Goal: Task Accomplishment & Management: Manage account settings

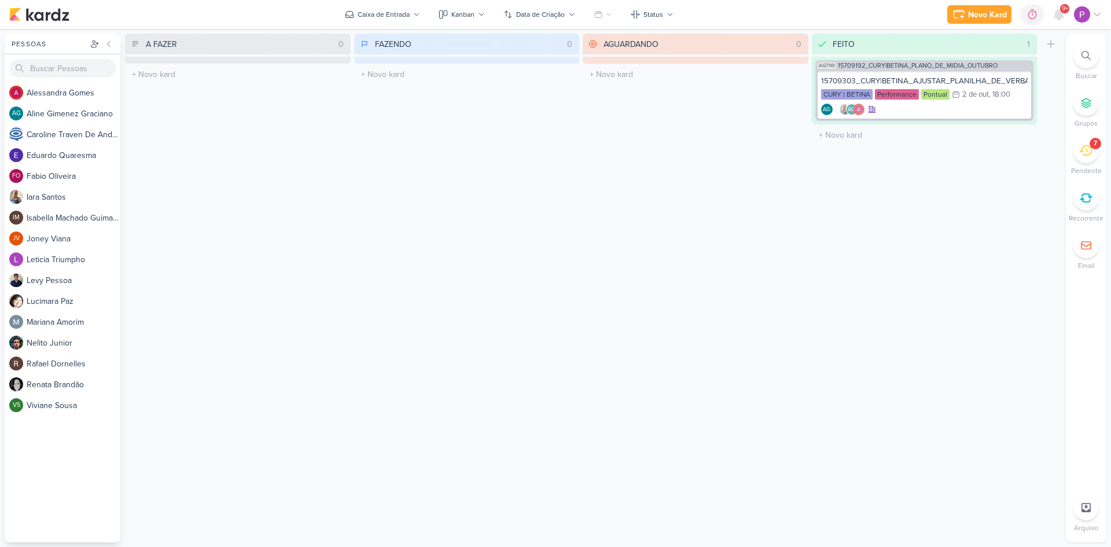
click at [1084, 151] on icon at bounding box center [1086, 150] width 13 height 11
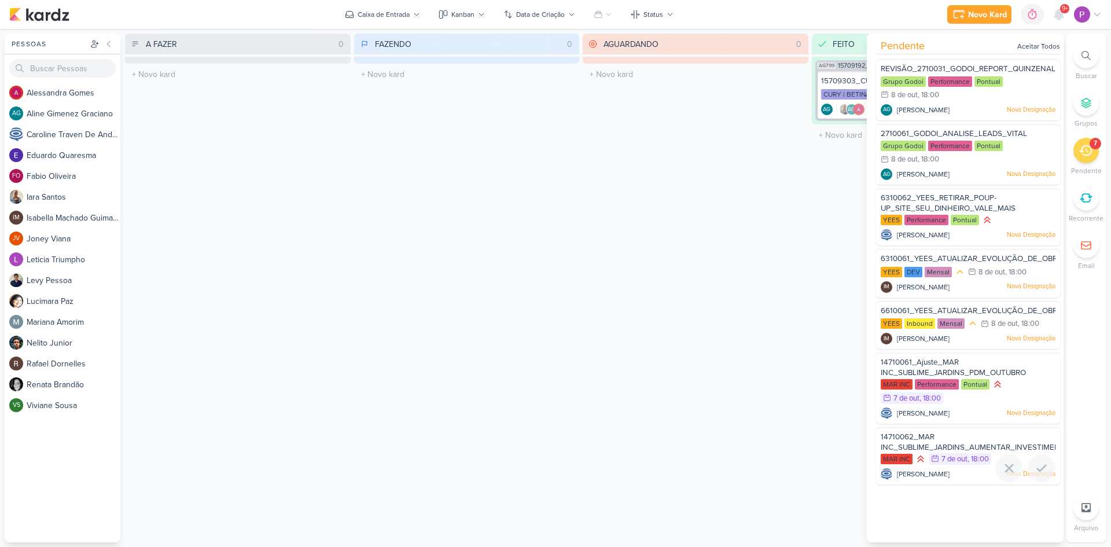
click at [961, 438] on div "14710062_MAR INC_SUBLIME_JARDINS_AUMENTAR_INVESTIMENTO_CAMPANHA" at bounding box center [968, 442] width 175 height 21
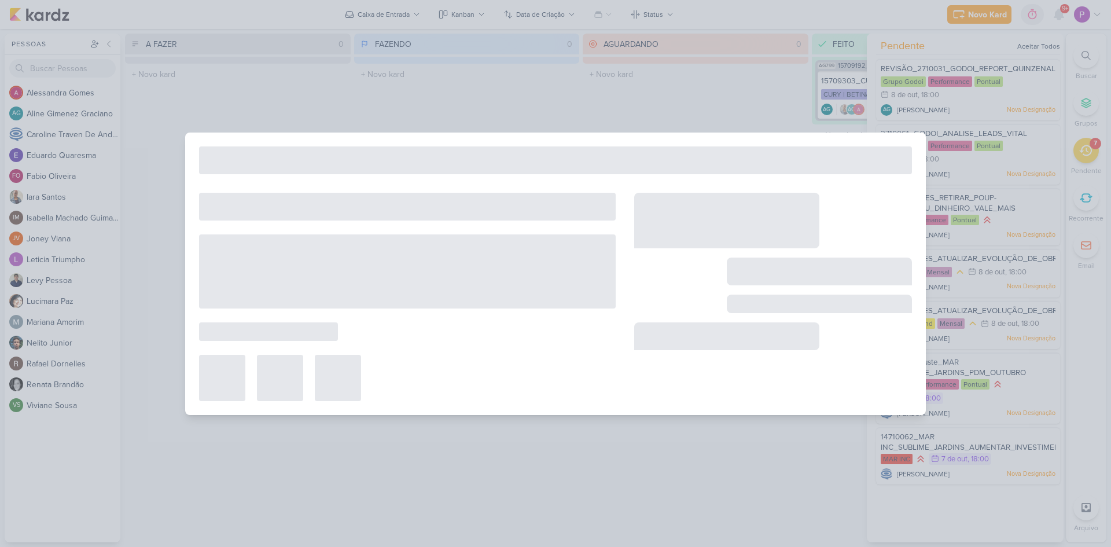
type input "14710062_MAR INC_SUBLIME_JARDINS_AUMENTAR_INVESTIMENTO_CAMPANHA"
type input "[DATE] 18:00"
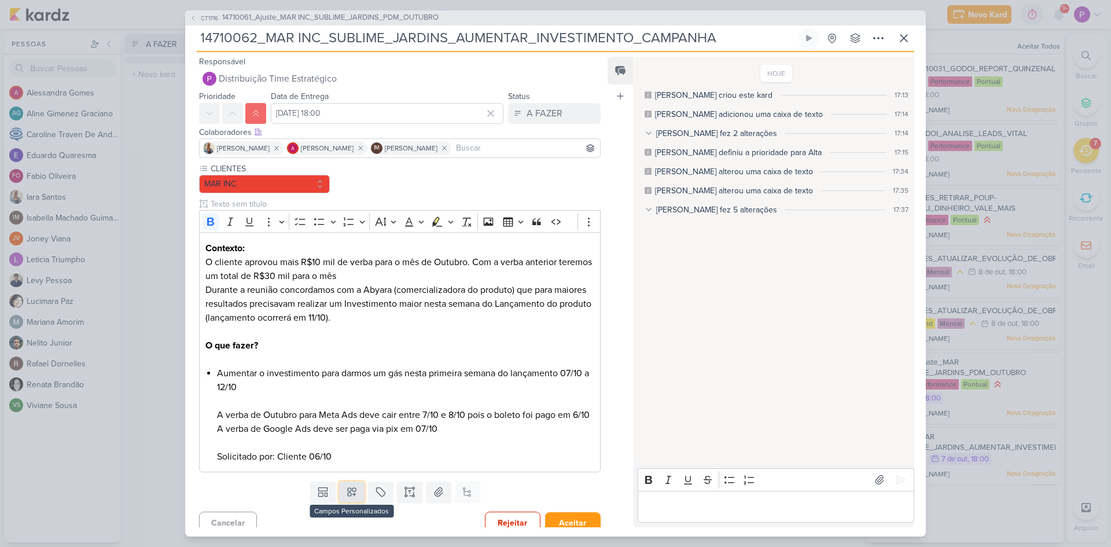
click at [350, 498] on icon at bounding box center [352, 492] width 12 height 12
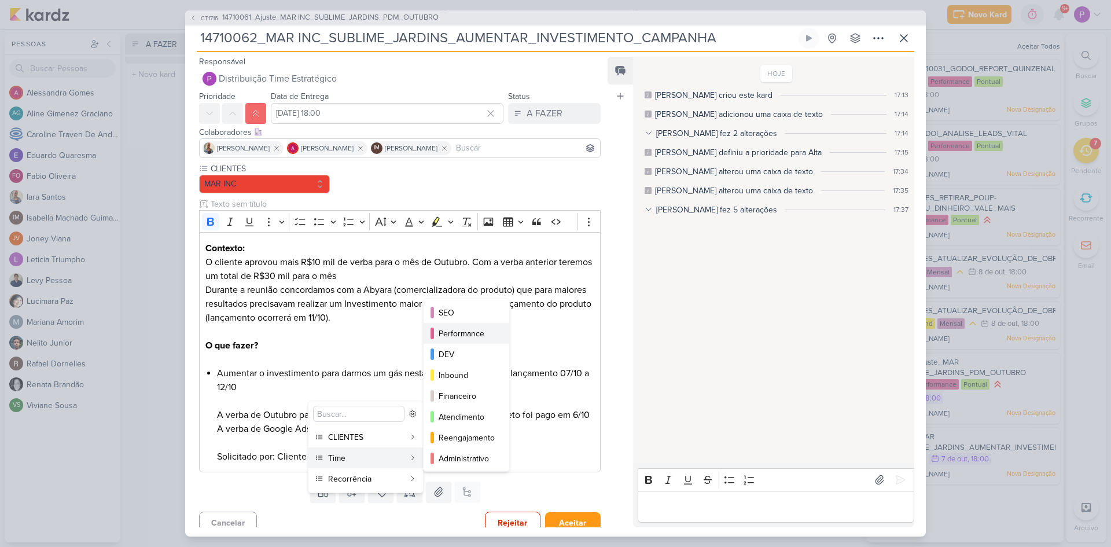
click at [475, 337] on div "Performance" at bounding box center [467, 334] width 57 height 12
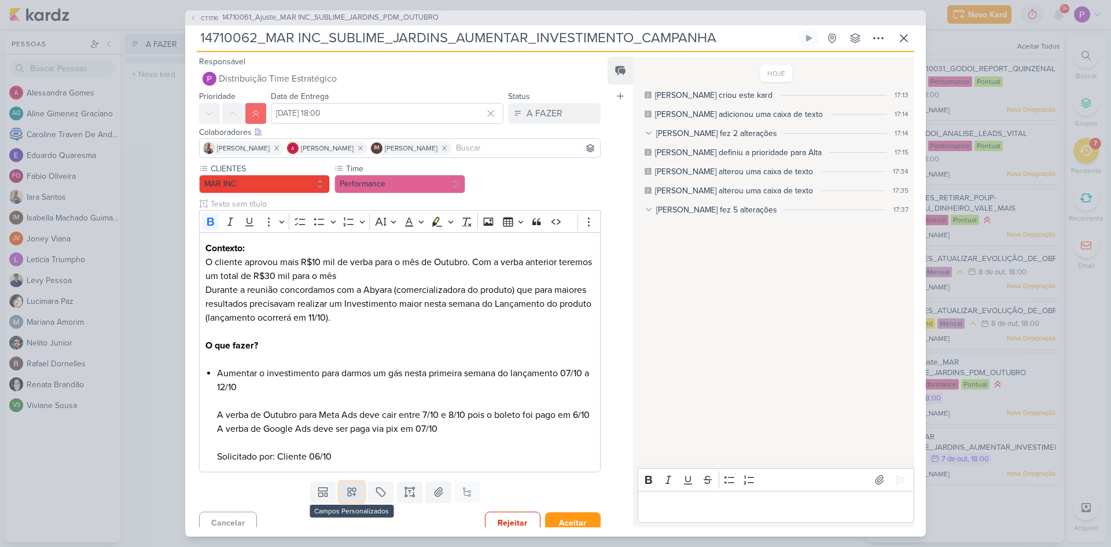
click at [351, 496] on icon at bounding box center [352, 492] width 8 height 8
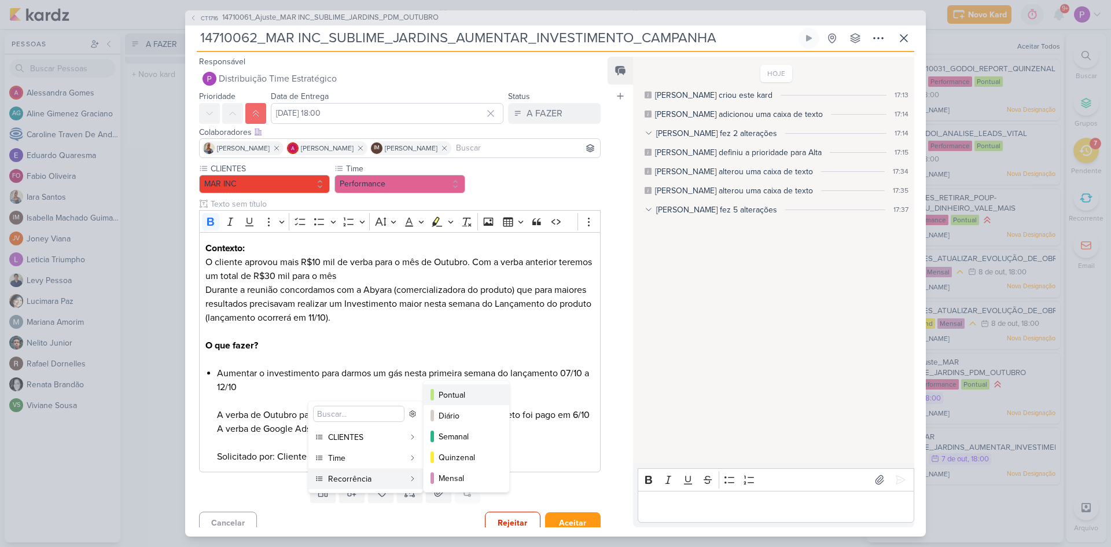
click at [470, 394] on div "Pontual" at bounding box center [467, 395] width 57 height 12
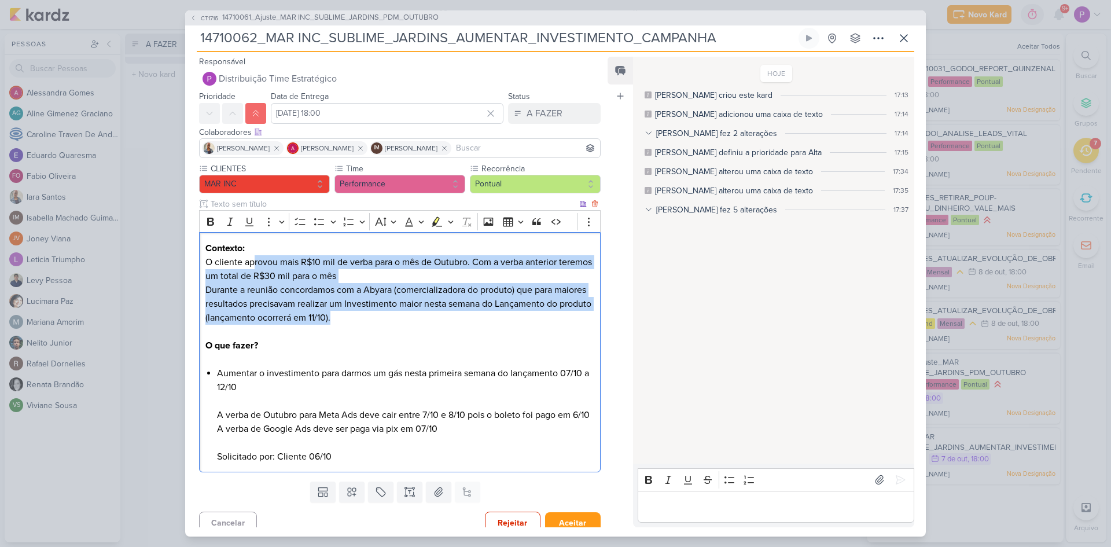
drag, startPoint x: 256, startPoint y: 263, endPoint x: 403, endPoint y: 313, distance: 155.8
click at [403, 313] on p "Contexto: O cliente aprovou mais R$10 mil de verba para o mês de Outubro. Com a…" at bounding box center [399, 282] width 389 height 83
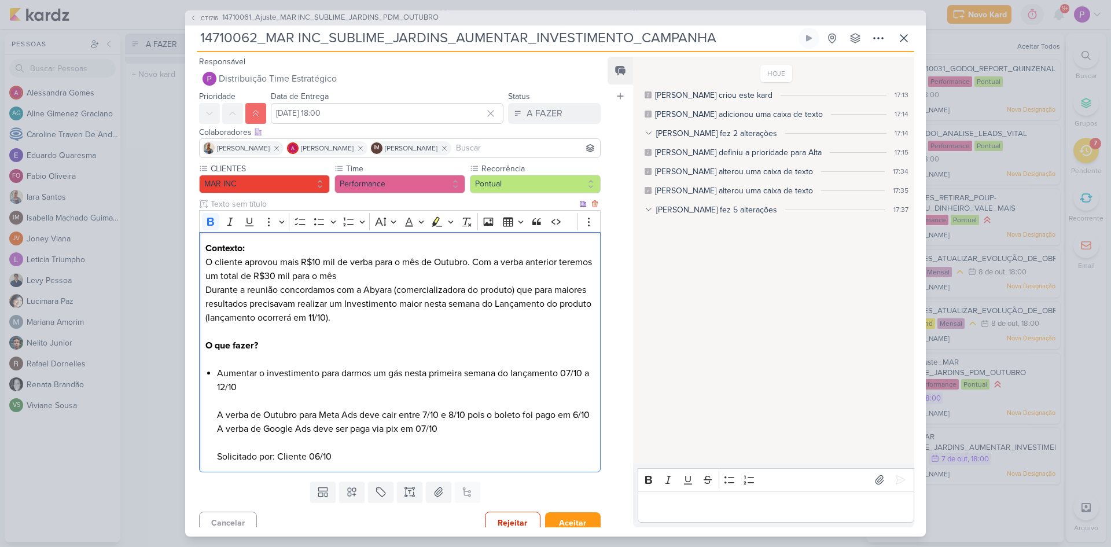
click at [408, 343] on p "O que fazer?" at bounding box center [399, 346] width 389 height 14
click at [314, 17] on span "14710061_Ajuste_MAR INC_SUBLIME_JARDINS_PDM_OUTUBRO" at bounding box center [330, 18] width 216 height 12
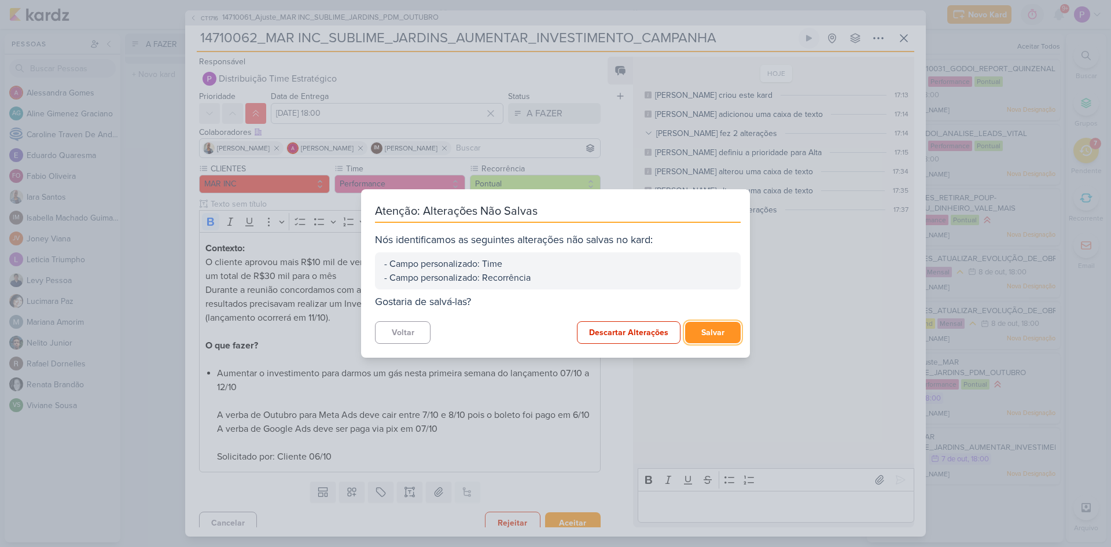
click at [699, 333] on button "Salvar" at bounding box center [713, 332] width 56 height 21
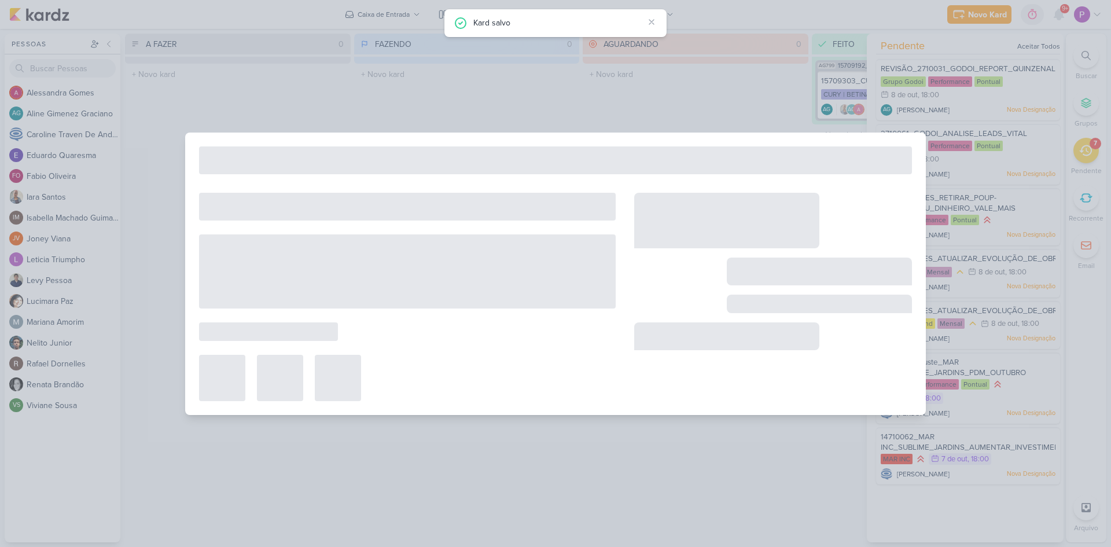
type input "14710061_Ajuste_MAR INC_SUBLIME_JARDINS_PDM_OUTUBRO"
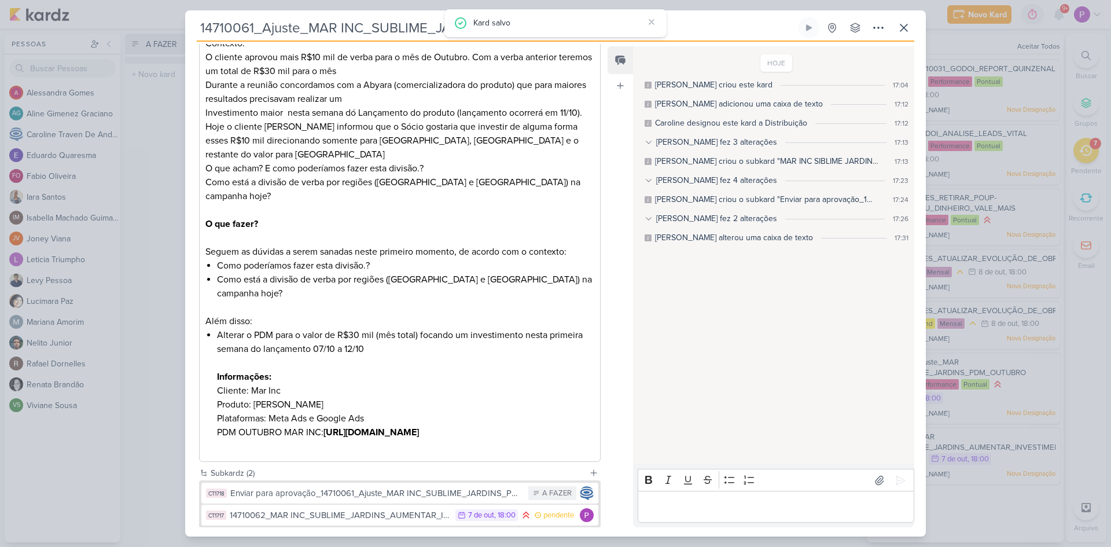
scroll to position [245, 0]
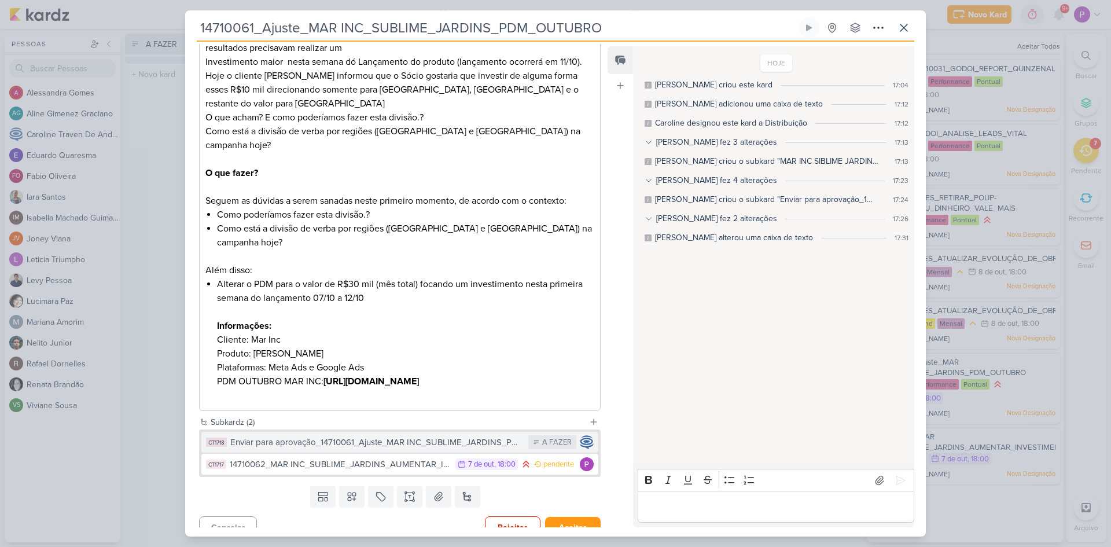
click at [416, 436] on div "Enviar para aprovação_14710061_Ajuste_MAR INC_SUBLIME_JARDINS_PDM_OUTUBRO" at bounding box center [376, 442] width 292 height 13
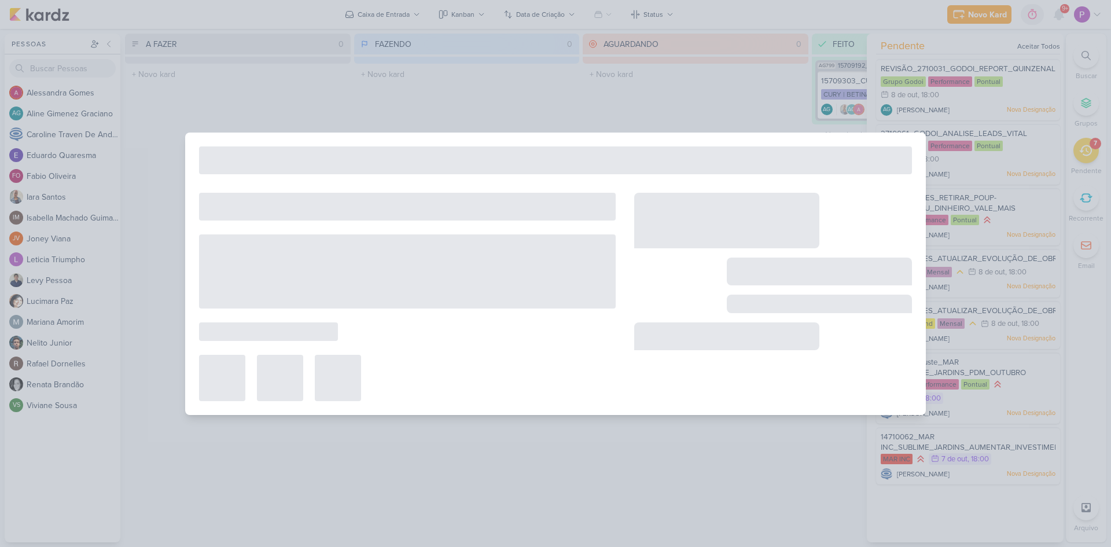
type input "Enviar para aprovação_14710061_Ajuste_MAR INC_SUBLIME_JARDINS_PDM_OUTUBRO"
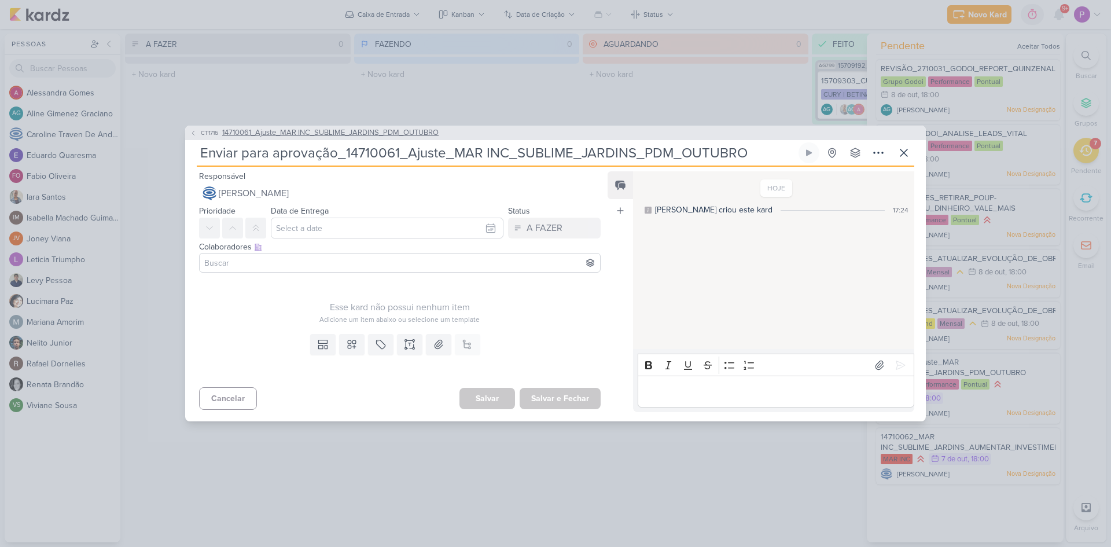
click at [205, 132] on span "CT1716" at bounding box center [209, 133] width 21 height 9
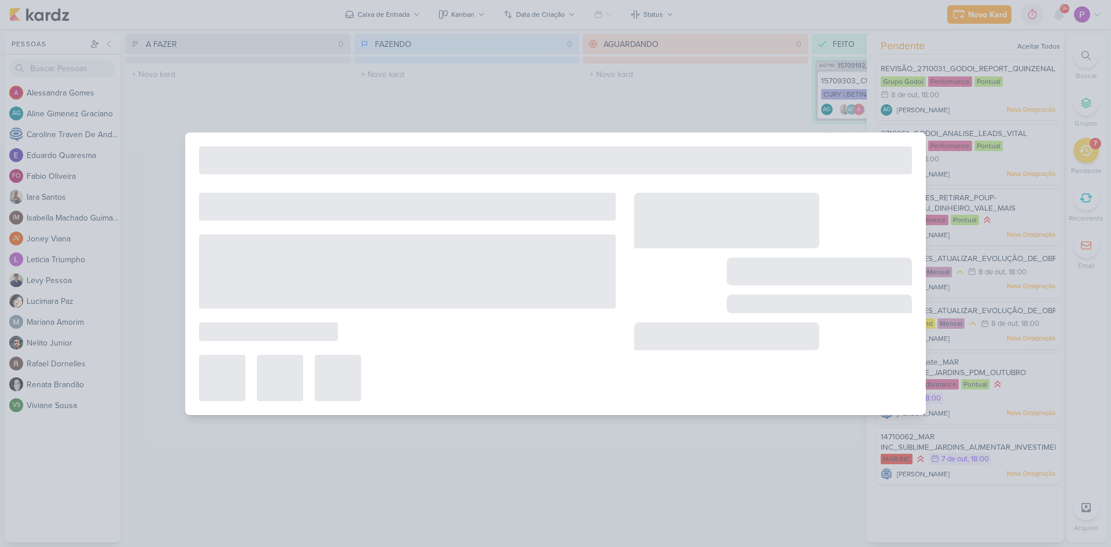
type input "14710061_Ajuste_MAR INC_SUBLIME_JARDINS_PDM_OUTUBRO"
type input "[DATE] 18:00"
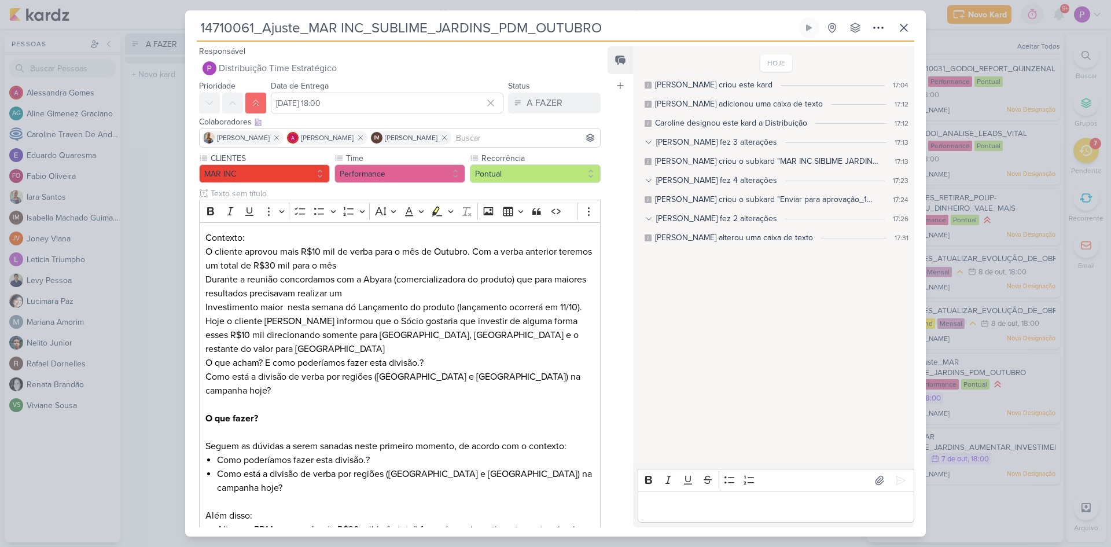
drag, startPoint x: 200, startPoint y: 28, endPoint x: 610, endPoint y: 22, distance: 409.9
click at [610, 22] on input "14710061_Ajuste_MAR INC_SUBLIME_JARDINS_PDM_OUTUBRO" at bounding box center [497, 27] width 600 height 21
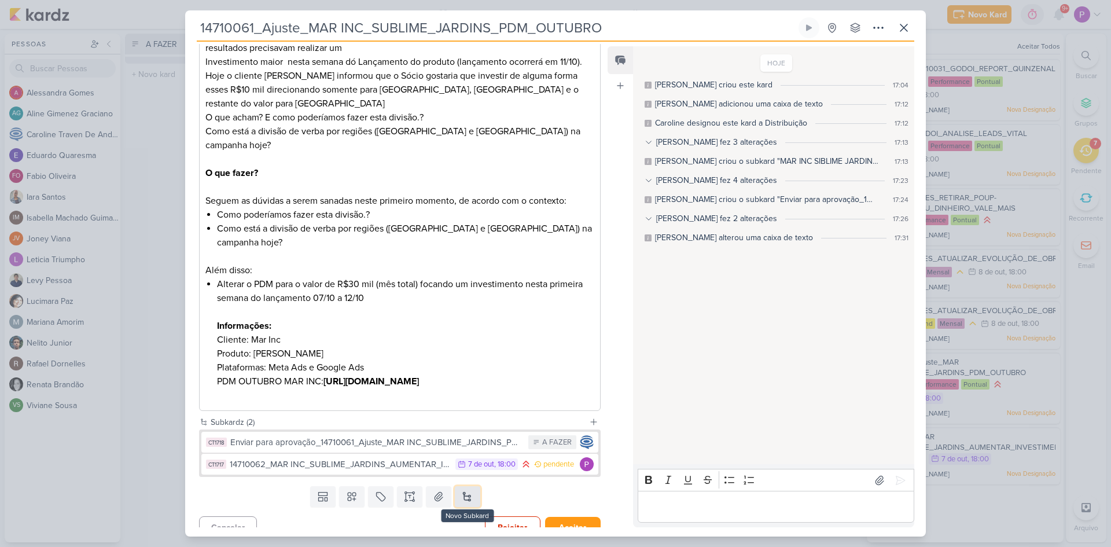
click at [468, 486] on button at bounding box center [467, 496] width 25 height 21
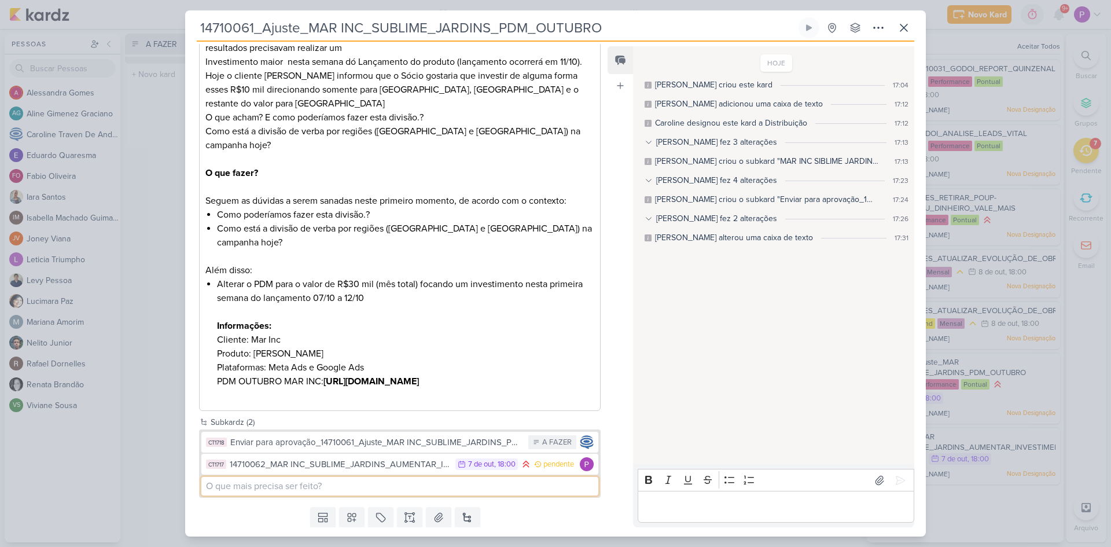
click at [369, 477] on input at bounding box center [399, 486] width 397 height 19
paste input "14710061_Ajuste_MAR INC_SUBLIME_JARDINS_PDM_OUTUBRO"
type input "Confirmar verba_14710061_Ajuste_MAR INC_SUBLIME_JARDINS_PDM_OUTUBRO"
click at [533, 502] on div "Templates Campos Personalizados Marcadores Caixa De Texto Anexo Novo Subkard" at bounding box center [395, 517] width 420 height 30
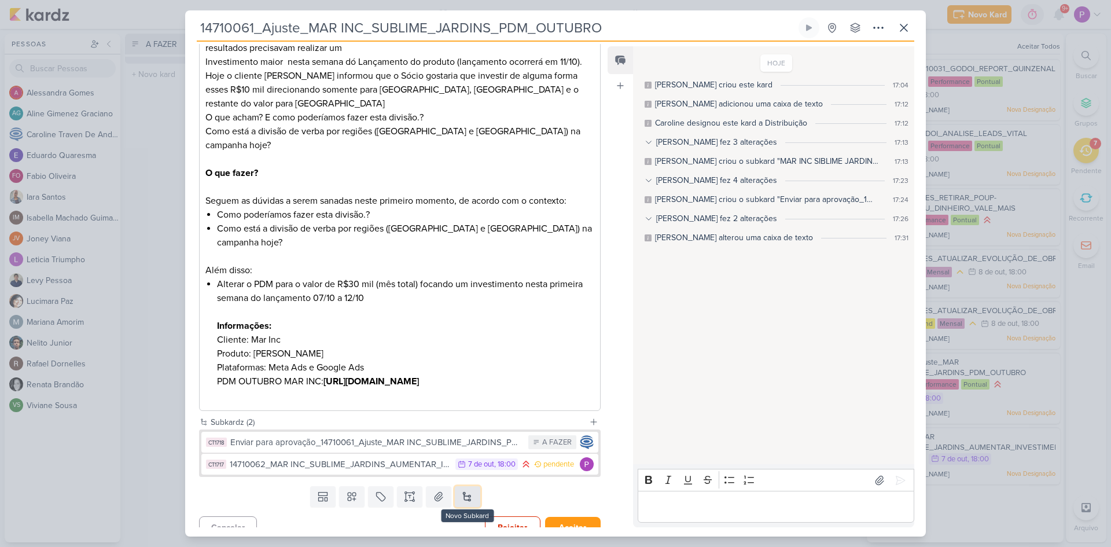
click at [461, 486] on button at bounding box center [467, 496] width 25 height 21
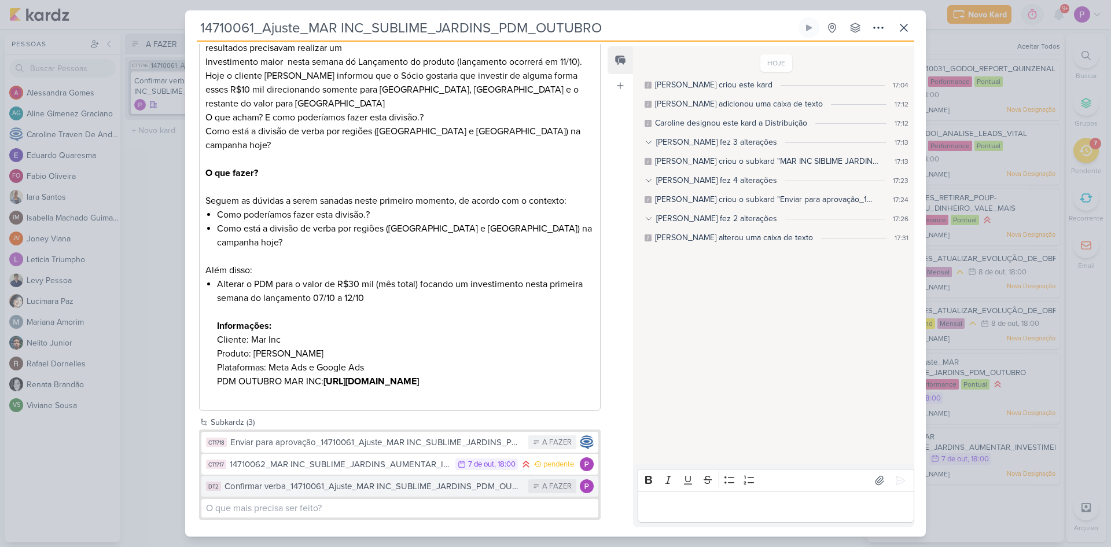
click at [348, 480] on div "Confirmar verba_14710061_Ajuste_MAR INC_SUBLIME_JARDINS_PDM_OUTUBRO" at bounding box center [374, 486] width 298 height 13
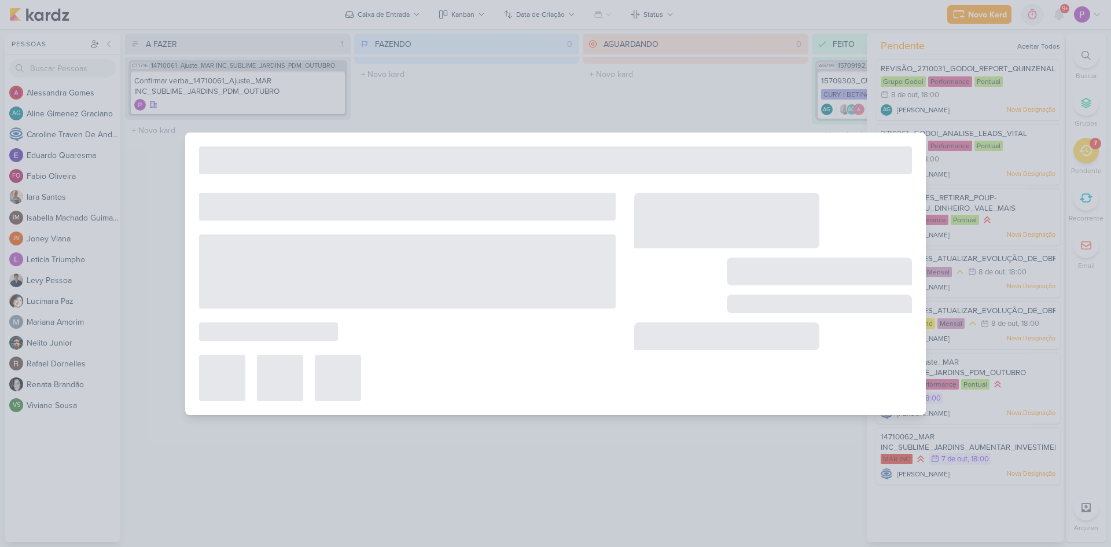
type input "Confirmar verba_14710061_Ajuste_MAR INC_SUBLIME_JARDINS_PDM_OUTUBRO"
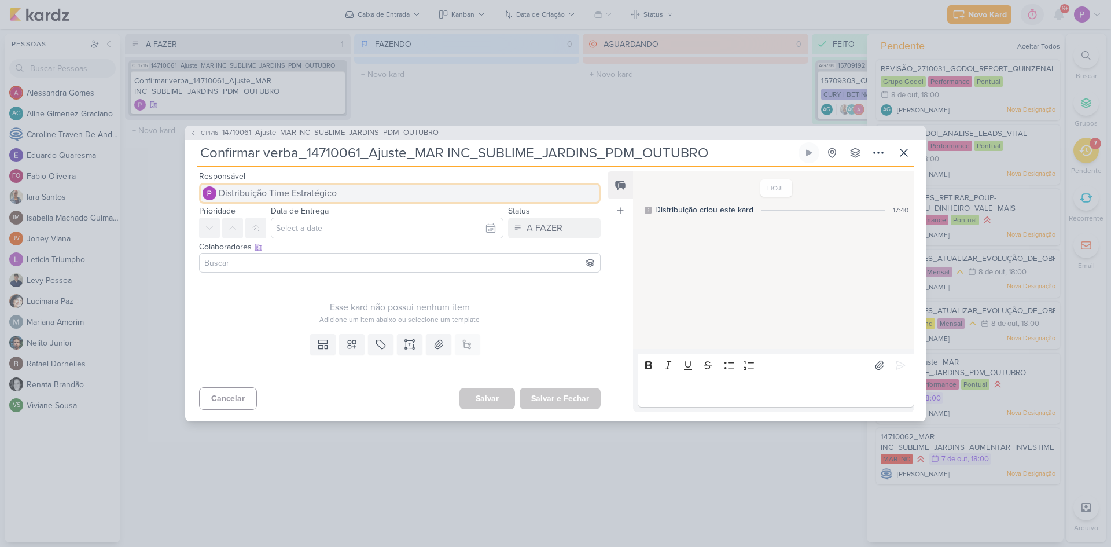
click at [300, 195] on span "Distribuição Time Estratégico" at bounding box center [278, 193] width 118 height 14
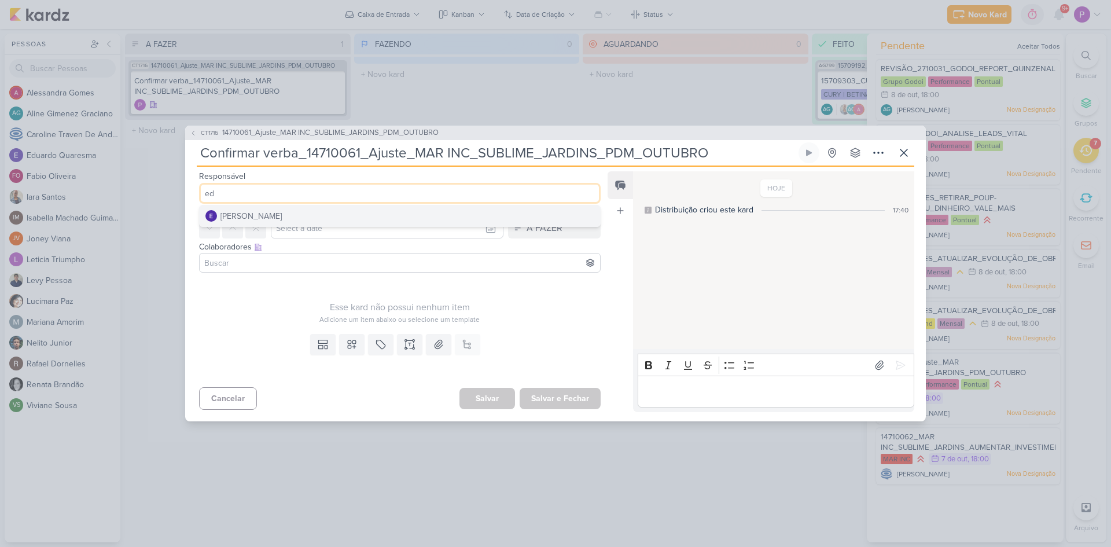
type input "ed"
click at [277, 212] on div "Eduardo Quaresma" at bounding box center [251, 216] width 61 height 12
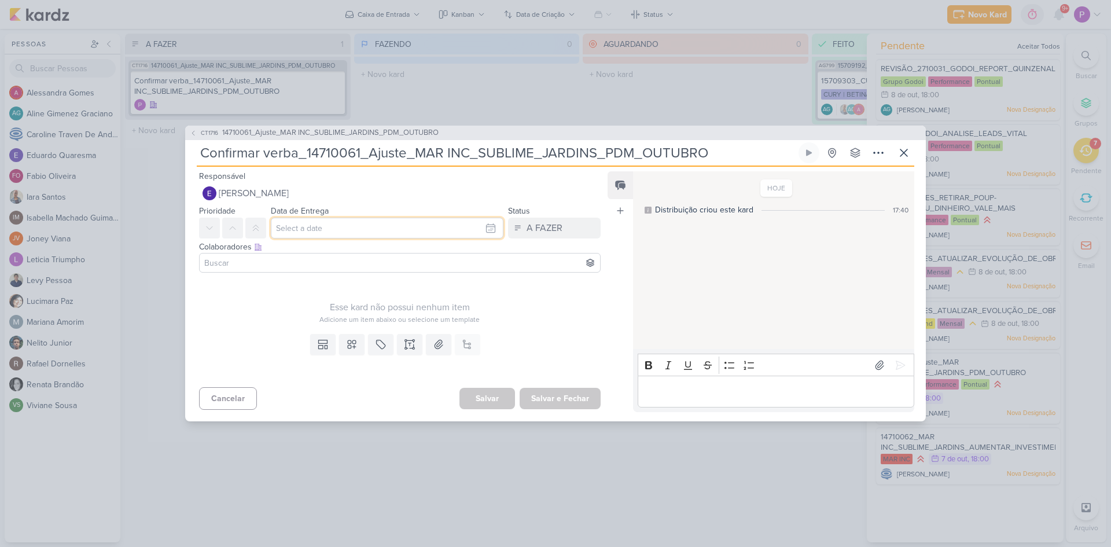
click at [298, 226] on input "text" at bounding box center [387, 228] width 233 height 21
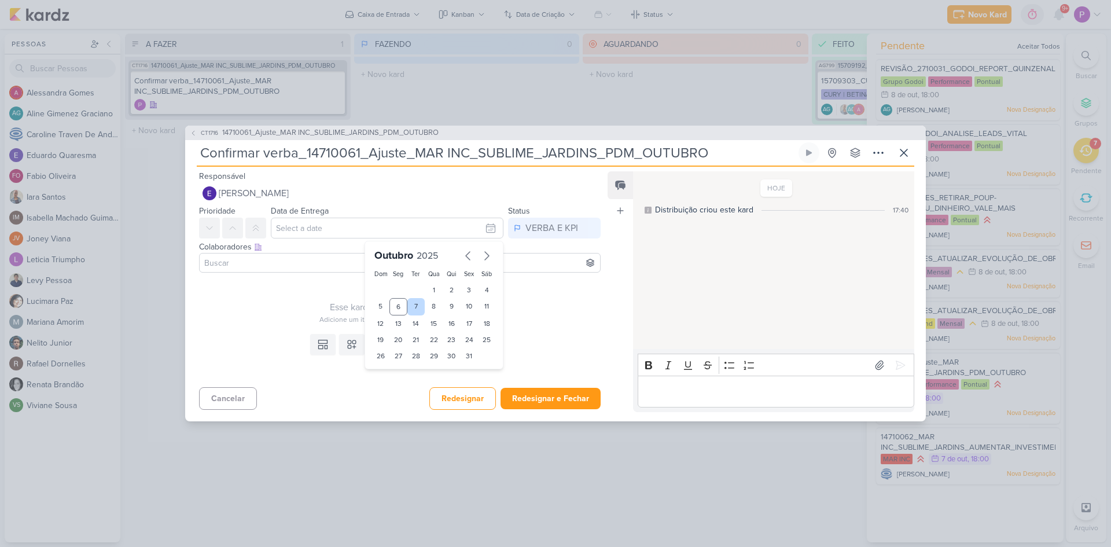
click at [409, 304] on div "7" at bounding box center [417, 306] width 18 height 17
type input "7 de outubro de 2025 às 23:59"
click at [391, 374] on select "00 01 02 03 04 05 06 07 08 09 10 11 12 13 14 15 16 17 18 19 20 21 22 23" at bounding box center [399, 376] width 16 height 14
select select "12"
click at [391, 369] on select "00 01 02 03 04 05 06 07 08 09 10 11 12 13 14 15 16 17 18 19 20 21 22 23" at bounding box center [399, 376] width 16 height 14
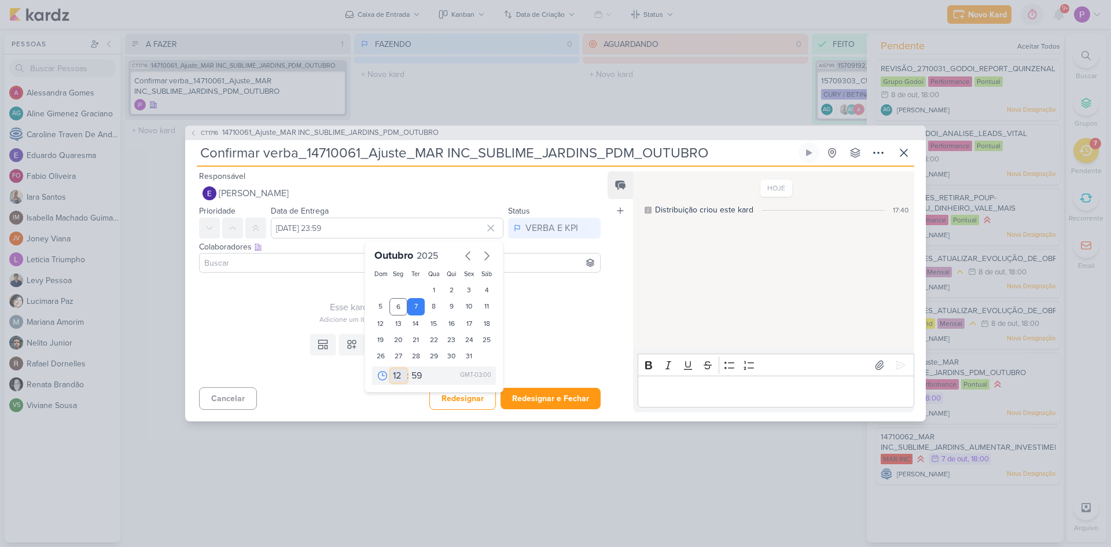
type input "7 de outubro de 2025 às 12:59"
click at [413, 375] on select "00 05 10 15 20 25 30 35 40 45 50 55 59" at bounding box center [417, 376] width 16 height 14
select select "0"
click at [409, 369] on select "00 05 10 15 20 25 30 35 40 45 50 55 59" at bounding box center [417, 376] width 16 height 14
type input "7 de outubro de 2025 às 12:00"
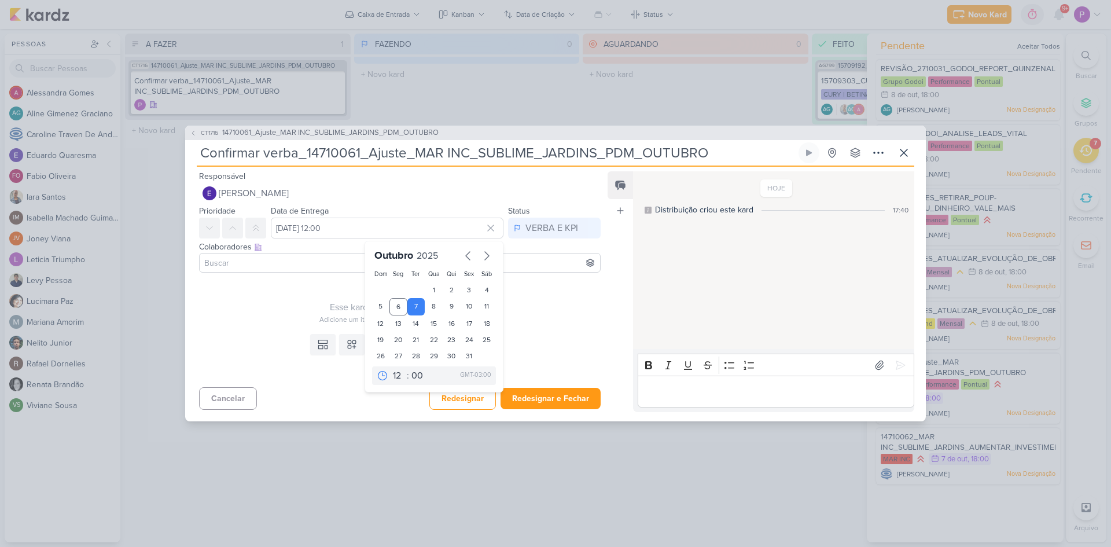
click at [249, 259] on input at bounding box center [400, 263] width 396 height 14
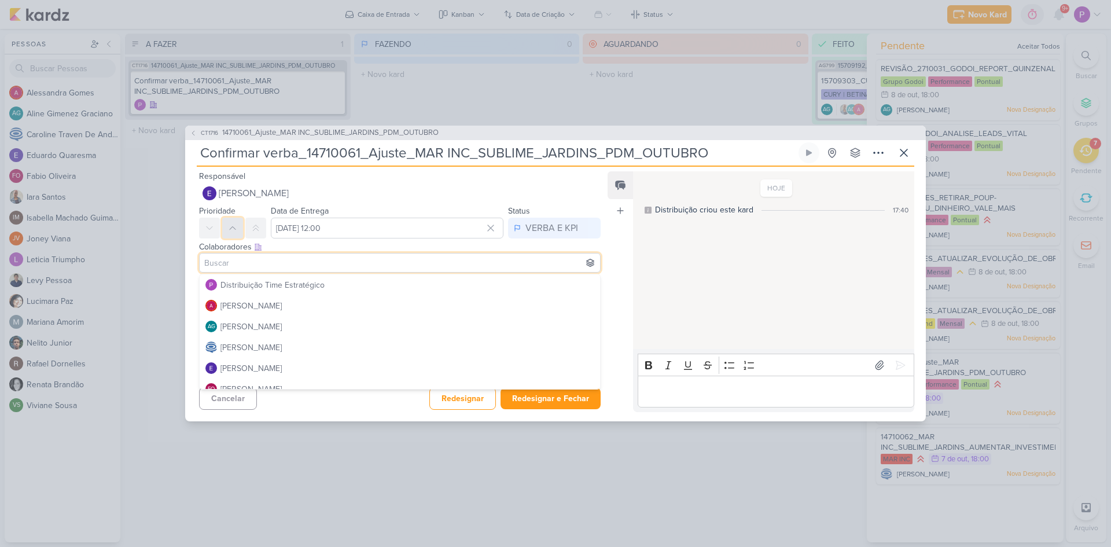
click at [236, 227] on icon at bounding box center [232, 227] width 9 height 9
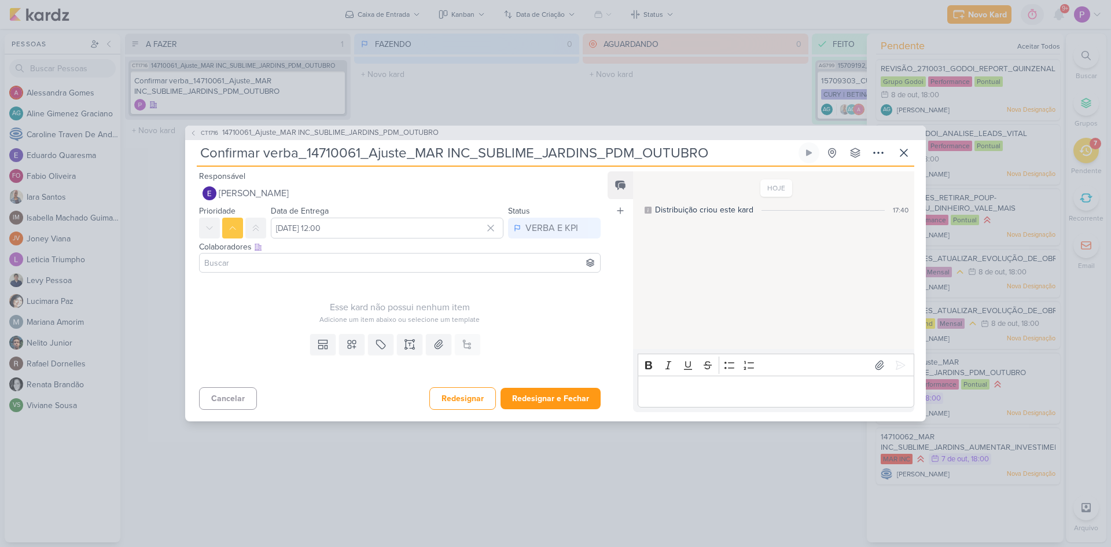
click at [237, 264] on input at bounding box center [400, 263] width 396 height 14
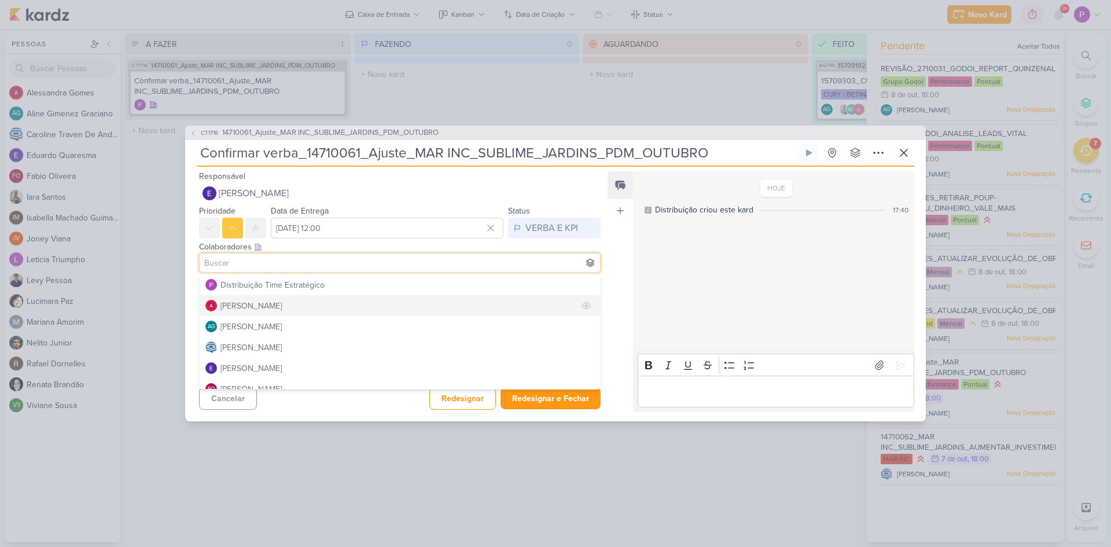
click at [249, 309] on div "[PERSON_NAME]" at bounding box center [251, 306] width 61 height 12
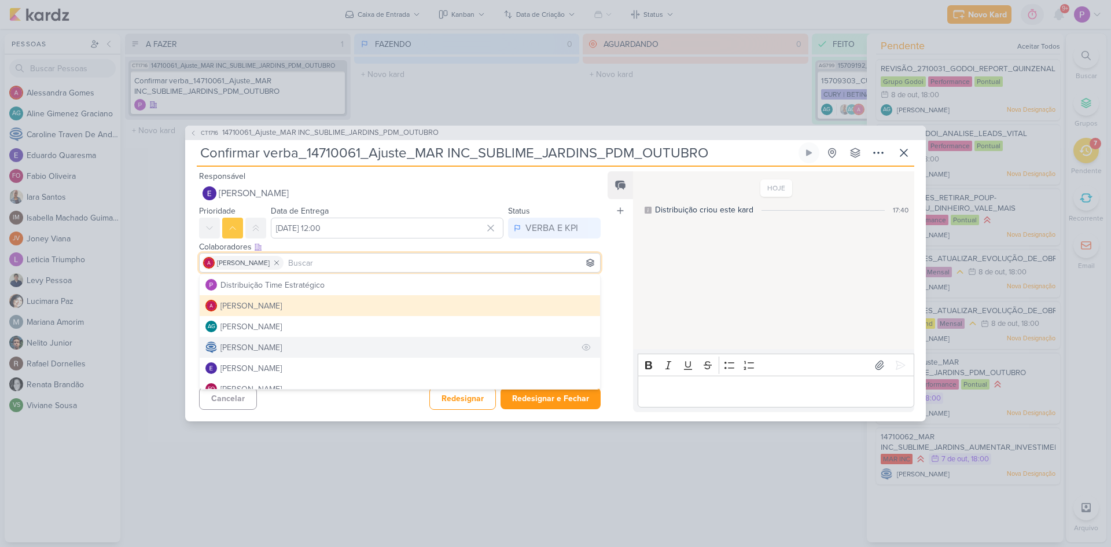
click at [259, 351] on div "[PERSON_NAME]" at bounding box center [251, 348] width 61 height 12
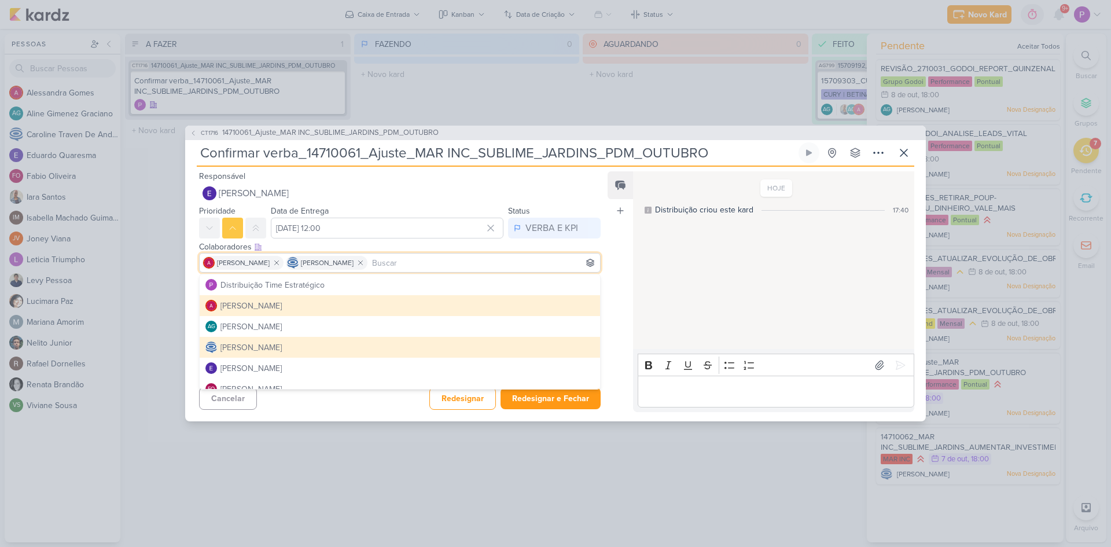
scroll to position [58, 0]
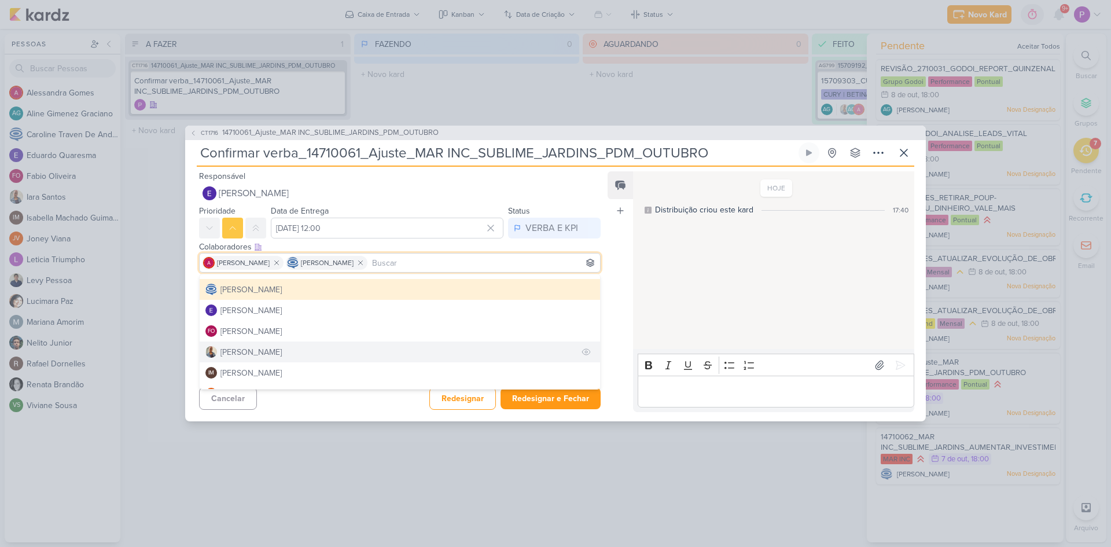
click at [242, 347] on div "[PERSON_NAME]" at bounding box center [251, 352] width 61 height 12
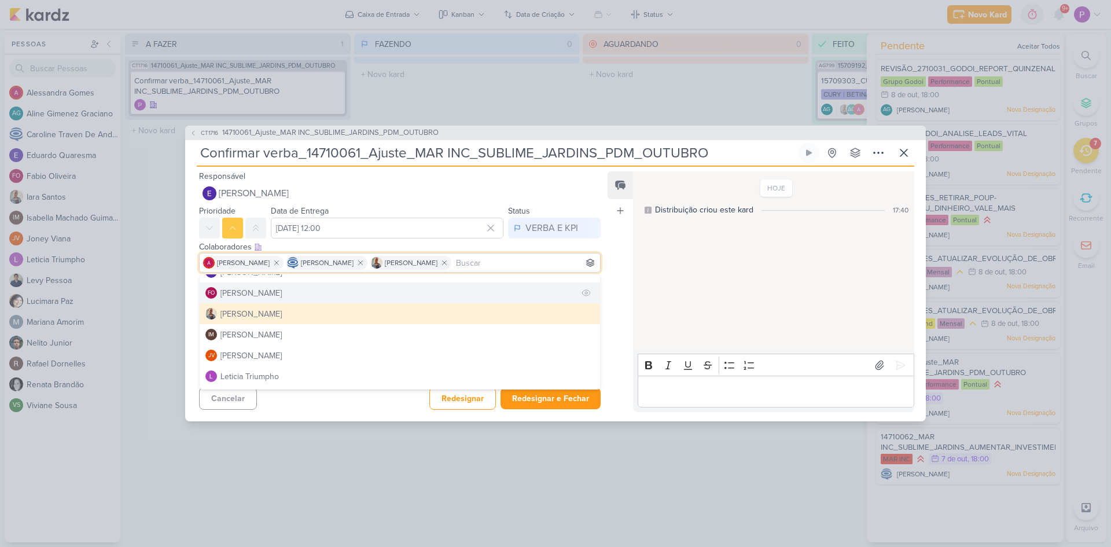
scroll to position [116, 0]
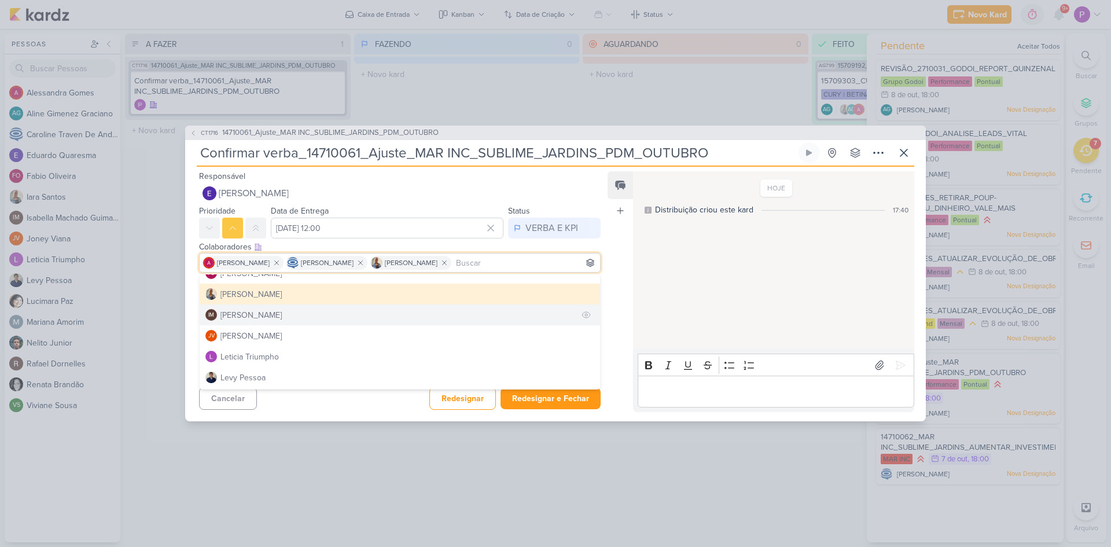
click at [271, 318] on div "[PERSON_NAME]" at bounding box center [251, 315] width 61 height 12
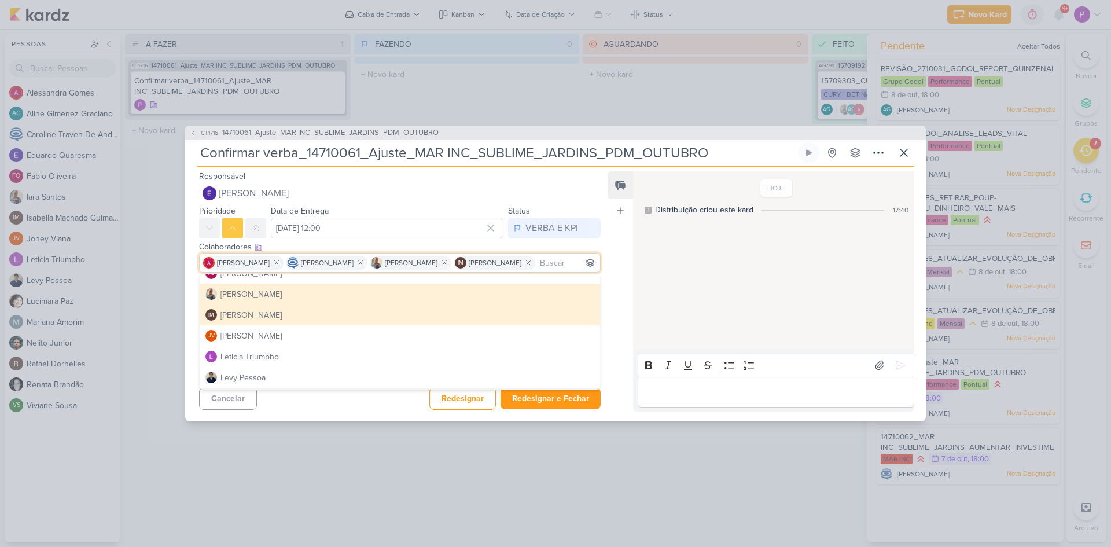
click at [317, 411] on div "Cancelar Redesignar Redesignar e Fechar Ctrl + Enter" at bounding box center [395, 398] width 420 height 30
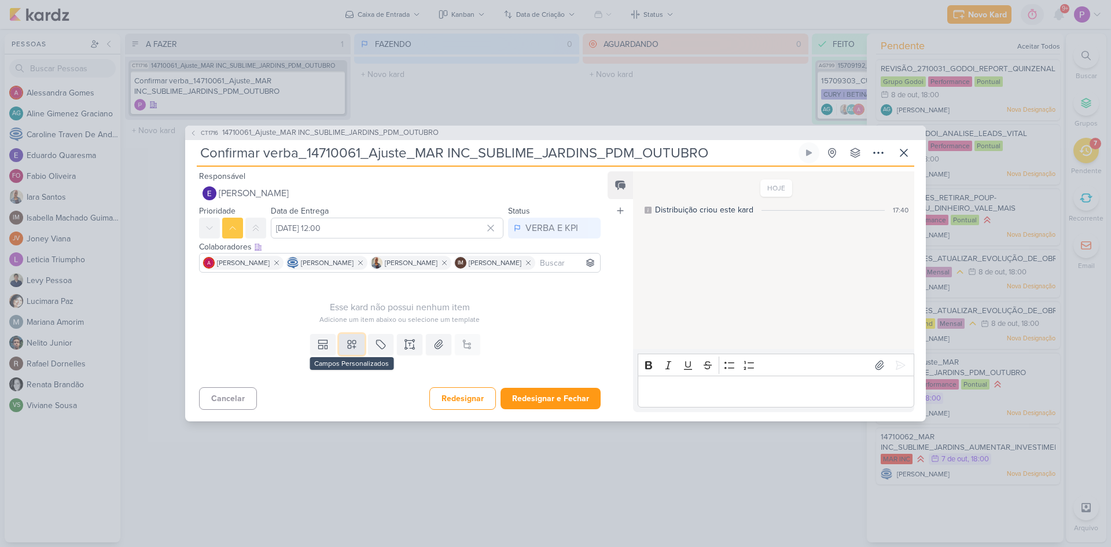
click at [348, 348] on icon at bounding box center [352, 344] width 8 height 8
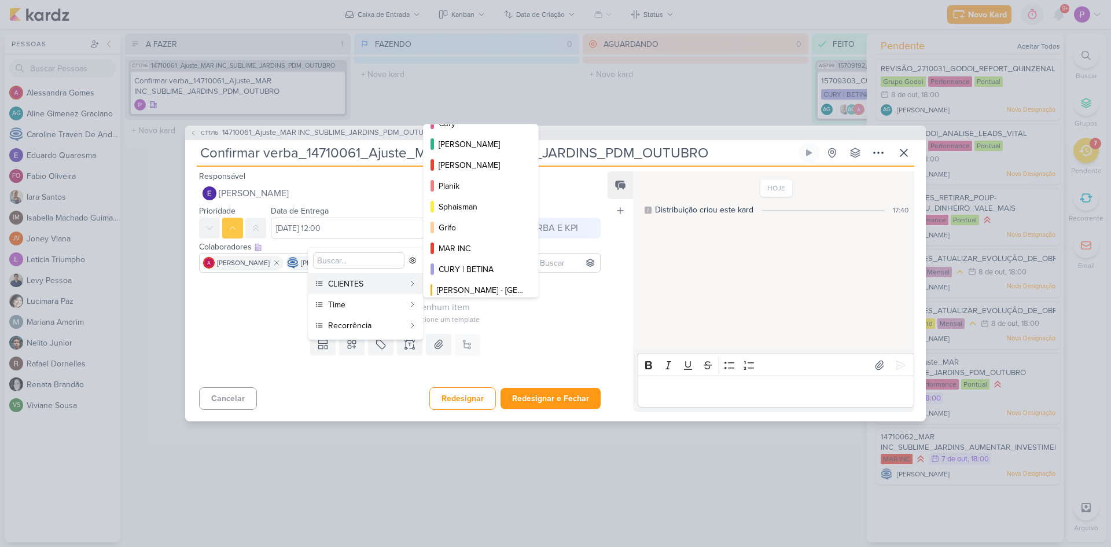
scroll to position [189, 0]
click at [468, 240] on div "MAR INC" at bounding box center [482, 242] width 86 height 12
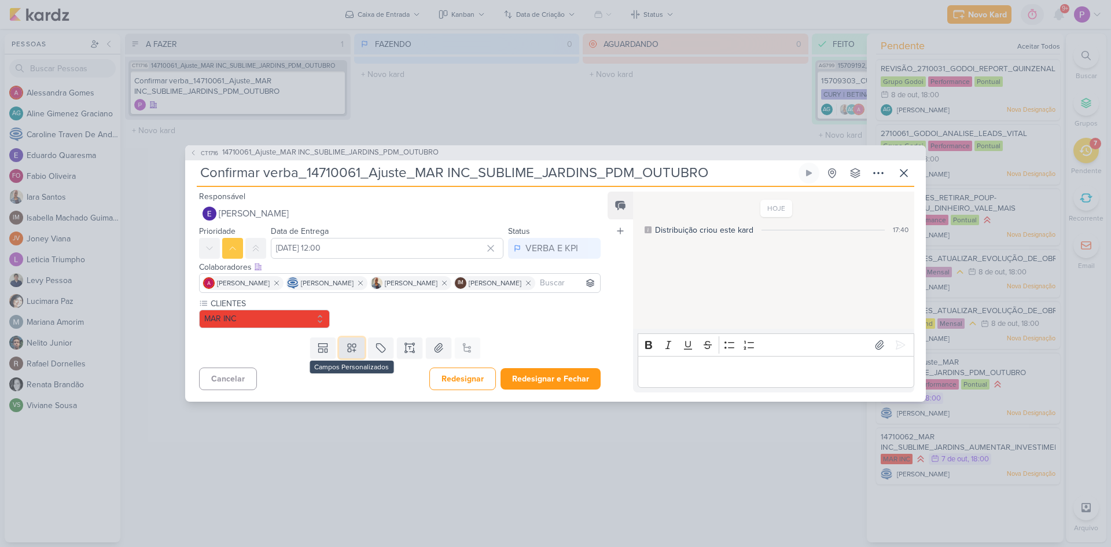
click at [348, 358] on button at bounding box center [351, 347] width 25 height 21
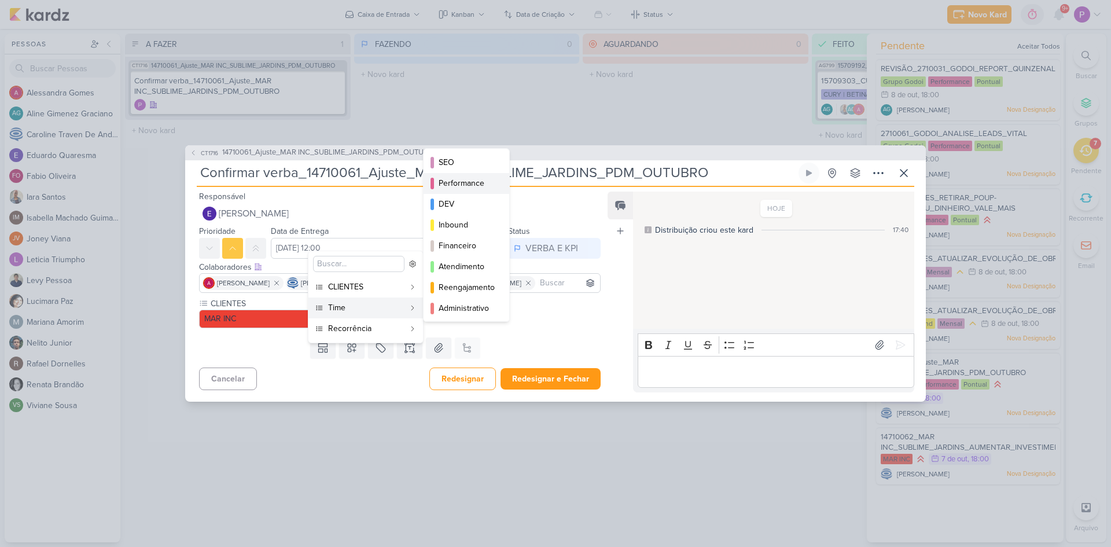
click at [476, 186] on div "Performance" at bounding box center [467, 183] width 57 height 12
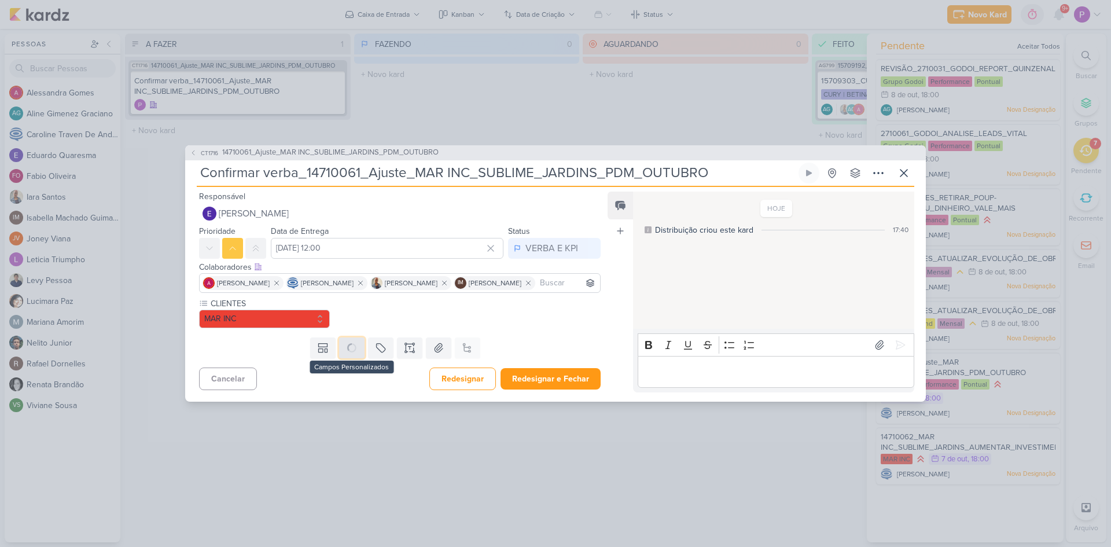
click at [353, 354] on icon at bounding box center [352, 348] width 12 height 12
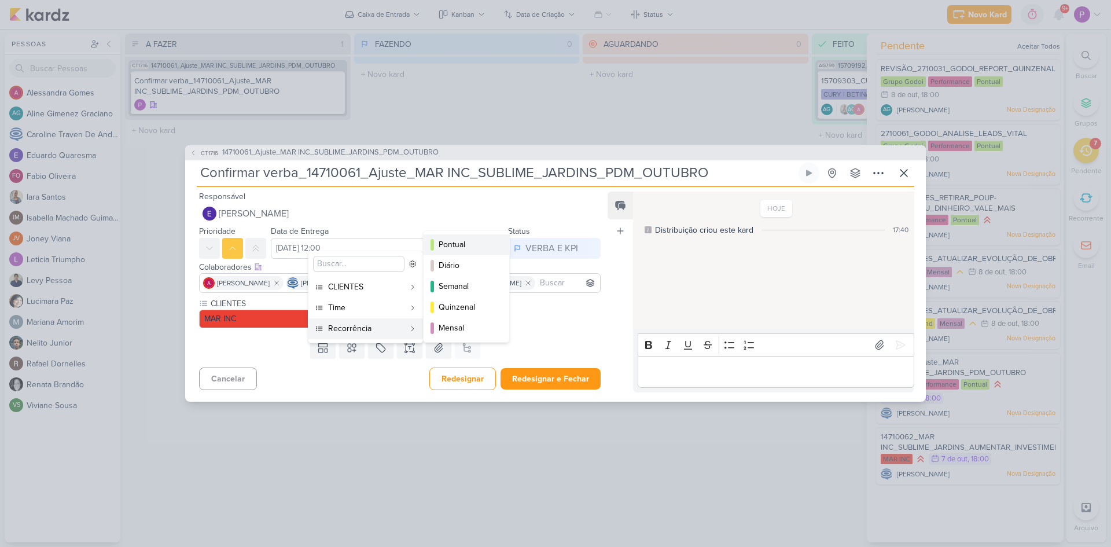
click at [460, 245] on div "Pontual" at bounding box center [467, 244] width 57 height 12
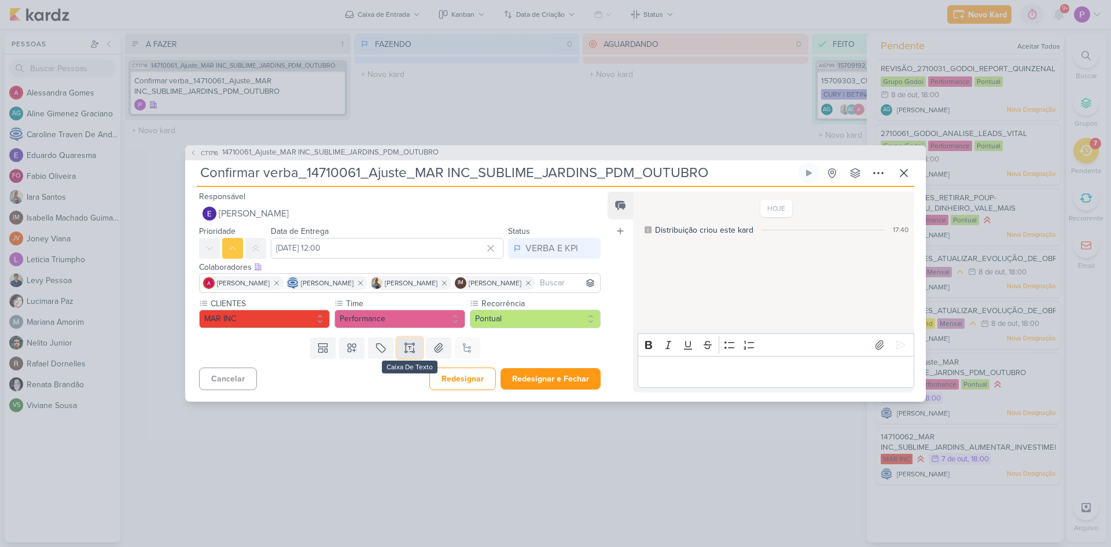
click at [405, 354] on icon at bounding box center [410, 348] width 12 height 12
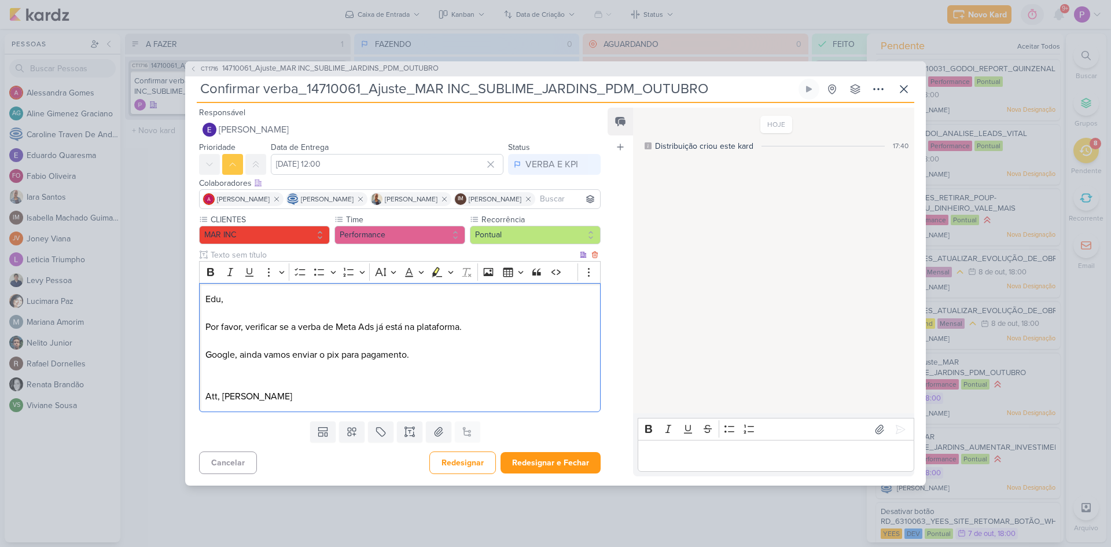
click at [293, 362] on p "Google, ainda vamos enviar o pix para pagamento." at bounding box center [399, 355] width 389 height 14
click at [342, 403] on p "Att, Alessandra Gomes" at bounding box center [399, 397] width 389 height 14
drag, startPoint x: 266, startPoint y: 361, endPoint x: 237, endPoint y: 364, distance: 29.0
click at [237, 362] on p "Google, ainda vamos precisar renviar o pix para pagamento." at bounding box center [399, 355] width 389 height 14
click at [430, 362] on p "Google, vamos precisar renviar o pix para pagamento." at bounding box center [399, 355] width 389 height 14
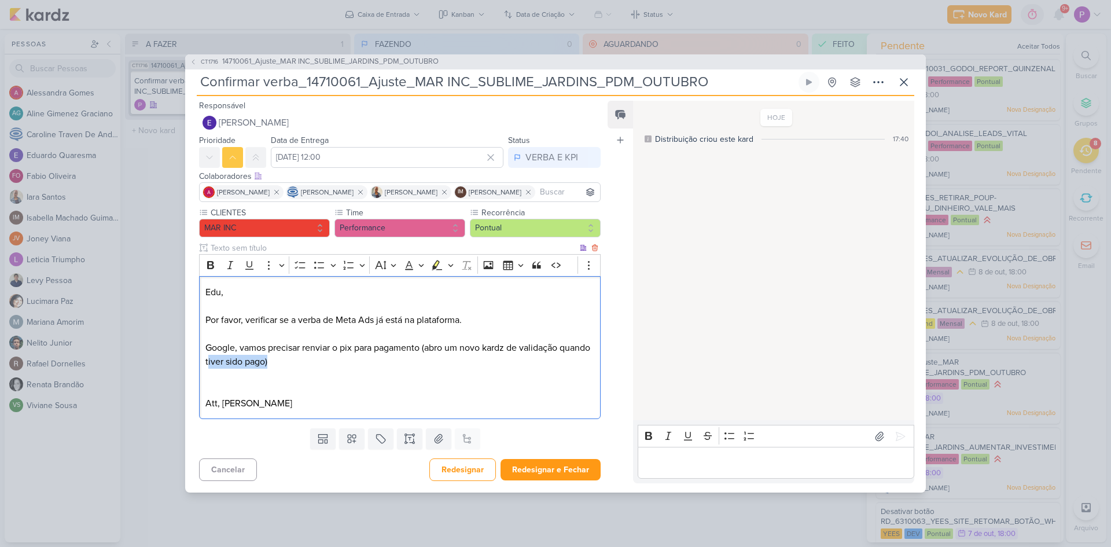
drag, startPoint x: 240, startPoint y: 368, endPoint x: 307, endPoint y: 366, distance: 67.2
click at [307, 366] on p "Google, vamos precisar renviar o pix para pagamento (abro um novo kardz de vali…" at bounding box center [399, 355] width 389 height 28
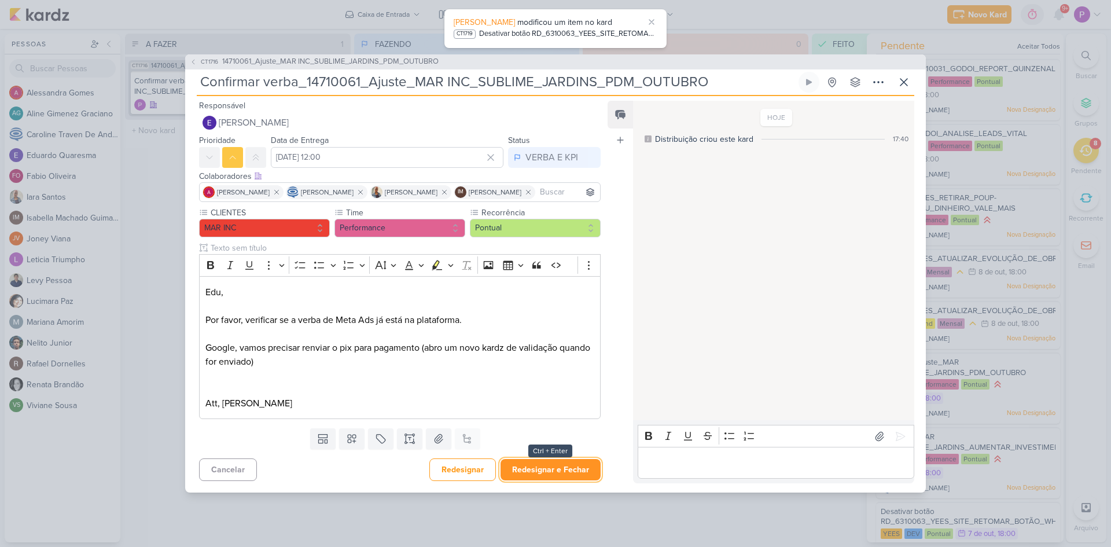
click at [556, 479] on button "Redesignar e Fechar" at bounding box center [551, 469] width 100 height 21
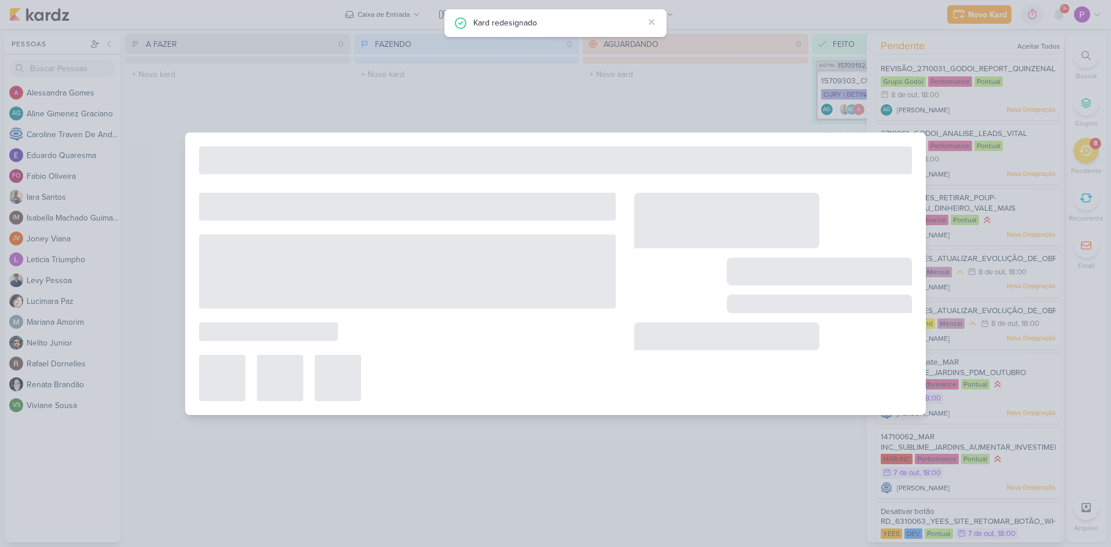
type input "14710061_Ajuste_MAR INC_SUBLIME_JARDINS_PDM_OUTUBRO"
type input "[DATE] 18:00"
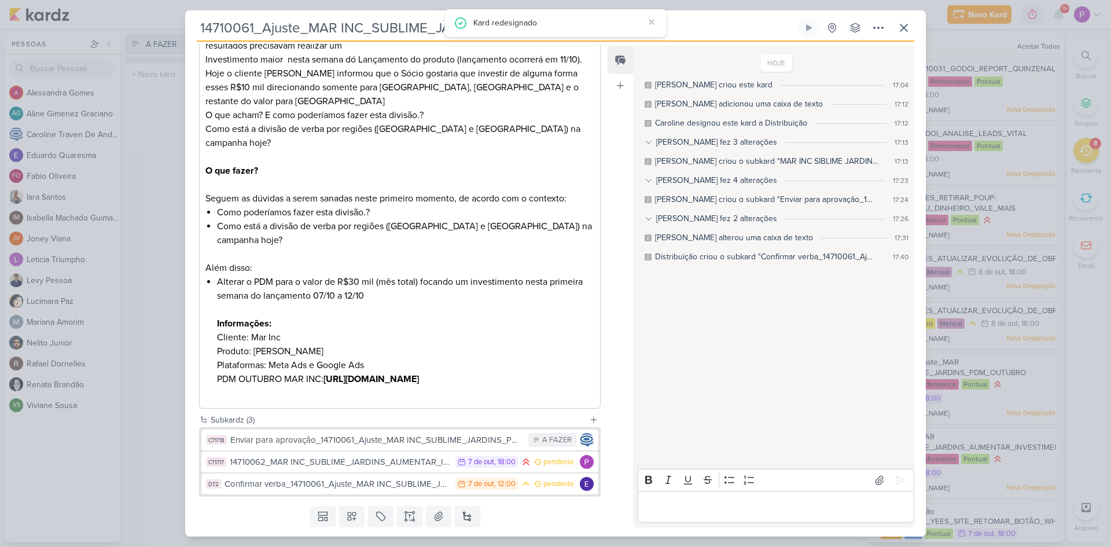
scroll to position [267, 0]
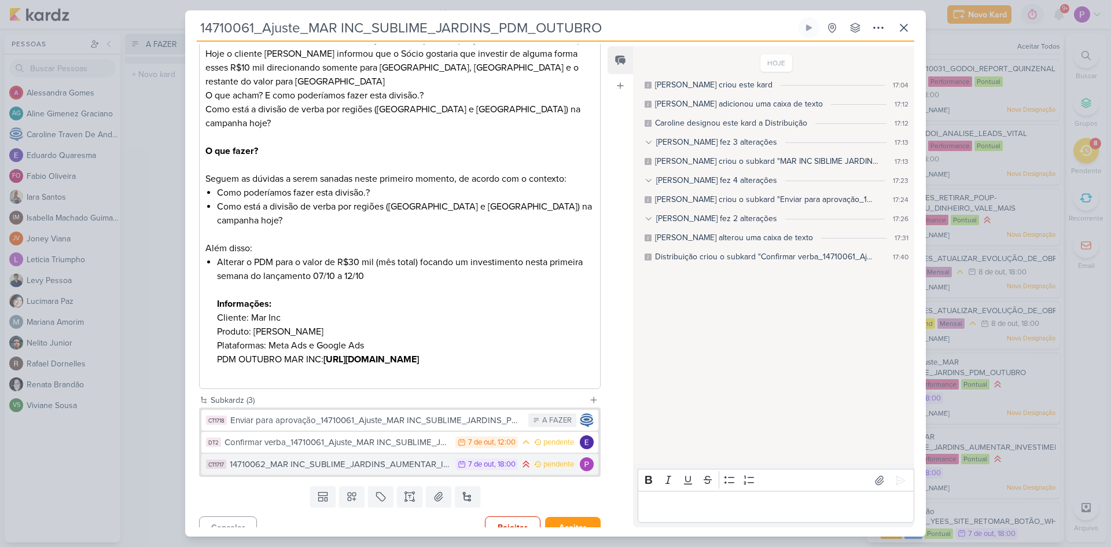
click at [339, 458] on div "14710062_MAR INC_SUBLIME_JARDINS_AUMENTAR_INVESTIMENTO_CAMPANHA" at bounding box center [340, 464] width 220 height 13
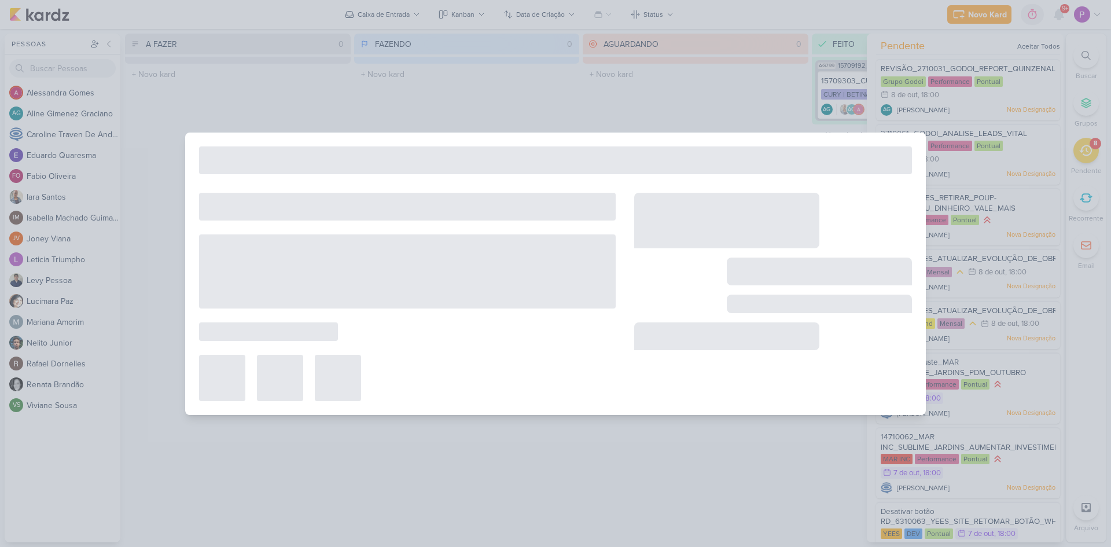
type input "14710062_MAR INC_SUBLIME_JARDINS_AUMENTAR_INVESTIMENTO_CAMPANHA"
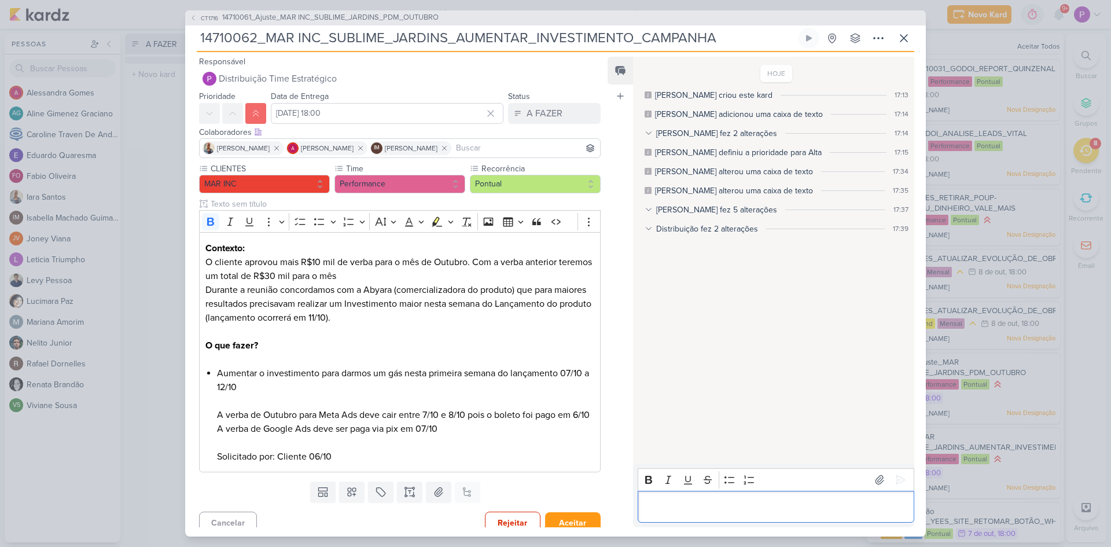
click at [665, 500] on p "Editor editing area: main" at bounding box center [776, 507] width 265 height 14
click at [664, 500] on p "Editor editing area: main" at bounding box center [776, 507] width 265 height 14
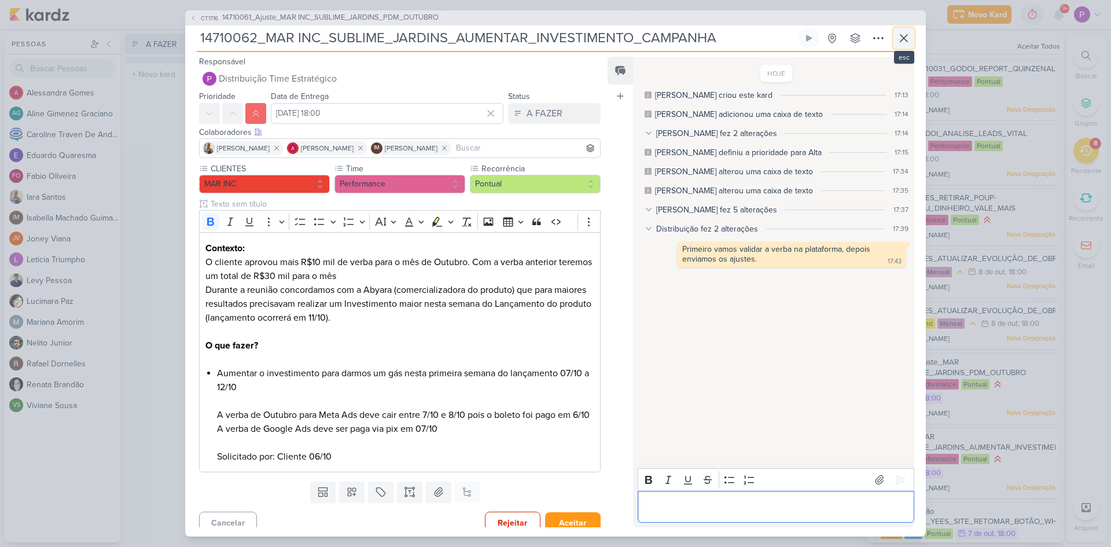
click at [908, 41] on icon at bounding box center [904, 38] width 14 height 14
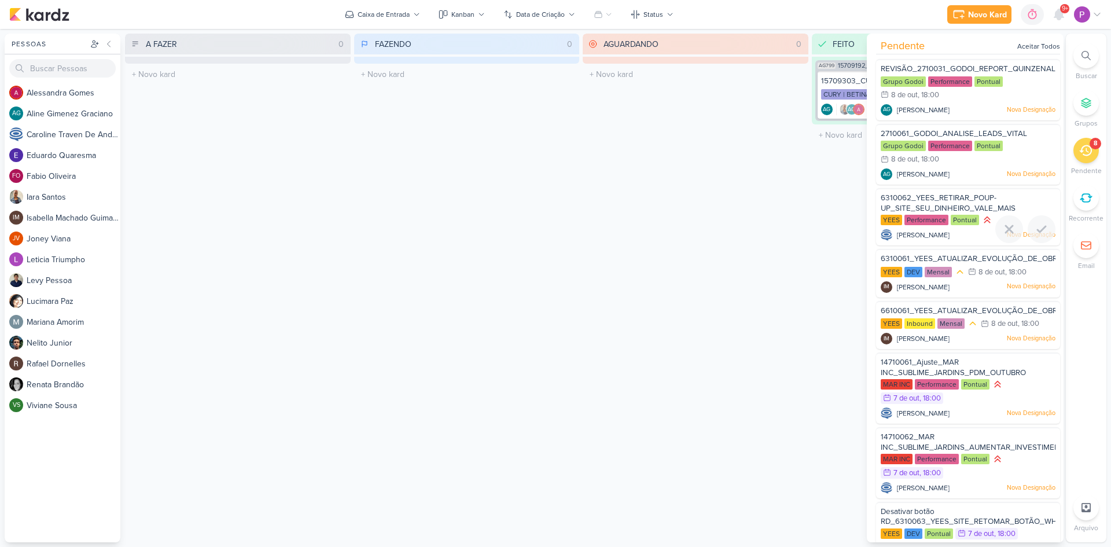
scroll to position [25, 0]
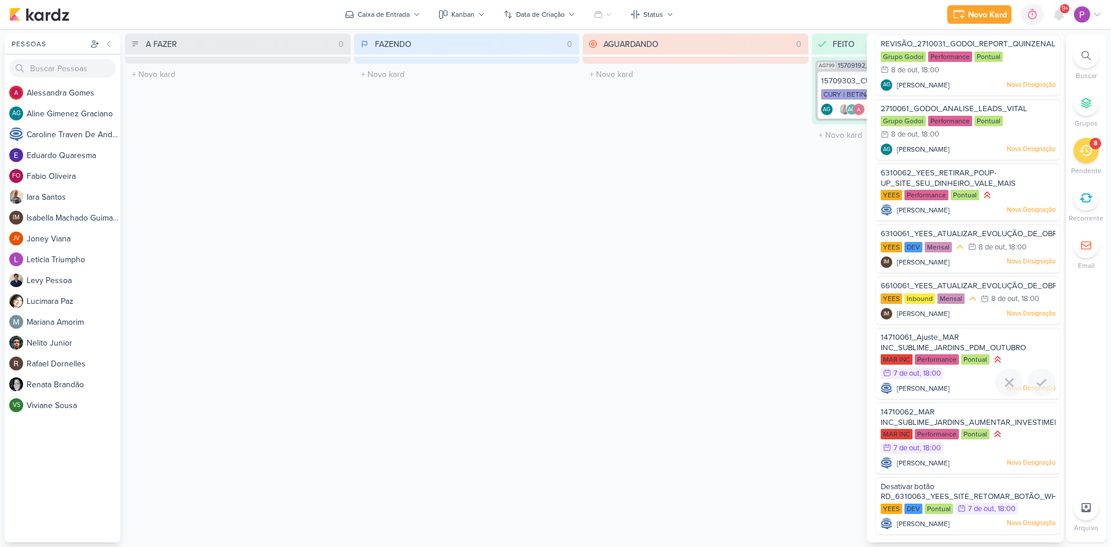
click at [935, 341] on span "14710061_Ajuste_MAR INC_SUBLIME_JARDINS_PDM_OUTUBRO" at bounding box center [953, 343] width 145 height 20
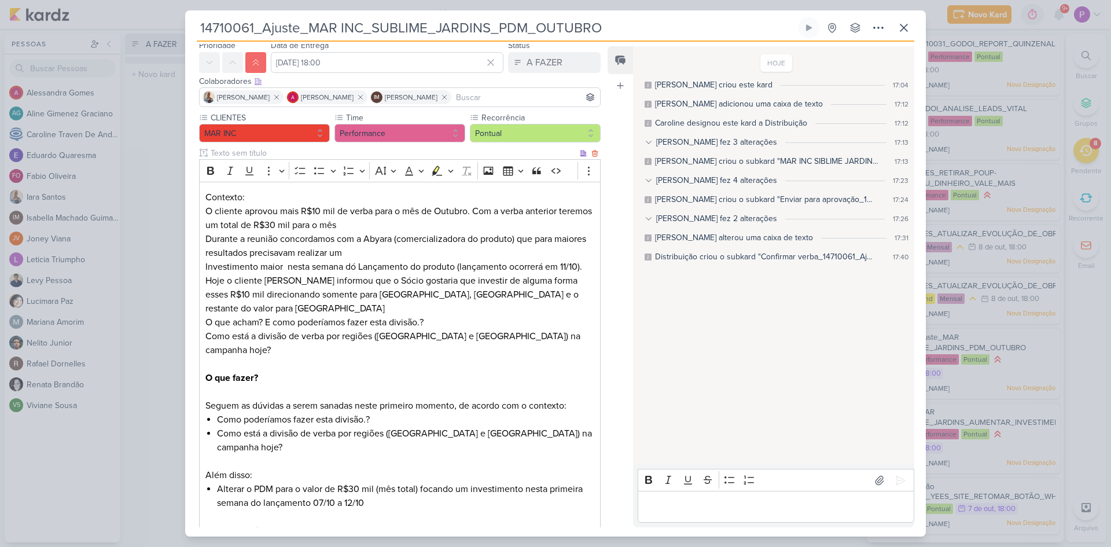
scroll to position [58, 0]
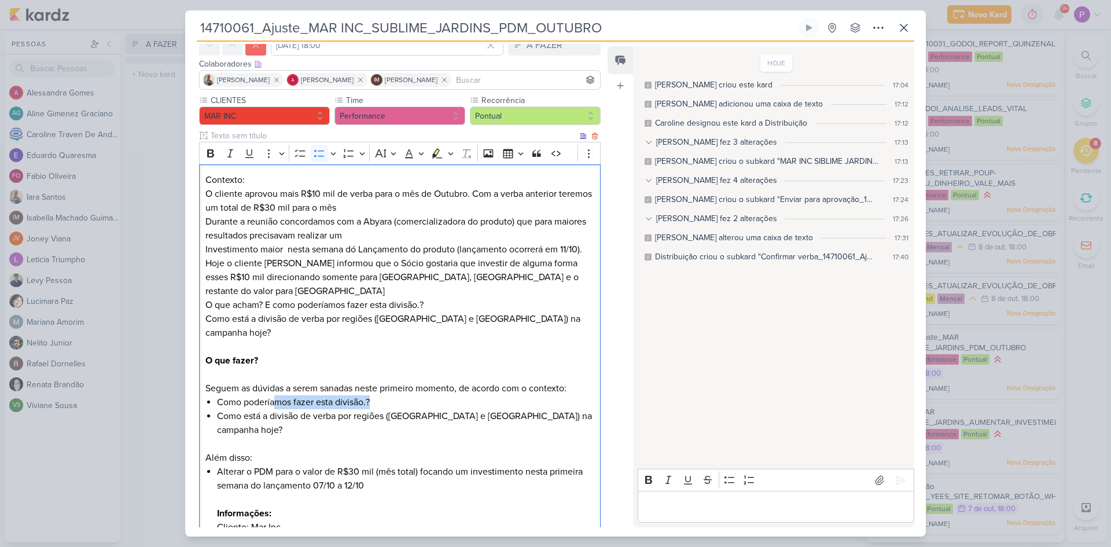
drag, startPoint x: 274, startPoint y: 369, endPoint x: 373, endPoint y: 372, distance: 98.5
click at [373, 395] on li "Como poderíamos fazer esta divisão.?" at bounding box center [405, 402] width 377 height 14
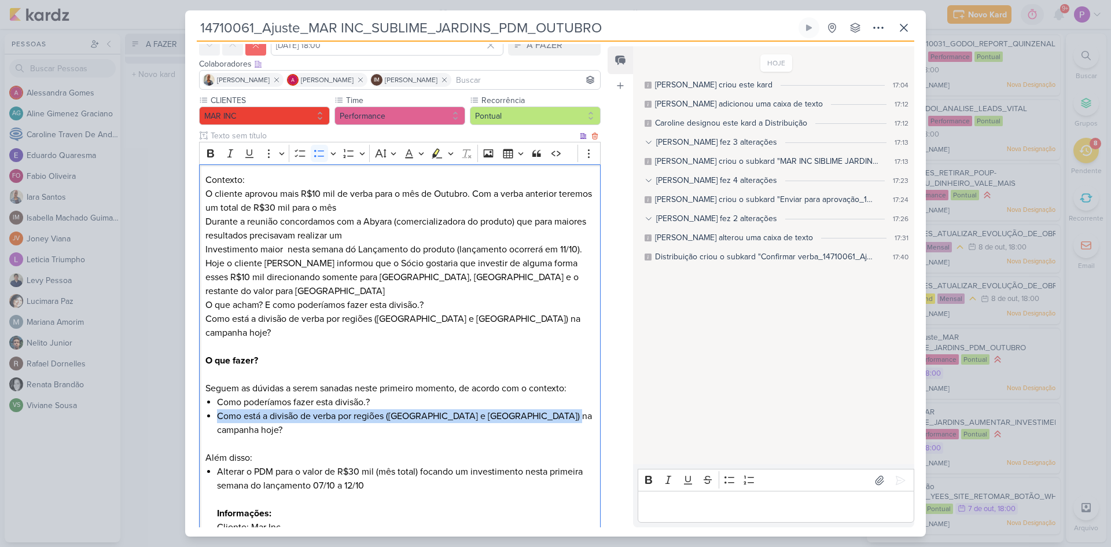
drag, startPoint x: 216, startPoint y: 392, endPoint x: 561, endPoint y: 388, distance: 345.6
click at [561, 388] on div "Contexto: O cliente aprovou mais R$10 mil de verba para o mês de Outubro. Com a…" at bounding box center [400, 381] width 402 height 435
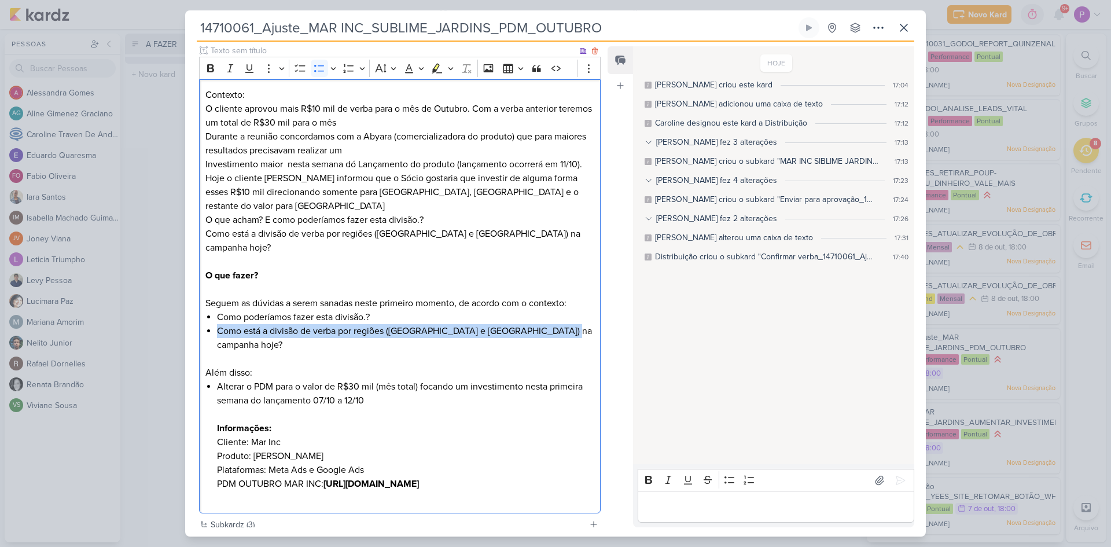
scroll to position [174, 0]
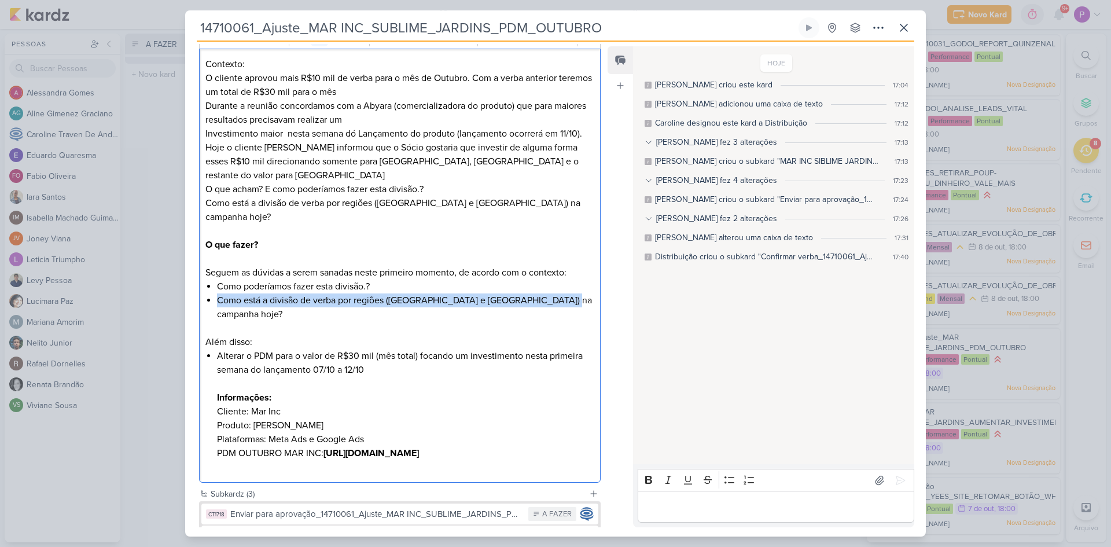
drag, startPoint x: 252, startPoint y: 315, endPoint x: 587, endPoint y: 330, distance: 335.5
click at [587, 349] on li "Alterar o PDM para o valor de R$30 mil (mês total) focando um investimento nest…" at bounding box center [405, 411] width 377 height 125
click at [351, 364] on li "Alterar o PDM para o valor de R$30 mil (mês total) focando um investimento nest…" at bounding box center [405, 411] width 377 height 125
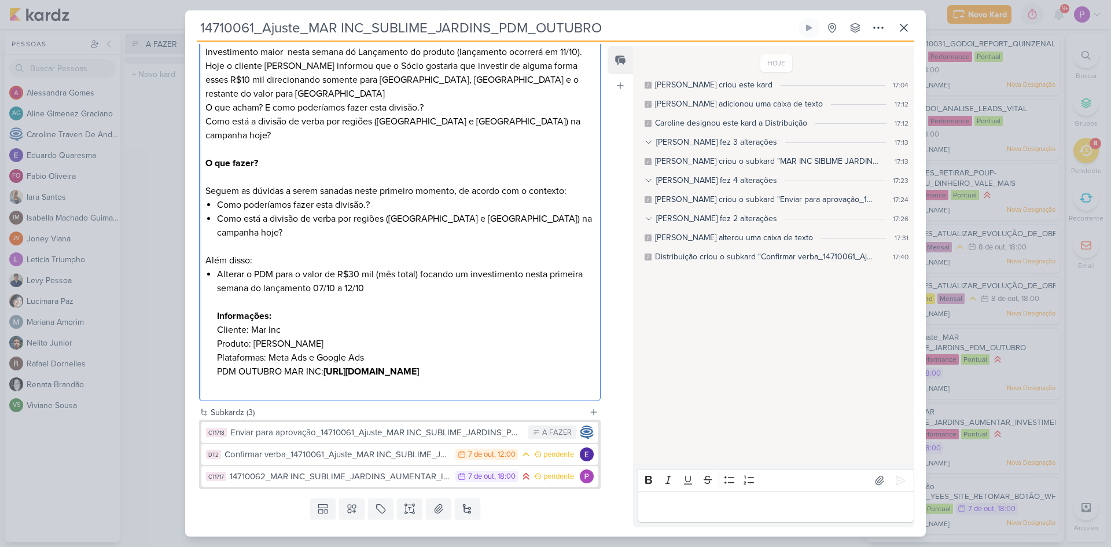
scroll to position [267, 0]
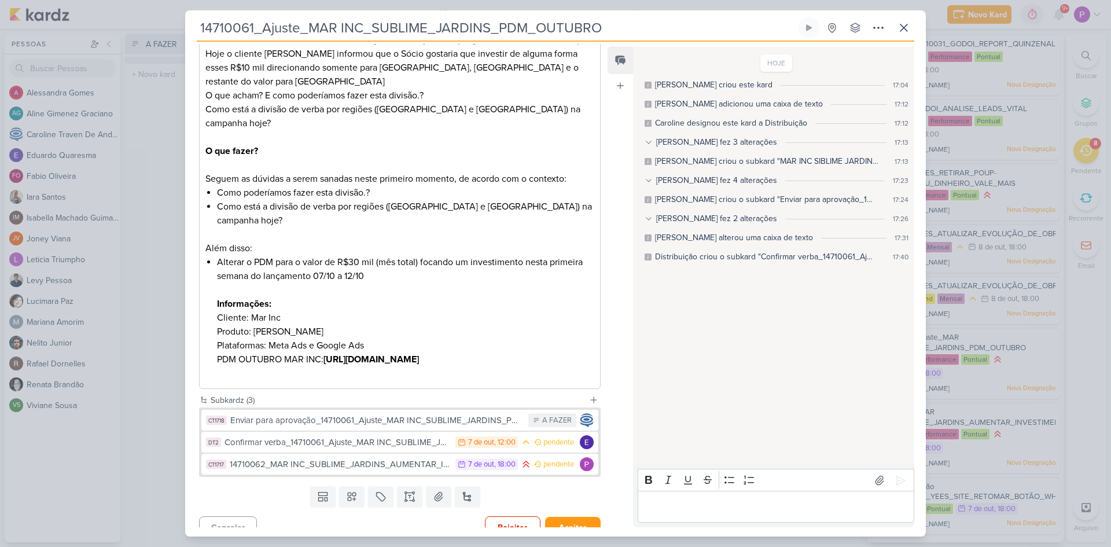
drag, startPoint x: 201, startPoint y: 29, endPoint x: 603, endPoint y: 32, distance: 401.7
click at [603, 32] on input "14710061_Ajuste_MAR INC_SUBLIME_JARDINS_PDM_OUTUBRO" at bounding box center [497, 27] width 600 height 21
click at [458, 486] on button at bounding box center [467, 496] width 25 height 21
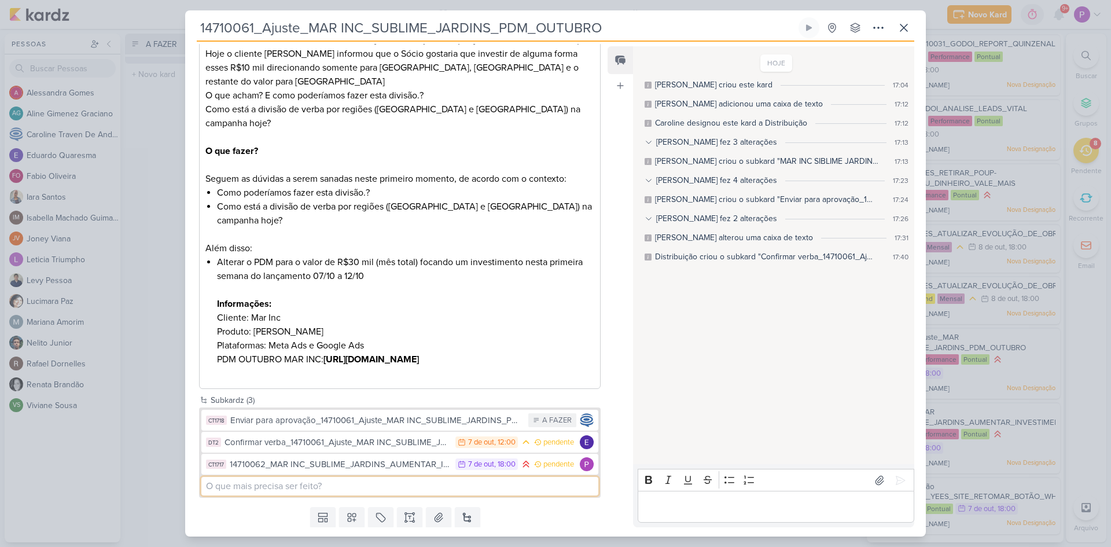
paste input "14710061_Ajuste_MAR INC_SUBLIME_JARDINS_PDM_OUTUBRO"
drag, startPoint x: 272, startPoint y: 473, endPoint x: 244, endPoint y: 472, distance: 28.4
click at [244, 477] on input "14710061_Ajuste_MAR INC_SUBLIME_JARDINS_PDM_OUTUBRO" at bounding box center [399, 486] width 397 height 19
click at [204, 477] on input "14710061_MAR INC_SUBLIME_JARDINS_PDM_OUTUBRO" at bounding box center [399, 486] width 397 height 19
type input "Ajuste PDM 14710061_MAR INC_SUBLIME_JARDINS_PDM_OUTUBRO"
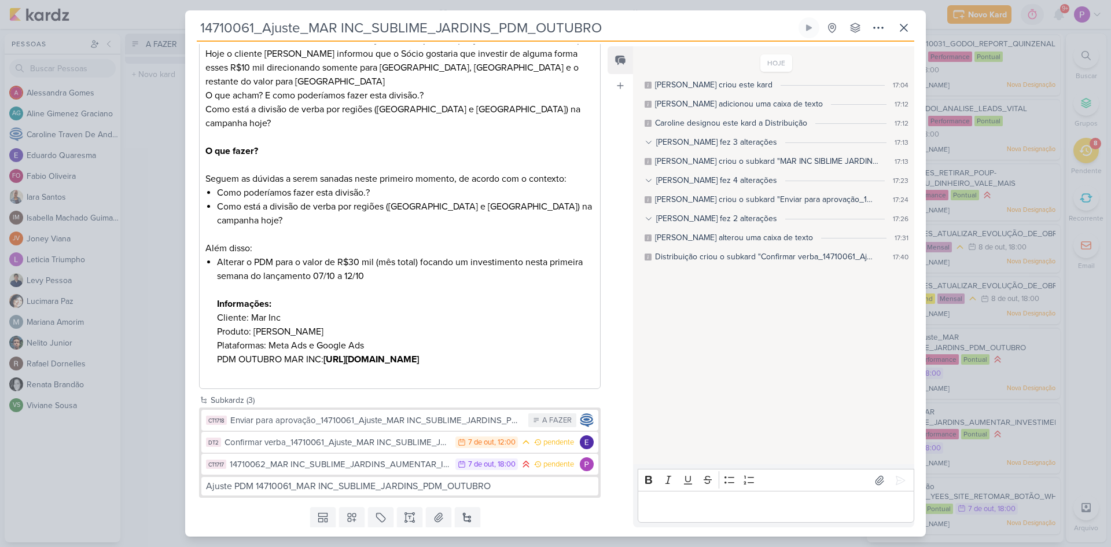
click at [260, 486] on div "Subkardz (3) CT1718 Enviar para aprovação_14710061_Ajuste_MAR INC_SUBLIME_JARDI…" at bounding box center [395, 448] width 420 height 109
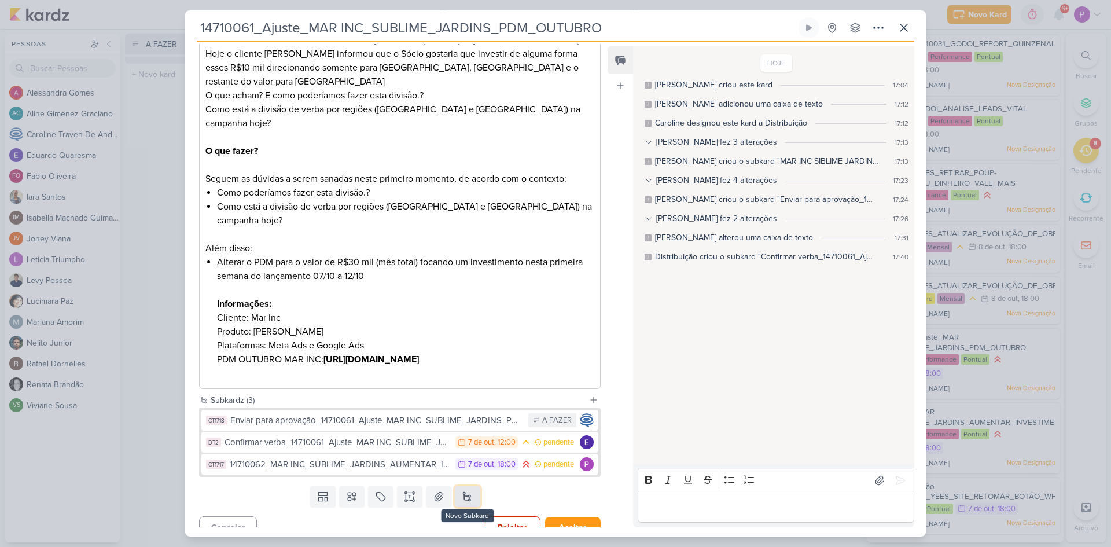
click at [456, 486] on button at bounding box center [467, 496] width 25 height 21
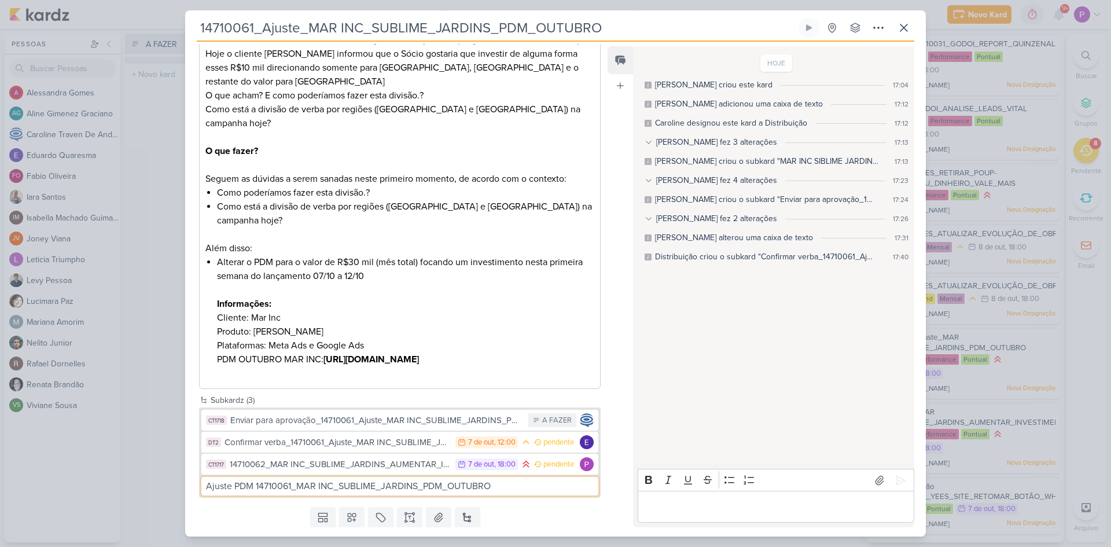
click at [511, 477] on input "Ajuste PDM 14710061_MAR INC_SUBLIME_JARDINS_PDM_OUTUBRO" at bounding box center [399, 486] width 397 height 19
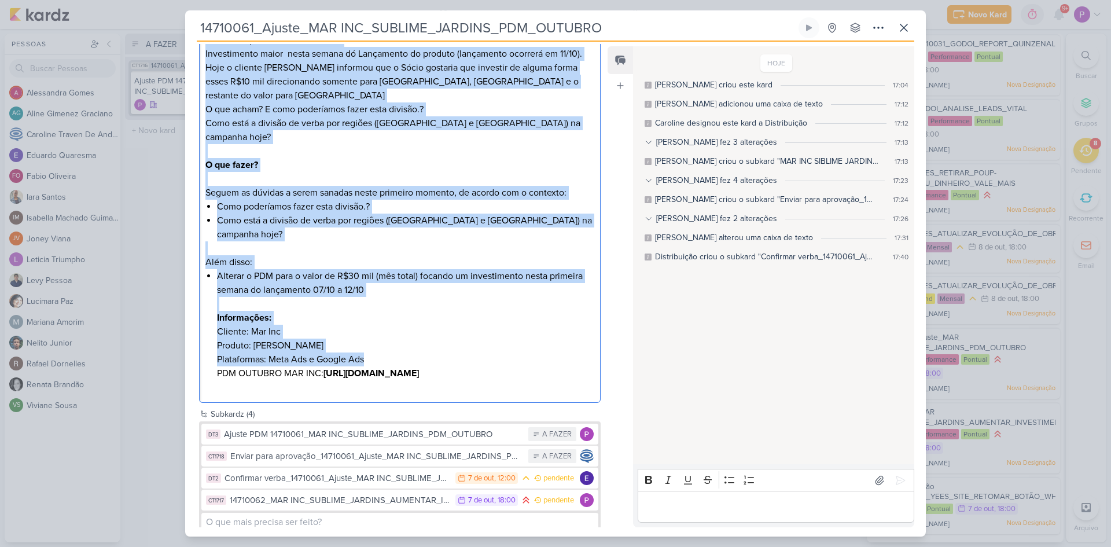
scroll to position [310, 0]
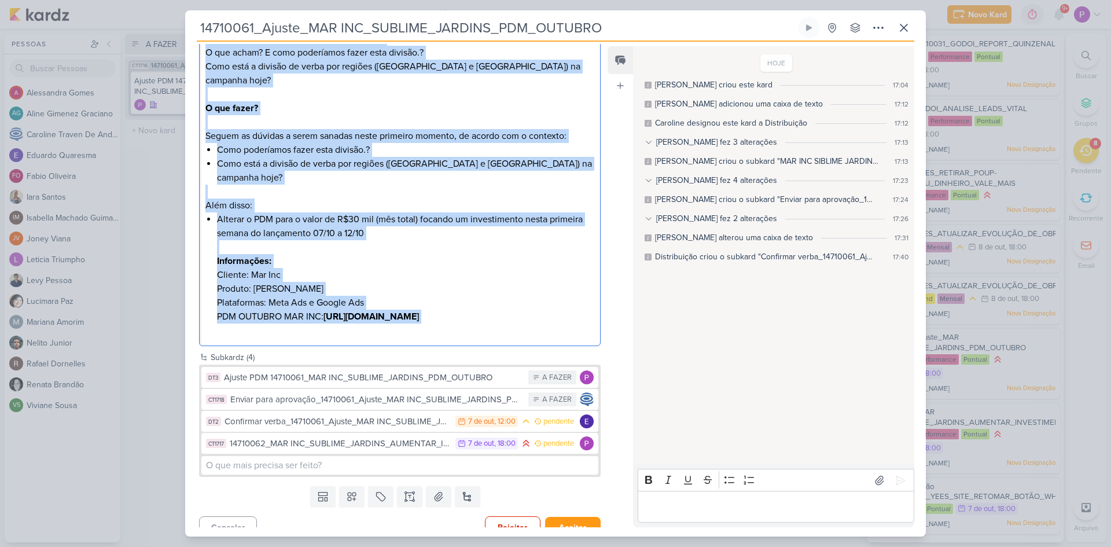
drag, startPoint x: 206, startPoint y: 198, endPoint x: 394, endPoint y: 300, distance: 214.2
click at [394, 300] on div "Contexto: O cliente aprovou mais R$10 mil de verba para o mês de Outubro. Com a…" at bounding box center [400, 129] width 402 height 435
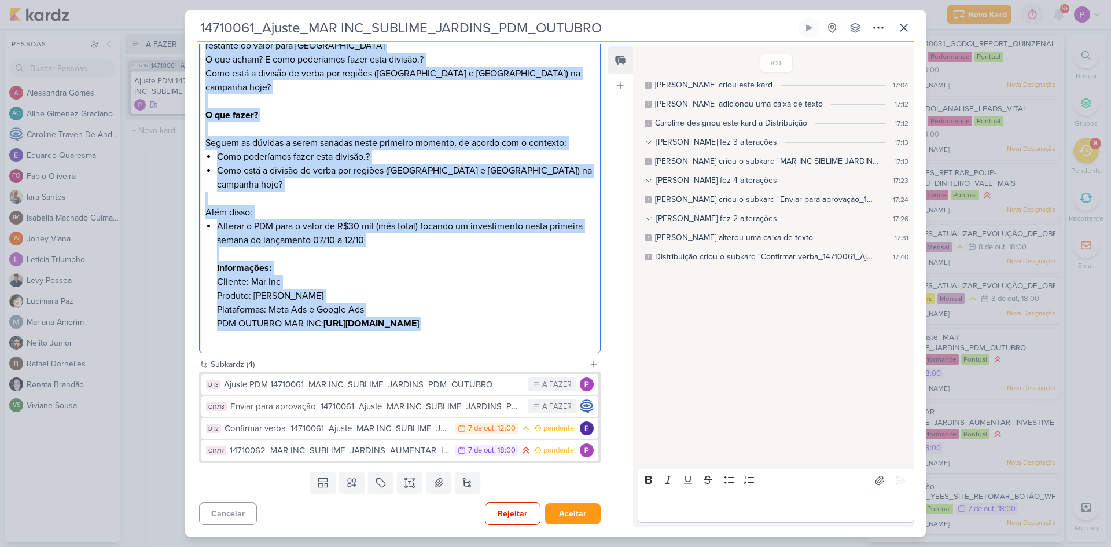
scroll to position [289, 0]
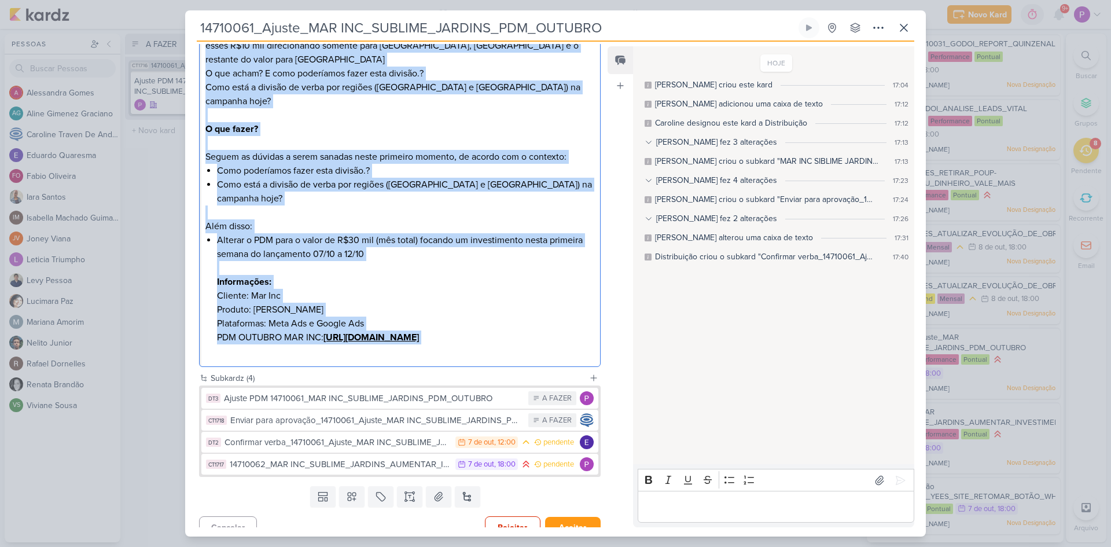
copy div "Contexto: O cliente aprovou mais R$10 mil de verba para o mês de Outubro. Com a…"
click at [359, 392] on div "Ajuste PDM 14710061_MAR INC_SUBLIME_JARDINS_PDM_OUTUBRO" at bounding box center [373, 398] width 299 height 13
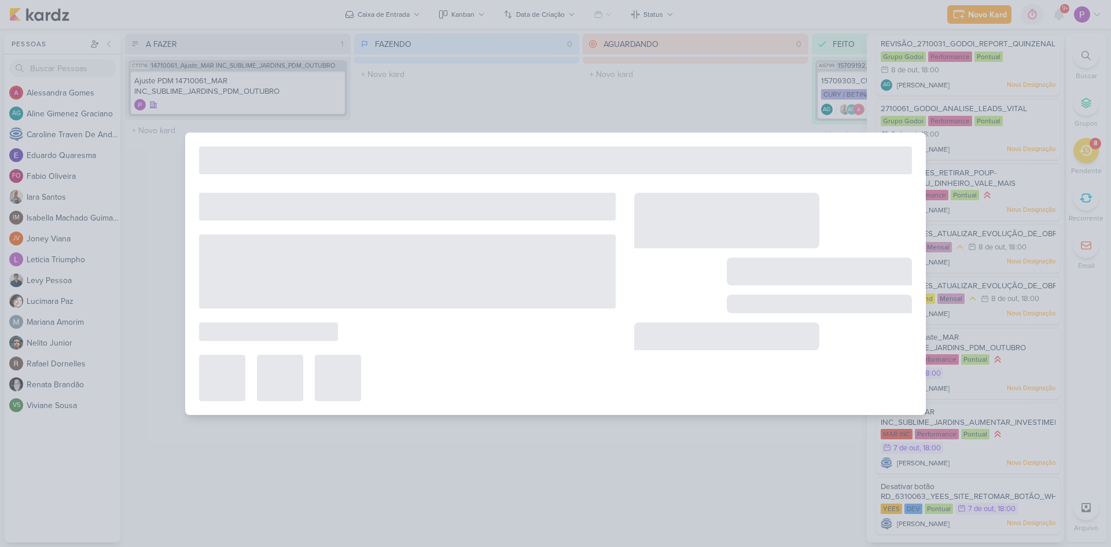
type input "Ajuste PDM 14710061_MAR INC_SUBLIME_JARDINS_PDM_OUTUBRO"
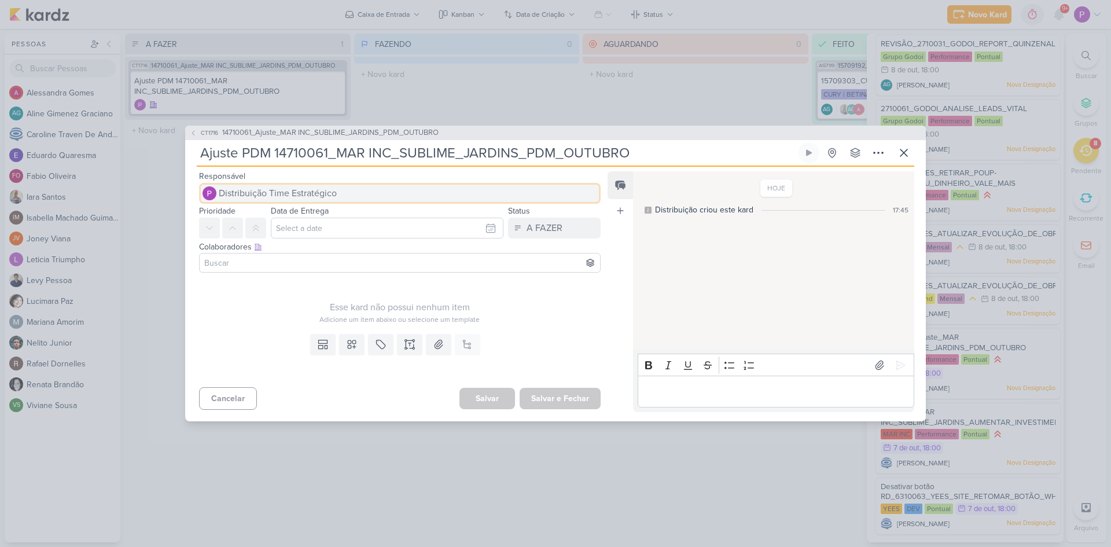
click at [314, 192] on span "Distribuição Time Estratégico" at bounding box center [278, 193] width 118 height 14
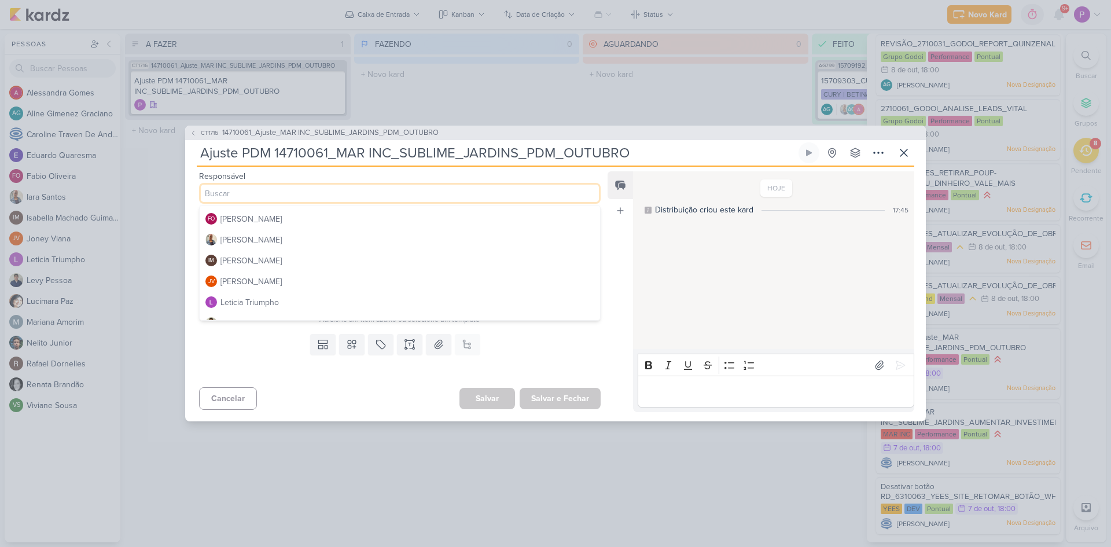
scroll to position [58, 0]
click at [240, 281] on div "[PERSON_NAME]" at bounding box center [251, 283] width 61 height 12
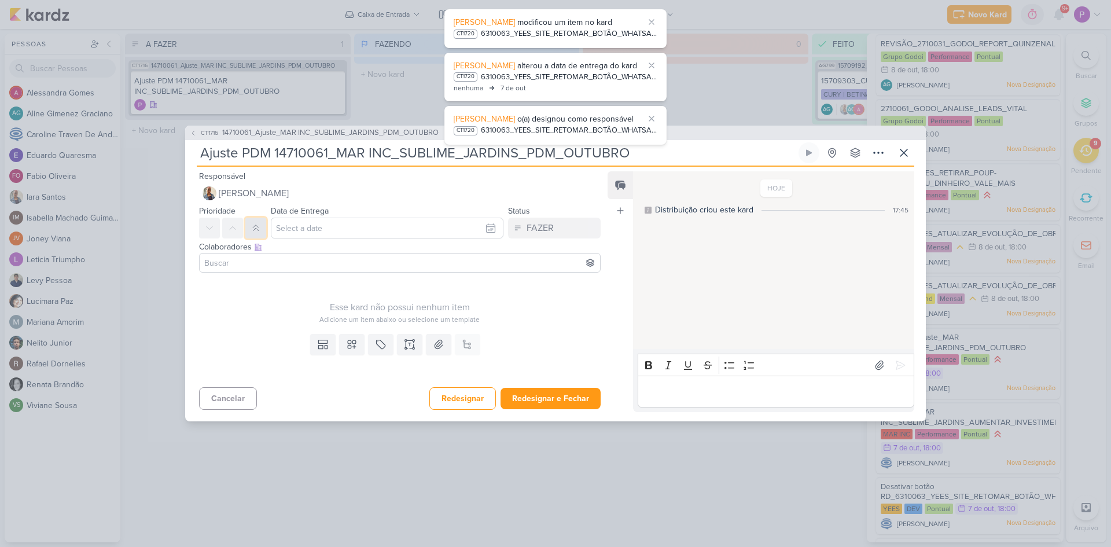
click at [256, 229] on icon at bounding box center [255, 227] width 9 height 9
click at [311, 234] on input "text" at bounding box center [387, 228] width 233 height 21
click at [414, 305] on div "7" at bounding box center [417, 306] width 18 height 17
type input "7 de outubro de 2025 às 23:59"
click at [311, 263] on input at bounding box center [400, 263] width 396 height 14
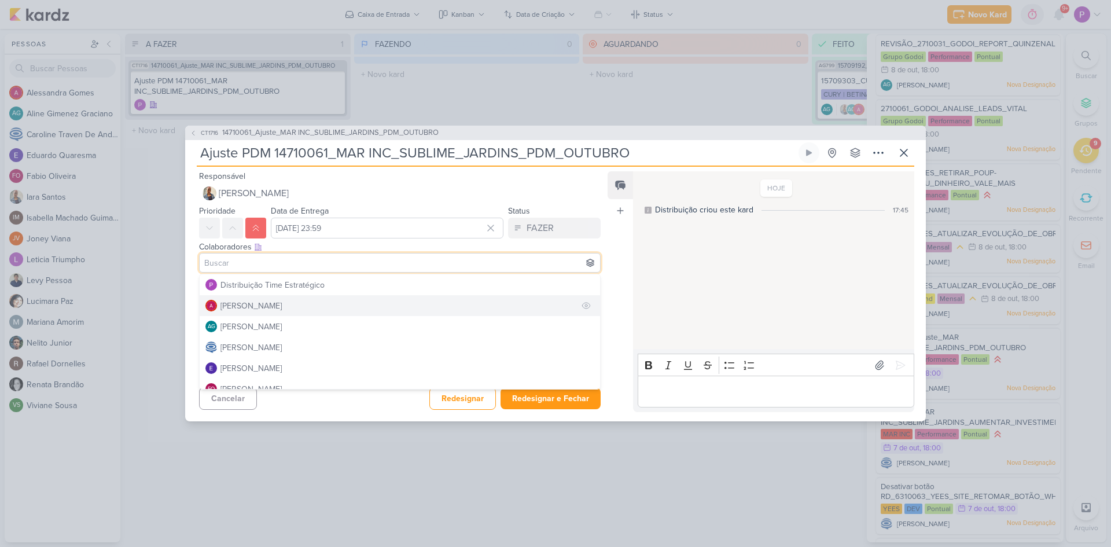
click at [273, 302] on div "[PERSON_NAME]" at bounding box center [251, 306] width 61 height 12
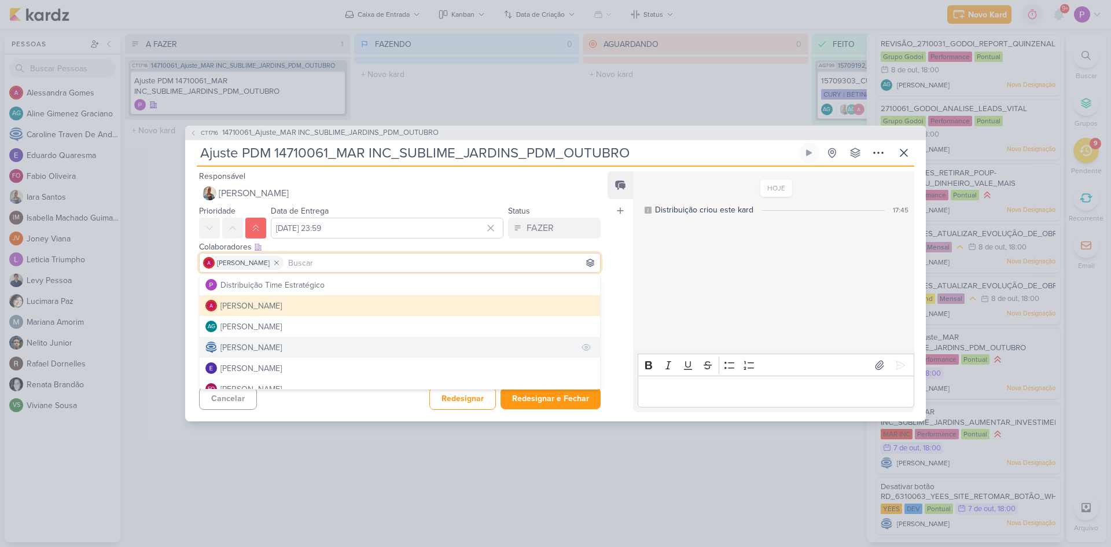
click at [255, 342] on div "[PERSON_NAME]" at bounding box center [251, 348] width 61 height 12
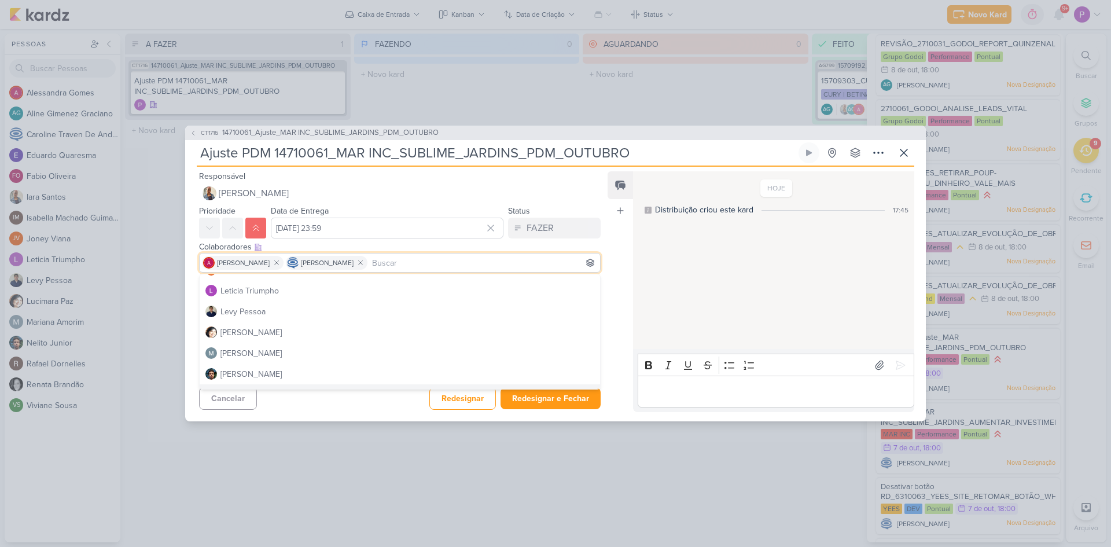
scroll to position [124, 0]
click at [259, 310] on div "[PERSON_NAME]" at bounding box center [251, 307] width 61 height 12
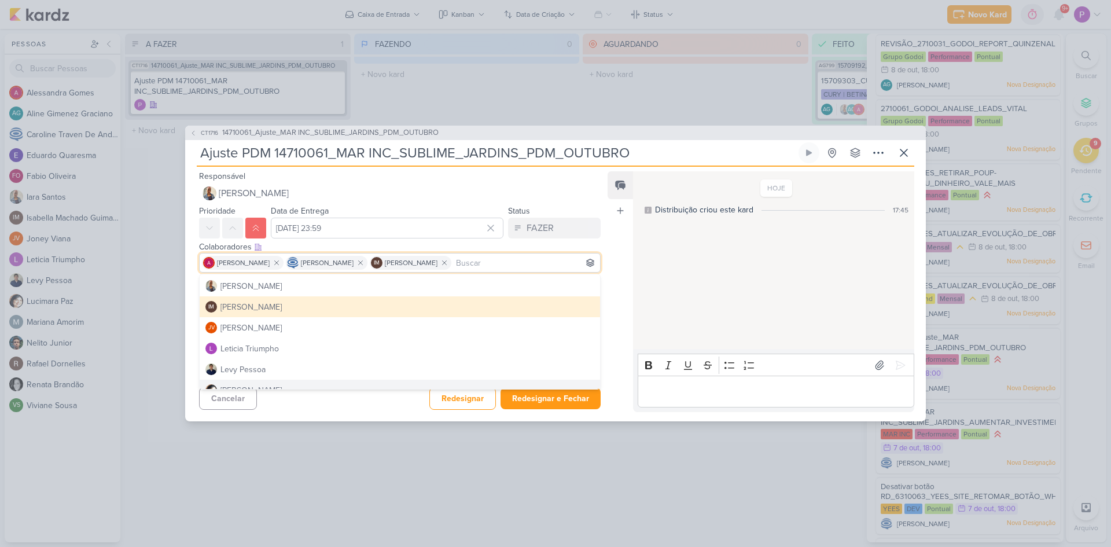
click at [343, 416] on div "Responsável Iara Santos Distribuição Time Estratégico Alessandra Gomes AG Aline…" at bounding box center [555, 294] width 741 height 255
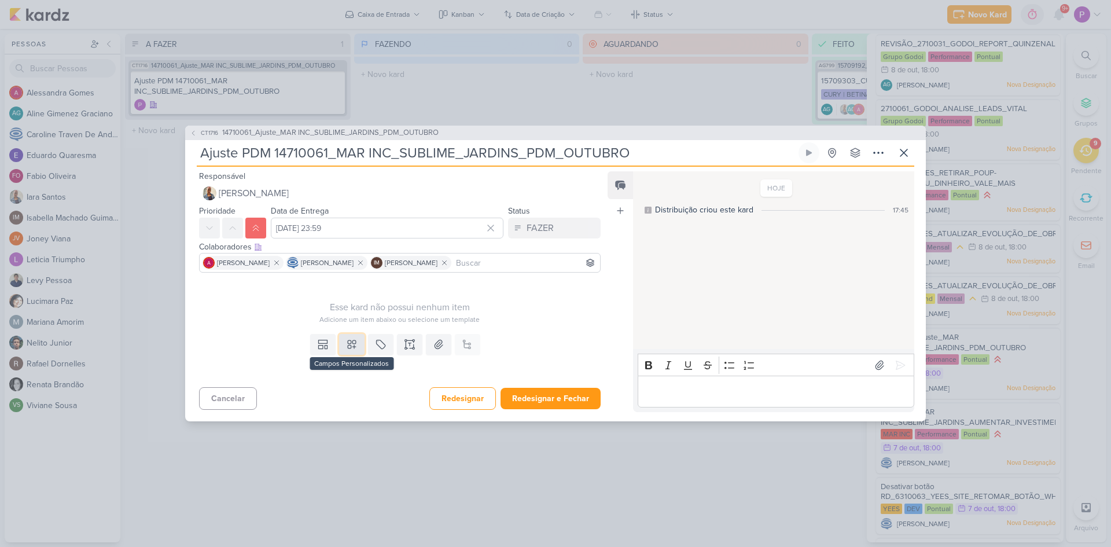
click at [347, 344] on icon at bounding box center [352, 345] width 12 height 12
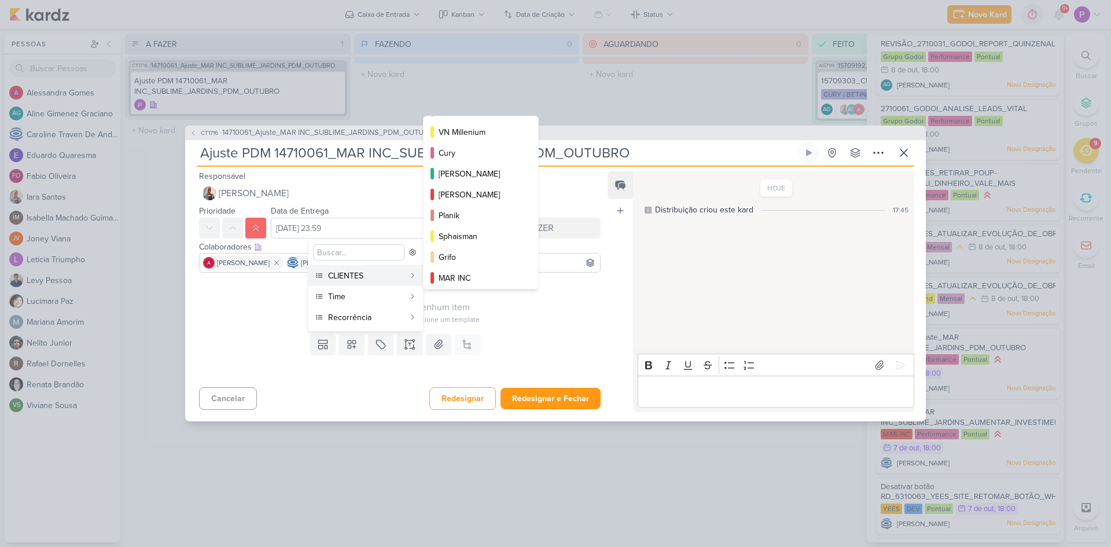
scroll to position [189, 0]
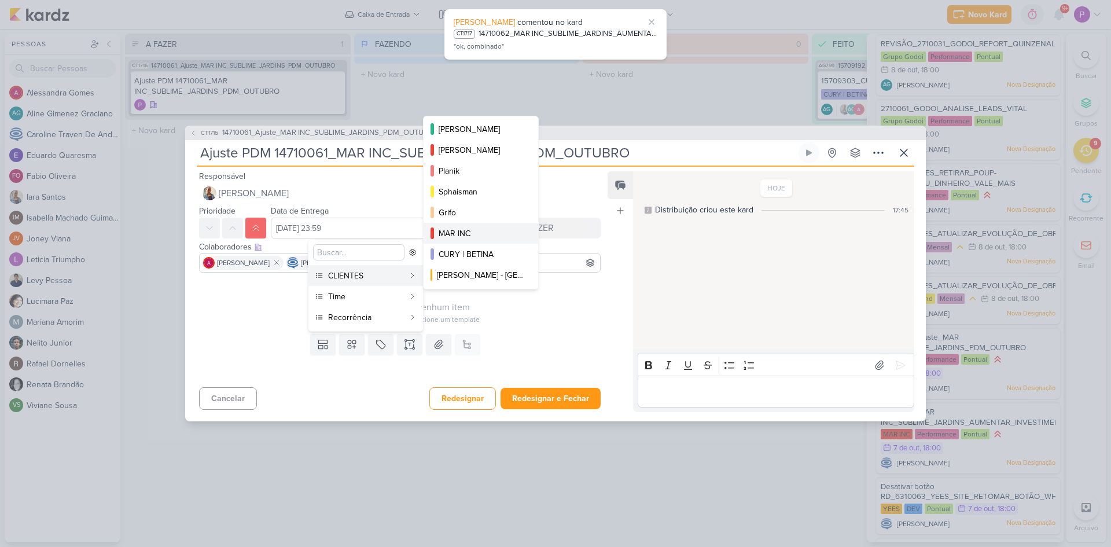
click at [467, 232] on div "MAR INC" at bounding box center [482, 233] width 86 height 12
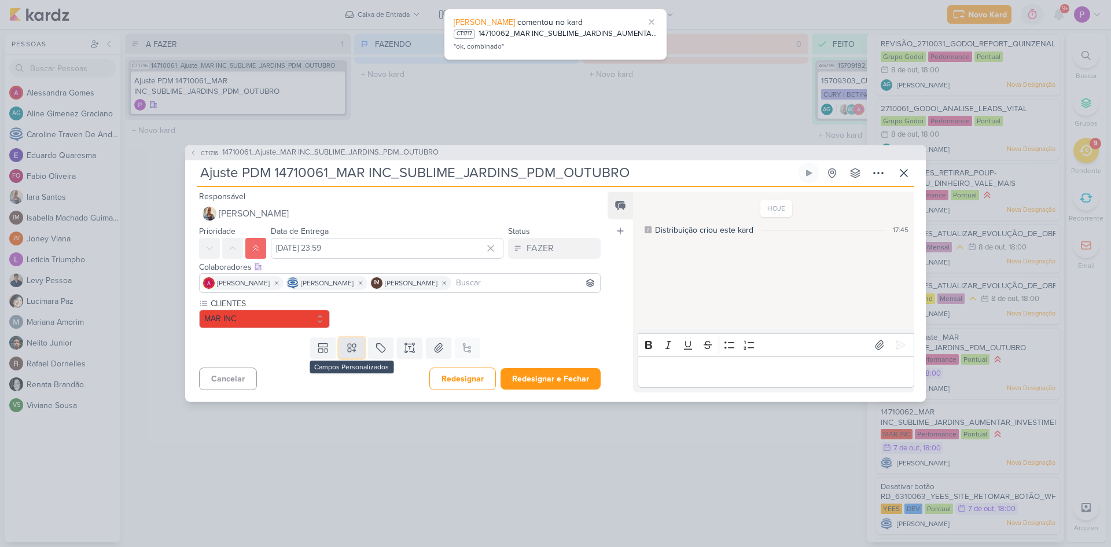
click at [346, 348] on icon at bounding box center [352, 348] width 12 height 12
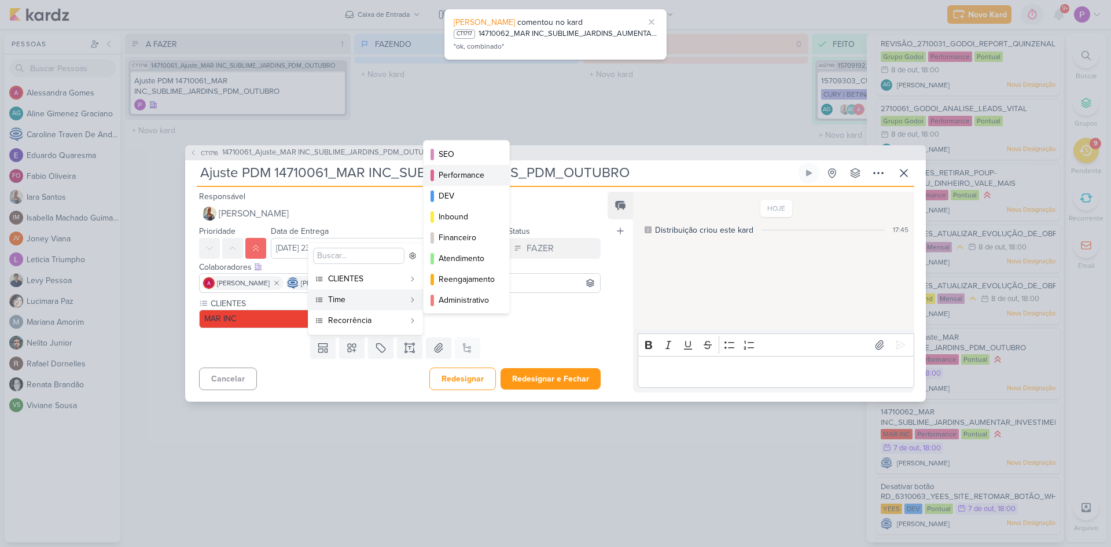
click at [477, 171] on div "Performance" at bounding box center [467, 175] width 57 height 12
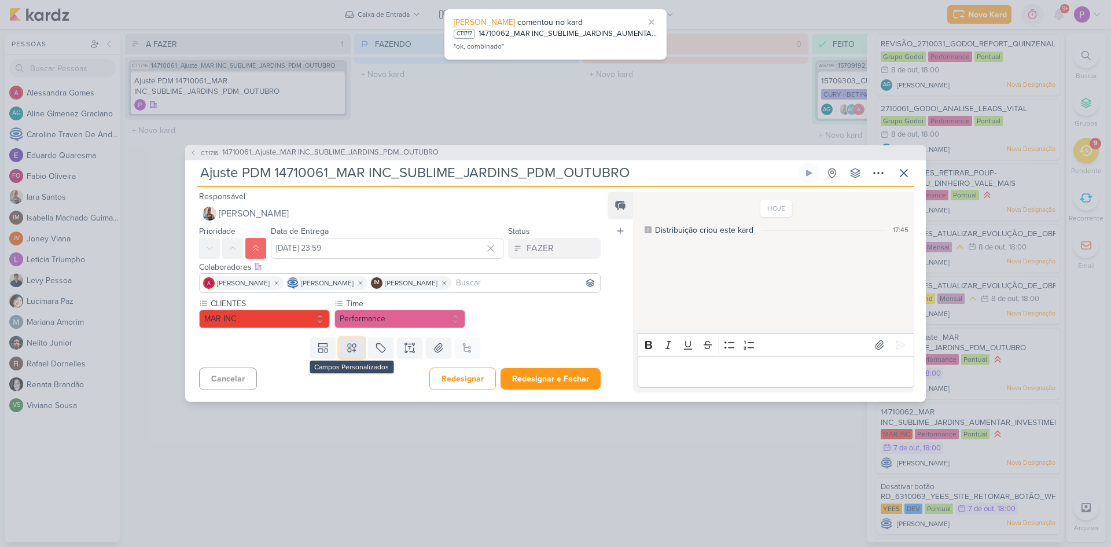
click at [349, 343] on icon at bounding box center [352, 348] width 12 height 12
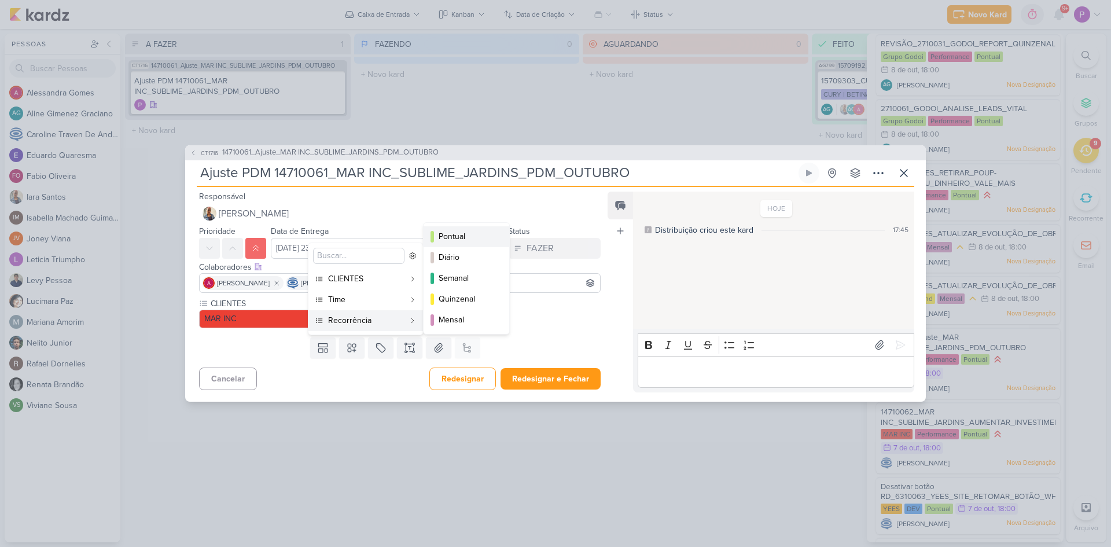
click at [462, 236] on div "Pontual" at bounding box center [467, 236] width 57 height 12
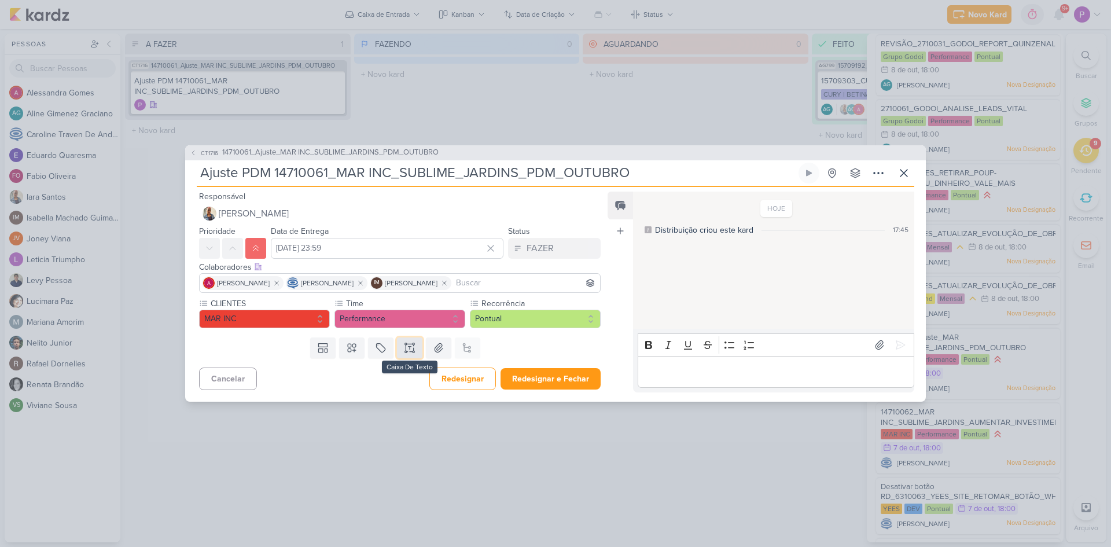
click at [404, 348] on icon at bounding box center [410, 348] width 12 height 12
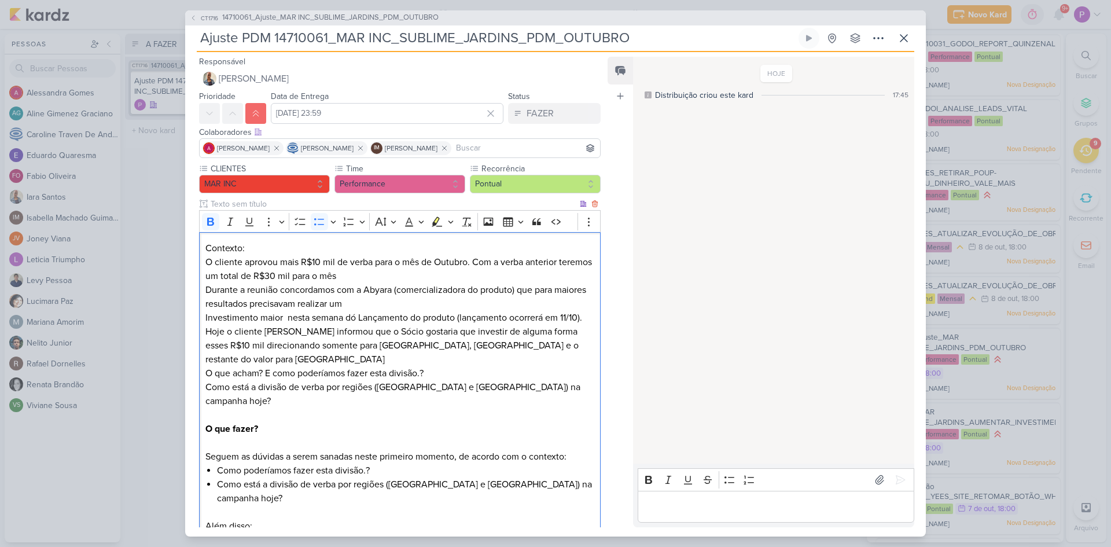
scroll to position [102, 0]
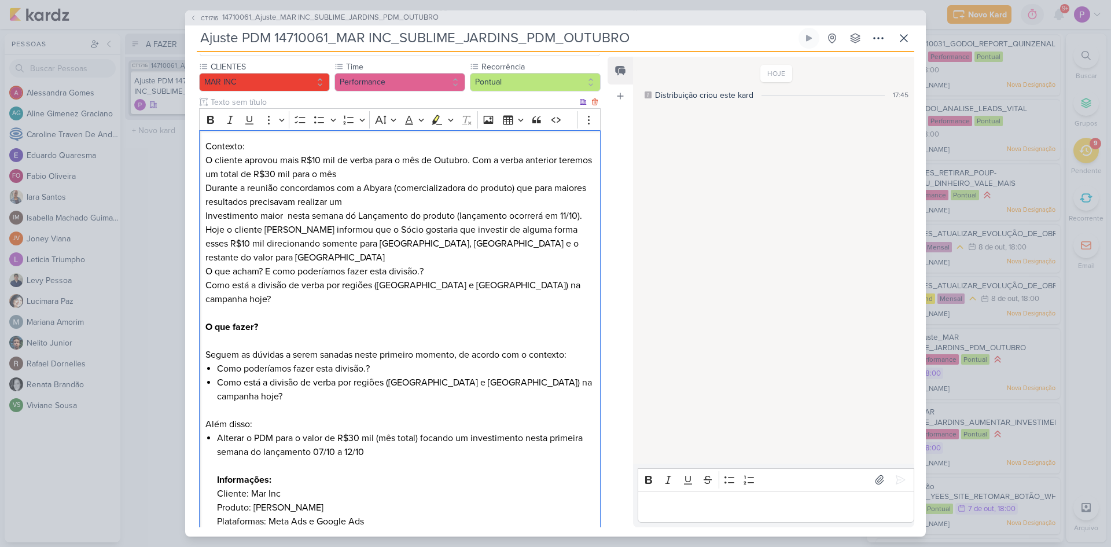
click at [203, 140] on div "Contexto: O cliente aprovou mais R$10 mil de verba para o mês de Outubro. Com a…" at bounding box center [400, 340] width 402 height 421
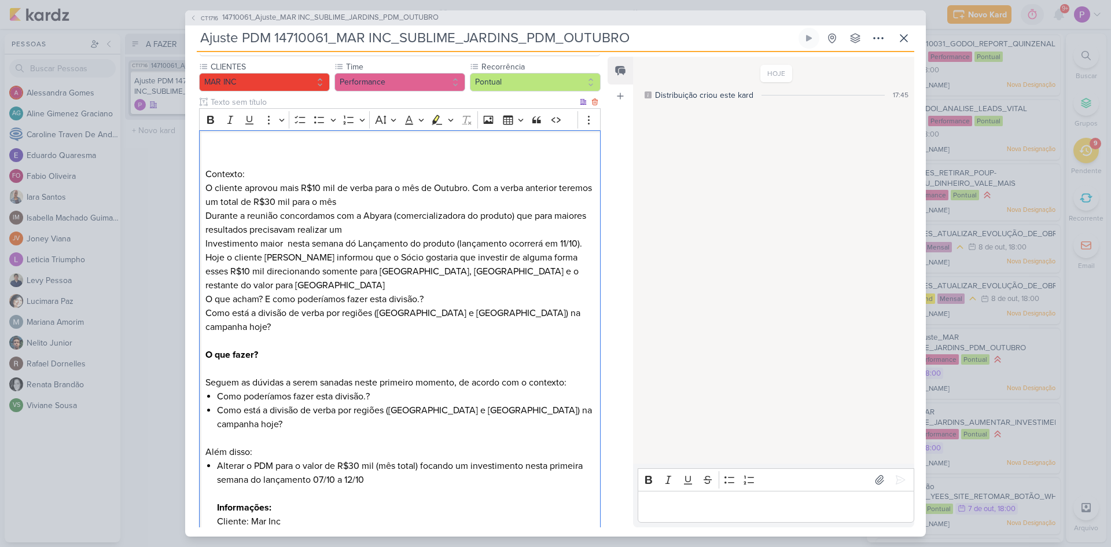
click at [226, 145] on p "Editor editing area: main" at bounding box center [399, 147] width 389 height 14
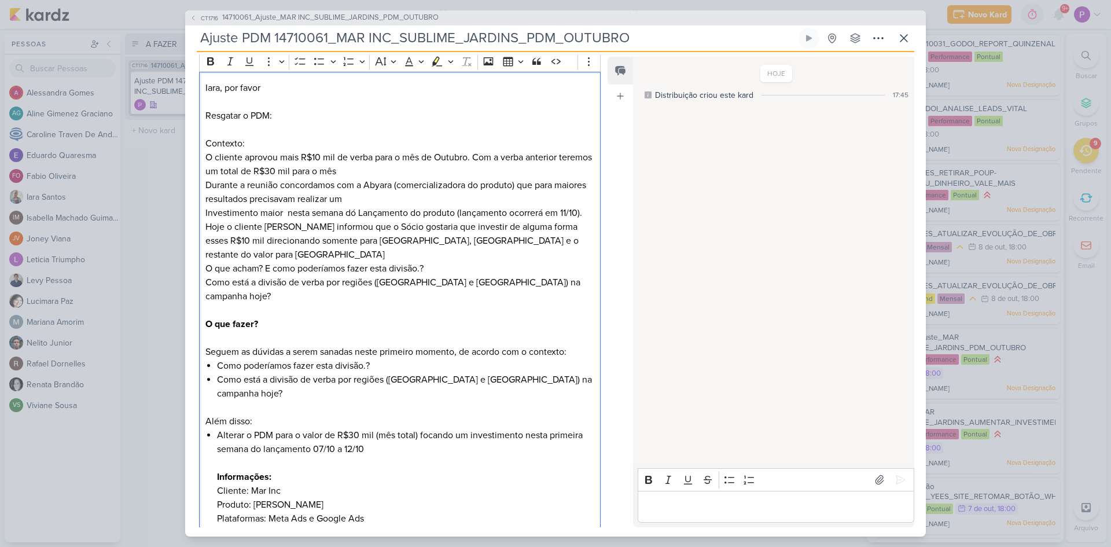
scroll to position [232, 0]
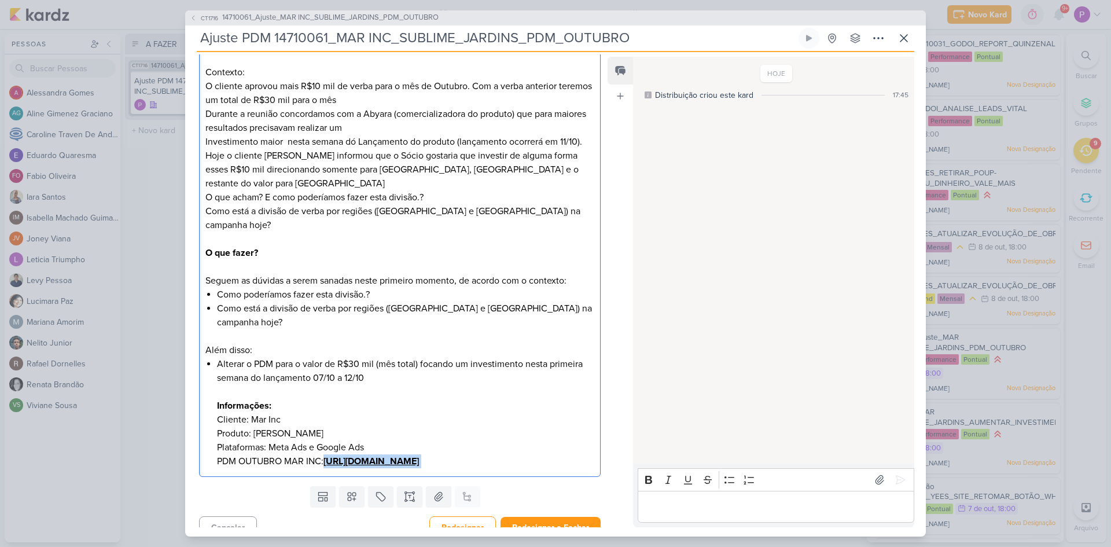
drag, startPoint x: 383, startPoint y: 450, endPoint x: 216, endPoint y: 435, distance: 166.9
click at [217, 435] on li "Alterar o PDM para o valor de R$30 mil (mês total) focando um investimento nest…" at bounding box center [405, 412] width 377 height 111
copy li "https://docs.google.com/spreadsheets/d/1mPq1MqkaxwkYFXVJjdqEi9VakVZM0XRL/edit?g…"
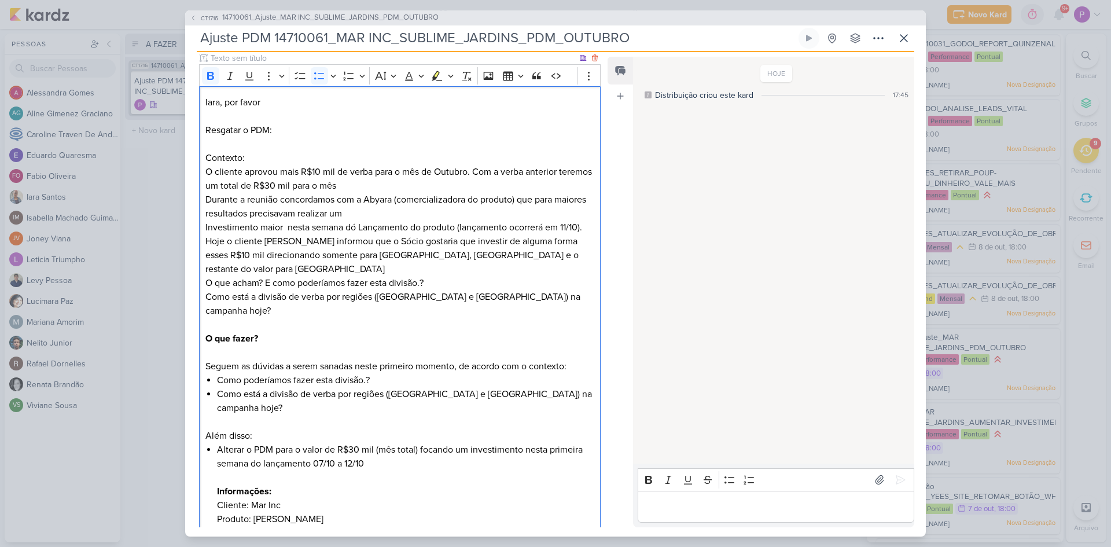
scroll to position [0, 0]
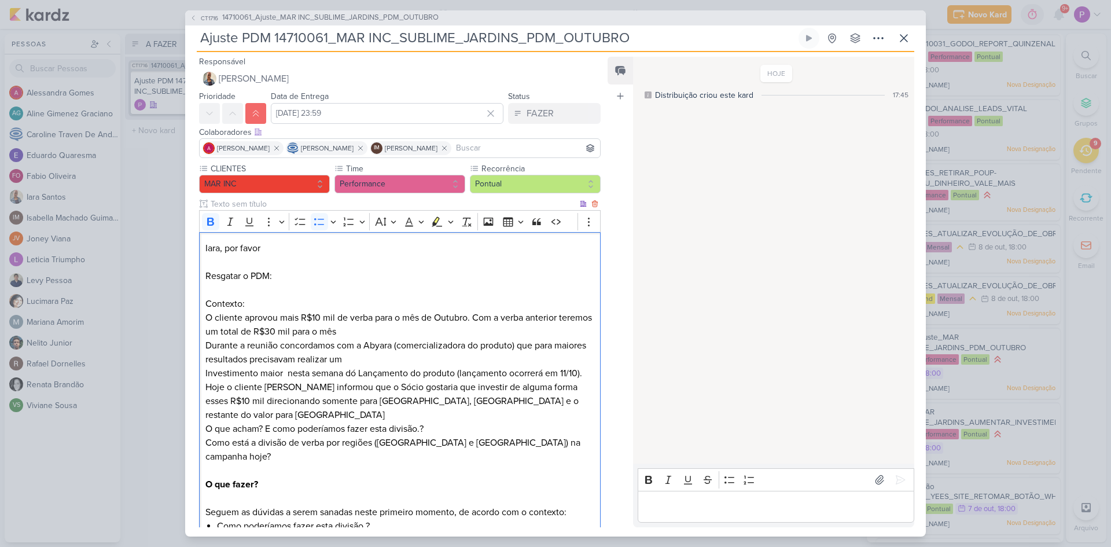
click at [294, 270] on p "Resgatar o PDM:" at bounding box center [399, 276] width 389 height 14
click at [270, 276] on p "Resgatar o PDM:" at bounding box center [399, 276] width 389 height 14
drag, startPoint x: 357, startPoint y: 303, endPoint x: 200, endPoint y: 290, distance: 157.4
click at [200, 290] on div "Iara, por favor Resgatar o PDM de Outubro: https://docs.google.com/spreadsheets…" at bounding box center [400, 470] width 402 height 476
click at [213, 221] on icon "Editor toolbar" at bounding box center [210, 222] width 7 height 8
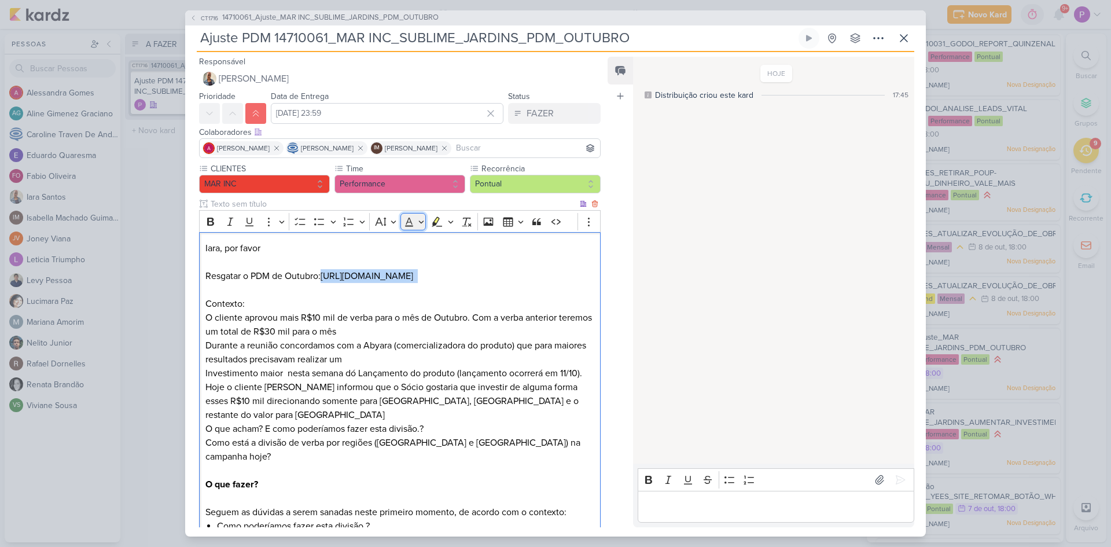
click at [405, 223] on icon "Editor toolbar" at bounding box center [409, 222] width 12 height 12
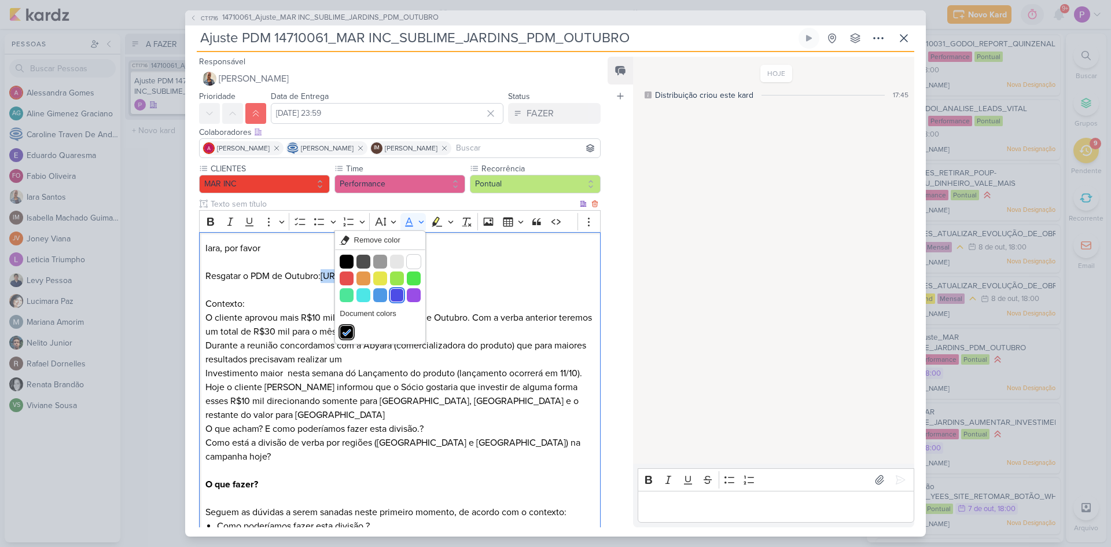
click at [401, 294] on button "Blue" at bounding box center [397, 295] width 14 height 14
click at [446, 283] on p "Resgatar o PDM de Outubro: https://docs.google.com/spreadsheets/d/1mPq1MqkaxwkY…" at bounding box center [399, 276] width 389 height 14
click at [348, 283] on p "Resgatar o PDM de Outubro: https://docs.google.com/spreadsheets/d/1mPq1MqkaxwkY…" at bounding box center [399, 276] width 389 height 14
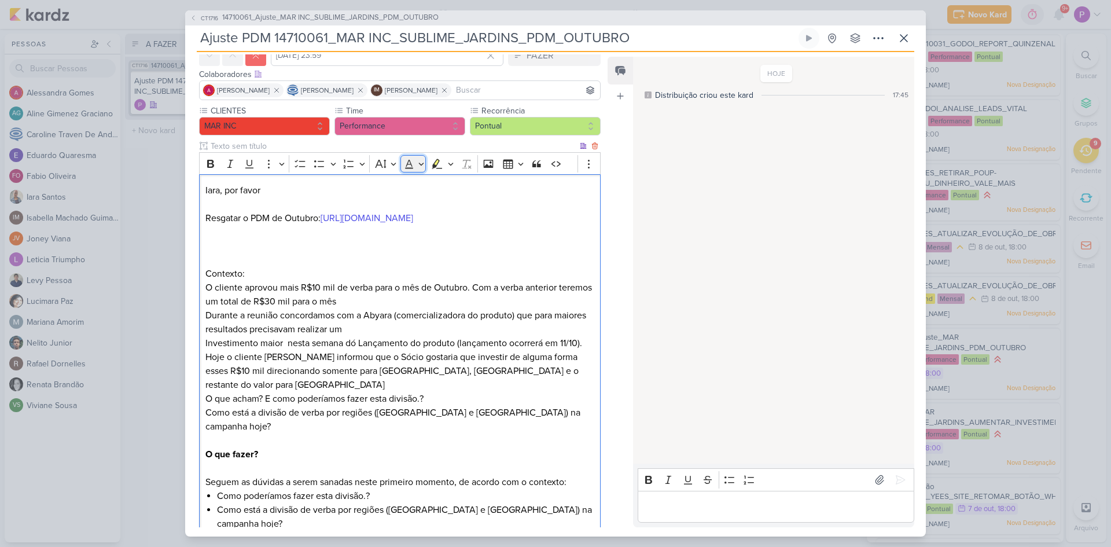
click at [412, 170] on button "Font Color" at bounding box center [414, 163] width 26 height 17
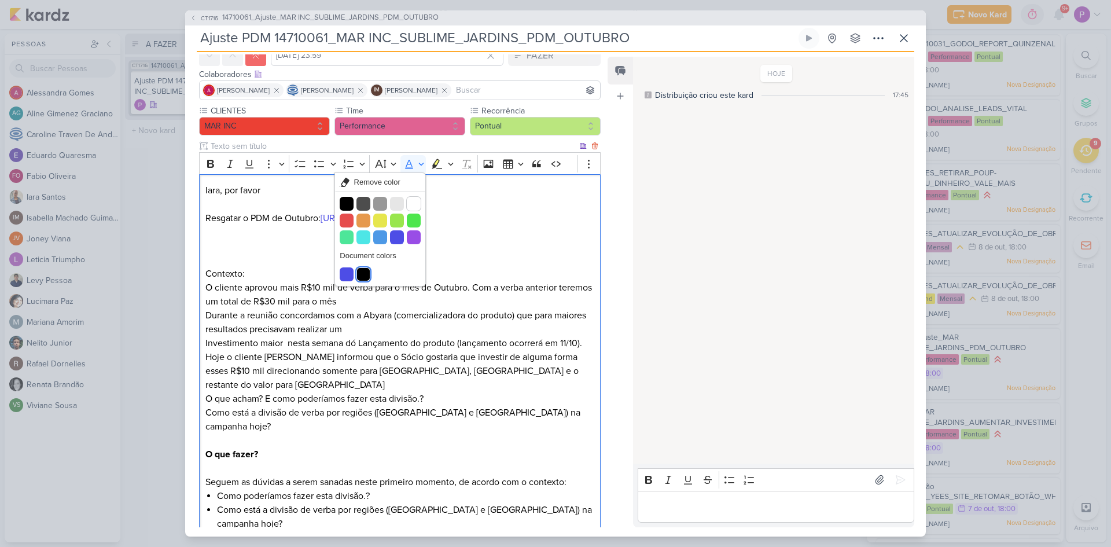
click at [365, 276] on button "#000000" at bounding box center [364, 274] width 14 height 14
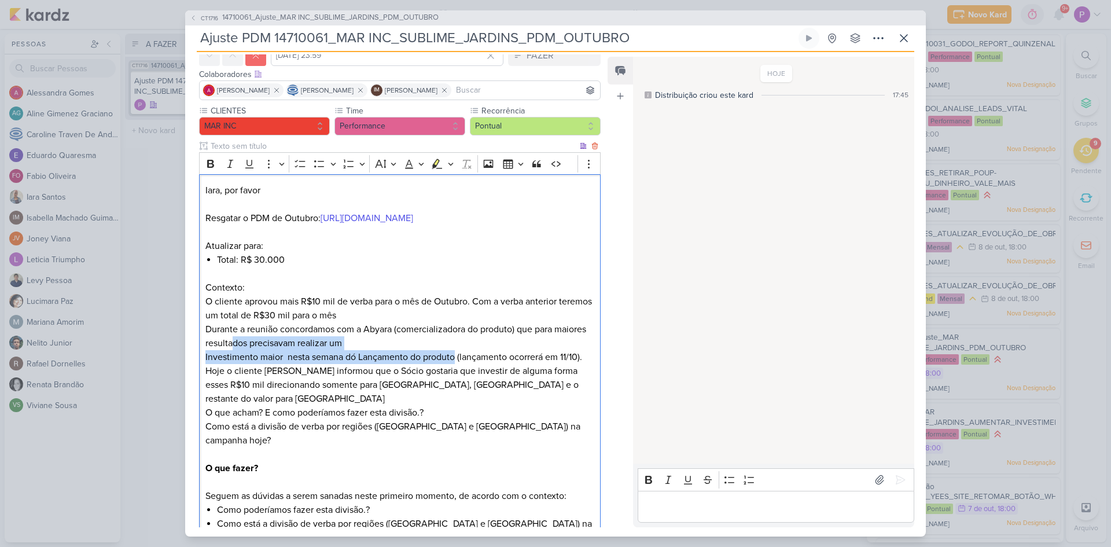
drag, startPoint x: 268, startPoint y: 372, endPoint x: 392, endPoint y: 370, distance: 124.5
click at [458, 364] on p "Contexto: O cliente aprovou mais R$10 mil de verba para o mês de Outubro. Com a…" at bounding box center [399, 322] width 389 height 83
click at [295, 281] on p "Editor editing area: main" at bounding box center [399, 274] width 389 height 14
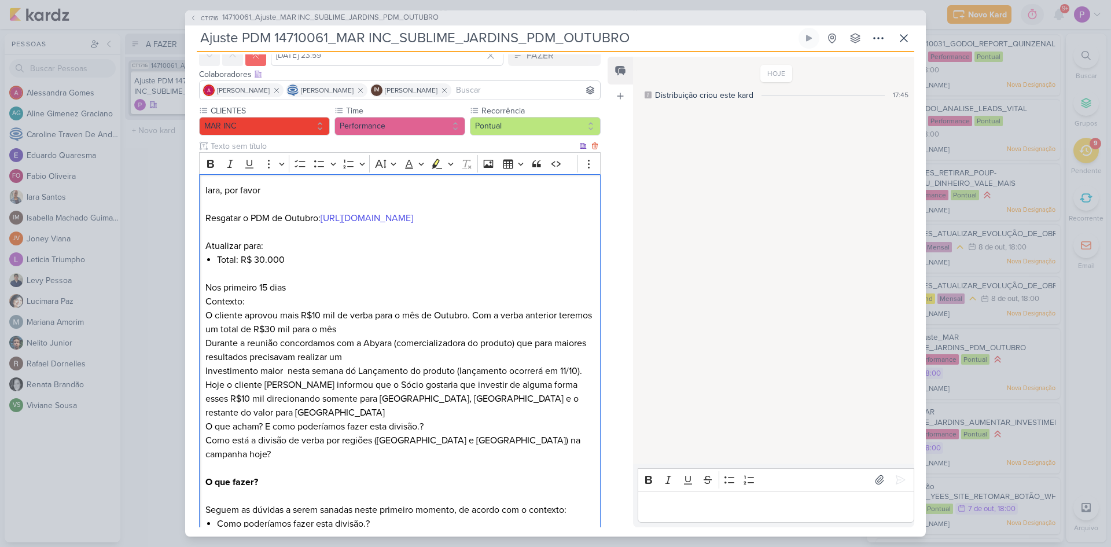
click at [287, 281] on p "Editor editing area: main" at bounding box center [399, 274] width 389 height 14
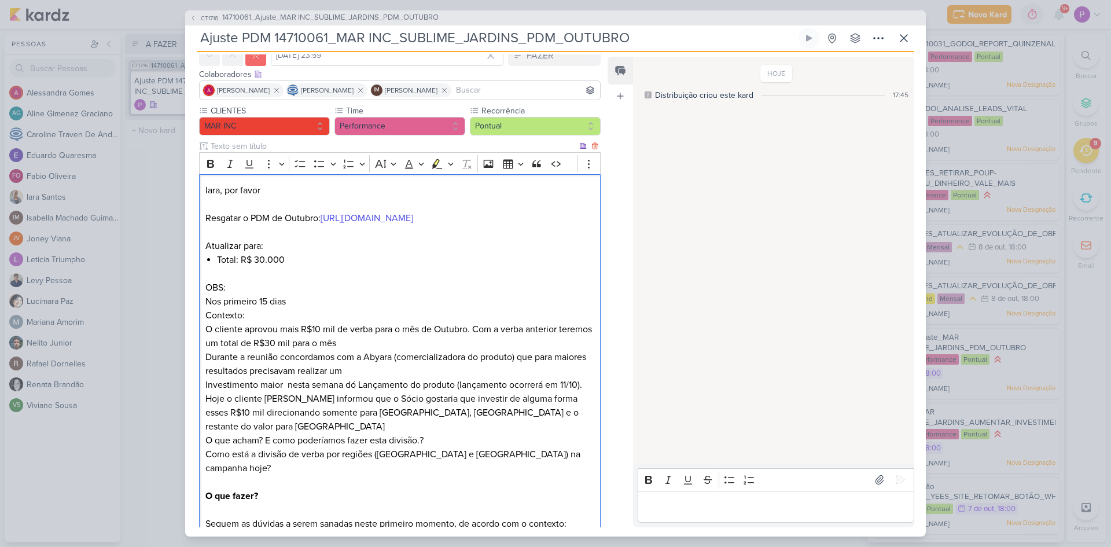
click at [277, 309] on p "Nos primeiro 15 dias" at bounding box center [399, 302] width 389 height 14
click at [314, 161] on icon "Editor toolbar" at bounding box center [320, 164] width 12 height 12
click at [331, 295] on p "OBS:" at bounding box center [399, 288] width 389 height 14
click at [325, 309] on li "Nos primeiro 15 dias" at bounding box center [405, 302] width 377 height 14
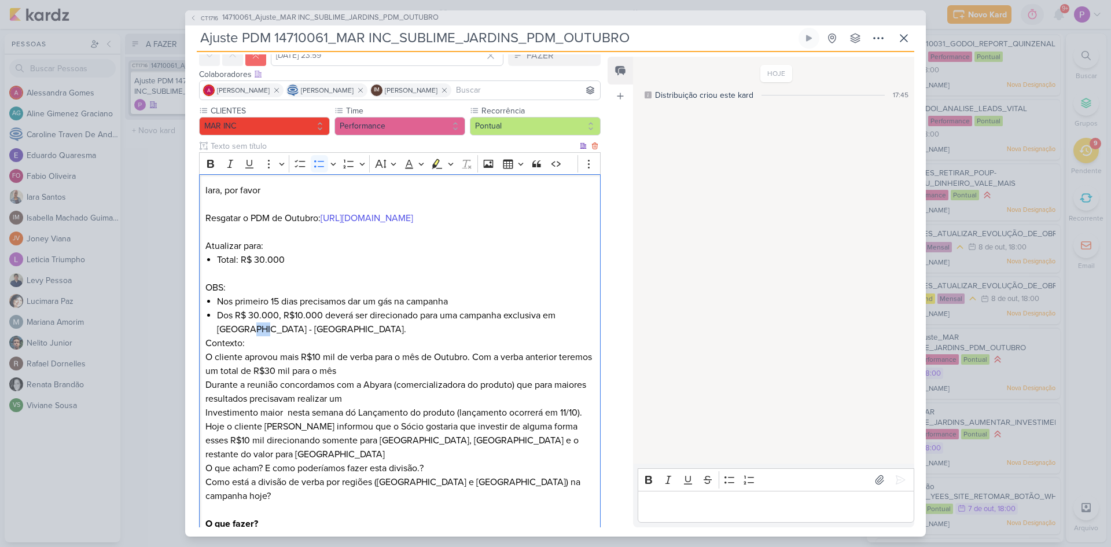
drag, startPoint x: 257, startPoint y: 355, endPoint x: 249, endPoint y: 354, distance: 8.1
click at [249, 336] on li "Dos R$ 30.000, R$10.000 deverá ser direcionado para uma campanha exclusiva em S…" at bounding box center [405, 323] width 377 height 28
click at [299, 336] on li "Dos R$ 30.000, R$10.000 deverá ser direcionado para uma campanha exclusiva em S…" at bounding box center [405, 323] width 377 height 28
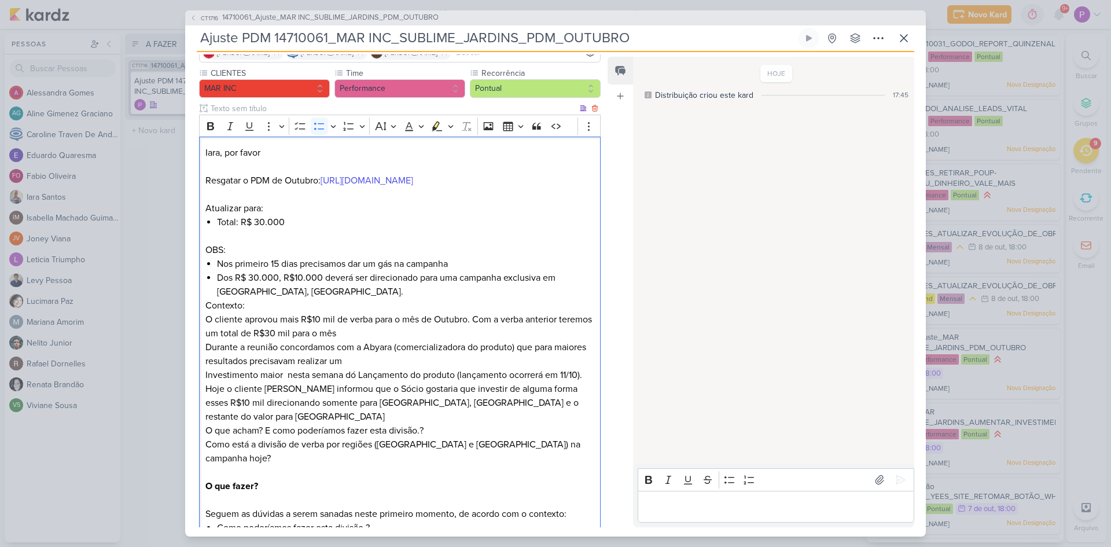
scroll to position [116, 0]
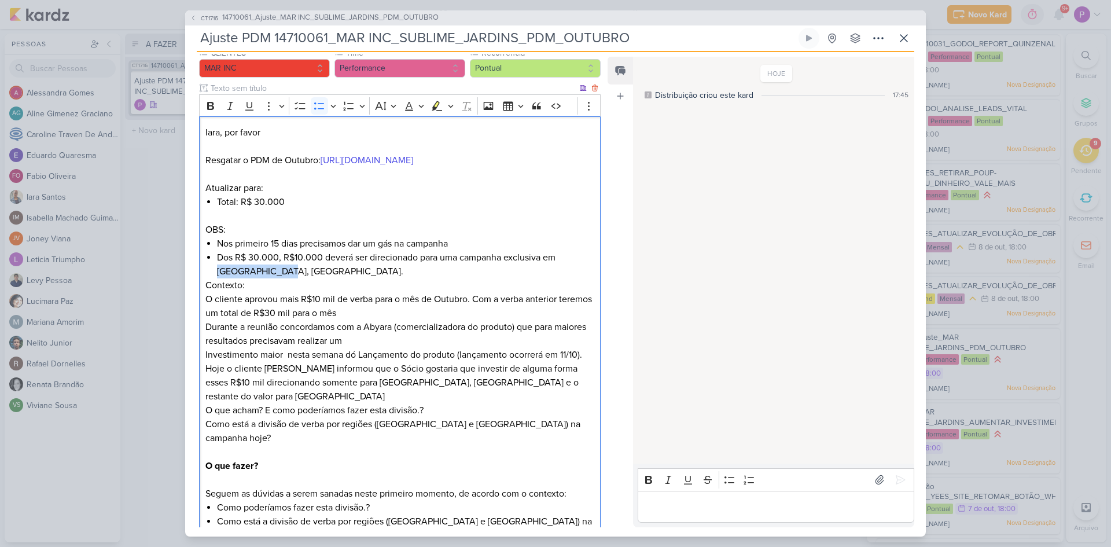
drag, startPoint x: 287, startPoint y: 301, endPoint x: 219, endPoint y: 300, distance: 67.7
click at [219, 278] on li "Dos R$ 30.000, R$10.000 deverá ser direcionado para uma campanha exclusiva em S…" at bounding box center [405, 265] width 377 height 28
click at [436, 107] on icon "Editor toolbar" at bounding box center [436, 105] width 6 height 9
click at [304, 308] on p "Contexto: O cliente aprovou mais R$10 mil de verba para o mês de Outubro. Com a…" at bounding box center [399, 319] width 389 height 83
drag, startPoint x: 284, startPoint y: 284, endPoint x: 320, endPoint y: 289, distance: 36.3
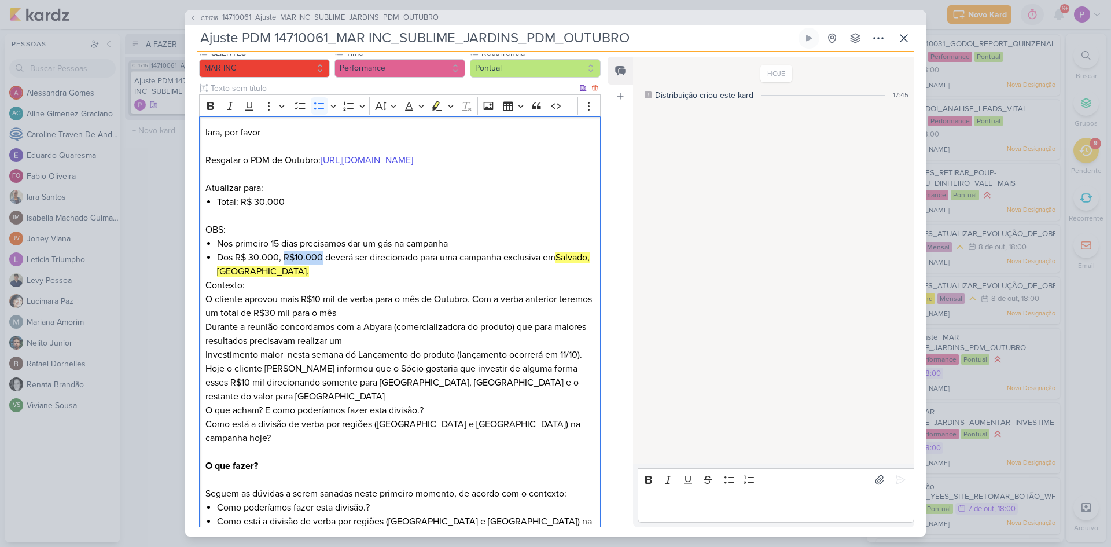
click at [320, 278] on li "Dos R$ 30.000, R$10.000 deverá ser direcionado para uma campanha exclusiva em S…" at bounding box center [405, 265] width 377 height 28
click at [440, 109] on icon "Editor toolbar" at bounding box center [437, 106] width 12 height 12
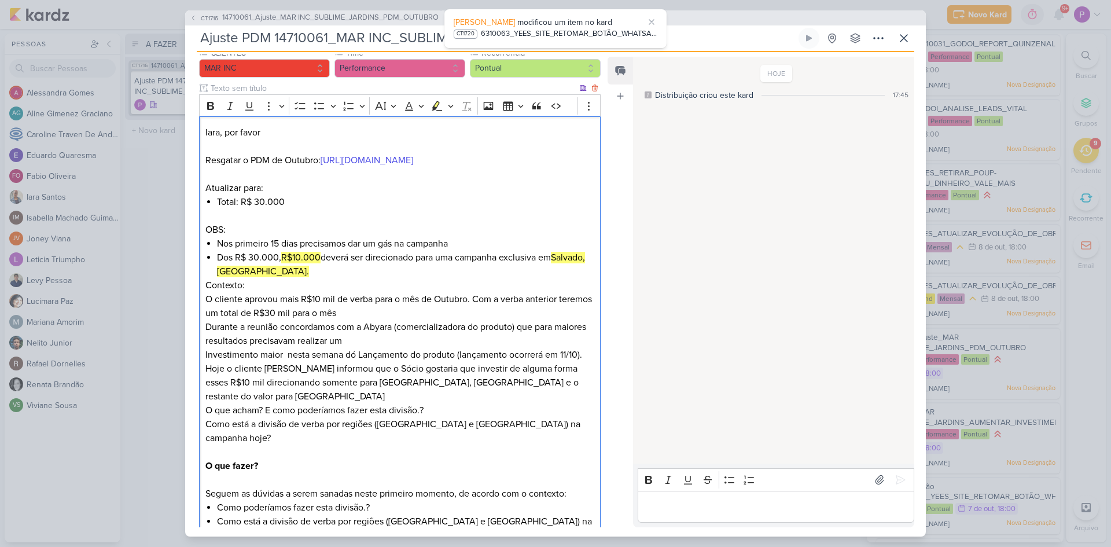
click at [304, 315] on p "Contexto: O cliente aprovou mais R$10 mil de verba para o mês de Outubro. Com a…" at bounding box center [399, 319] width 389 height 83
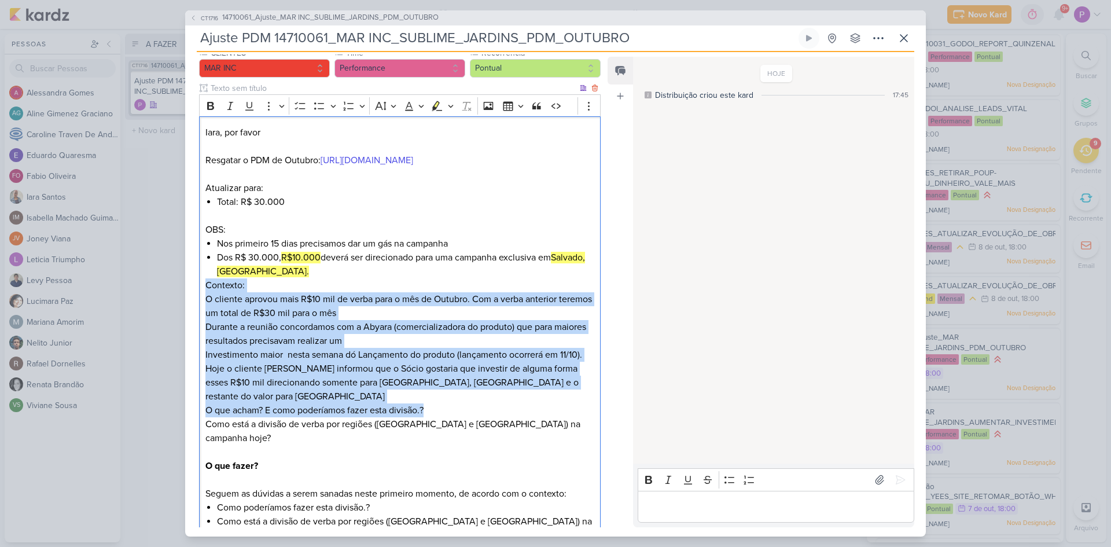
drag, startPoint x: 205, startPoint y: 314, endPoint x: 441, endPoint y: 427, distance: 261.0
click at [441, 427] on div "Iara, por favor Resgatar o PDM de Outubro: https://docs.google.com/spreadsheets…" at bounding box center [400, 403] width 402 height 574
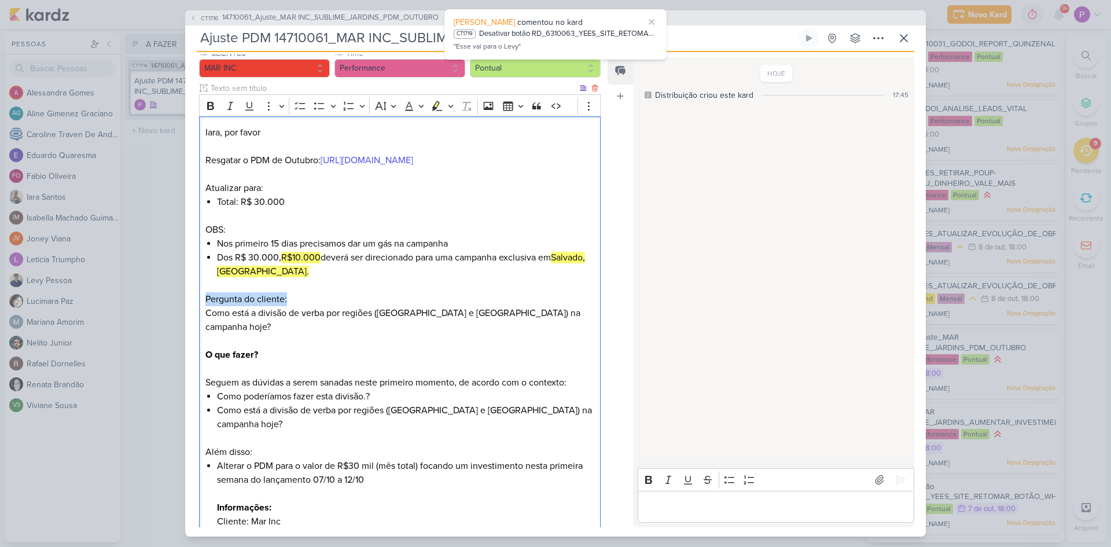
drag, startPoint x: 303, startPoint y: 326, endPoint x: 206, endPoint y: 323, distance: 96.7
click at [206, 306] on p "Pergunta do cliente:" at bounding box center [399, 299] width 389 height 14
click at [212, 104] on icon "Editor toolbar" at bounding box center [210, 106] width 7 height 8
click at [280, 420] on li "Como está a divisão de verba por regiões (São Paulo e Salvador) na campanha hoj…" at bounding box center [405, 417] width 377 height 28
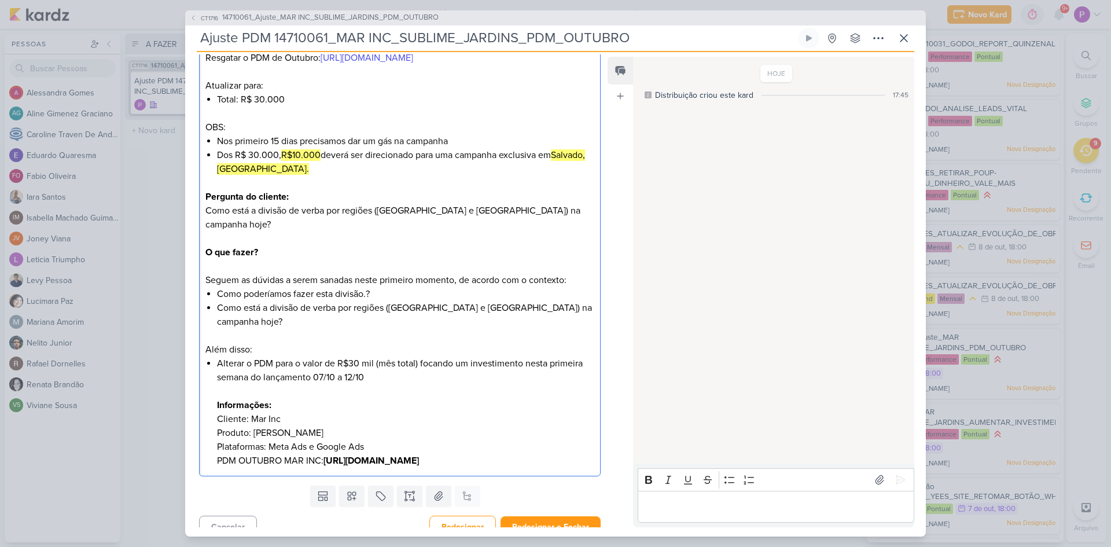
scroll to position [232, 0]
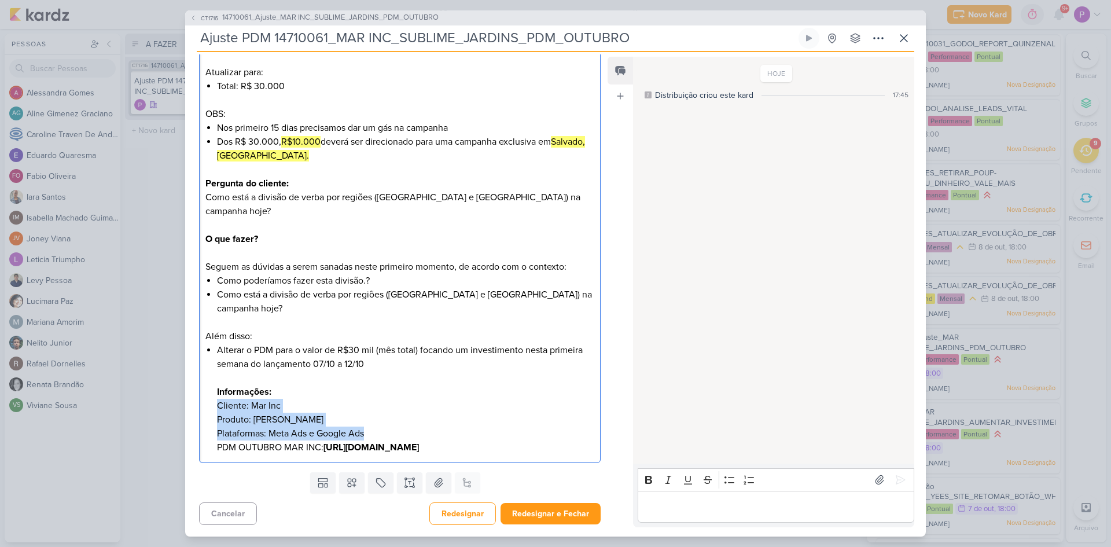
drag, startPoint x: 214, startPoint y: 405, endPoint x: 376, endPoint y: 435, distance: 164.7
click at [376, 435] on div "Iara, por favor Resgatar o PDM de Outubro: https://docs.google.com/spreadsheets…" at bounding box center [400, 232] width 402 height 463
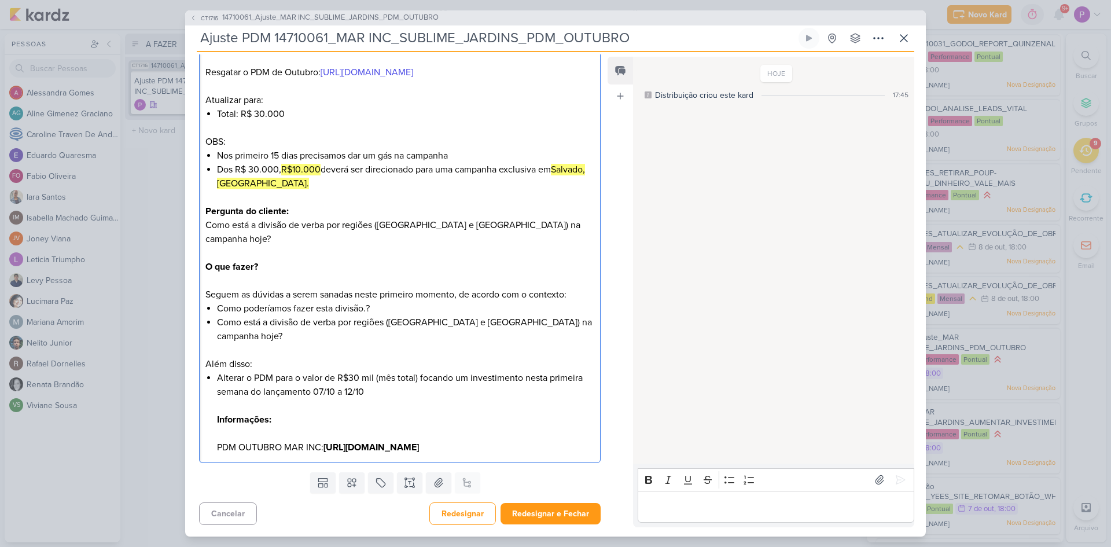
scroll to position [174, 0]
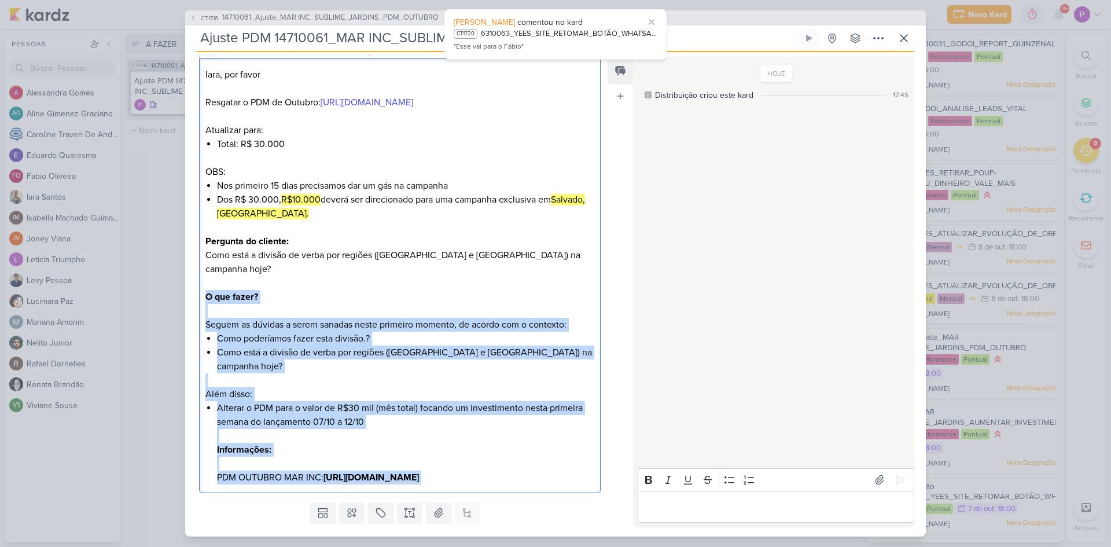
drag, startPoint x: 206, startPoint y: 311, endPoint x: 385, endPoint y: 510, distance: 267.2
click at [385, 493] on div "Iara, por favor Resgatar o PDM de Outubro: https://docs.google.com/spreadsheets…" at bounding box center [400, 275] width 402 height 435
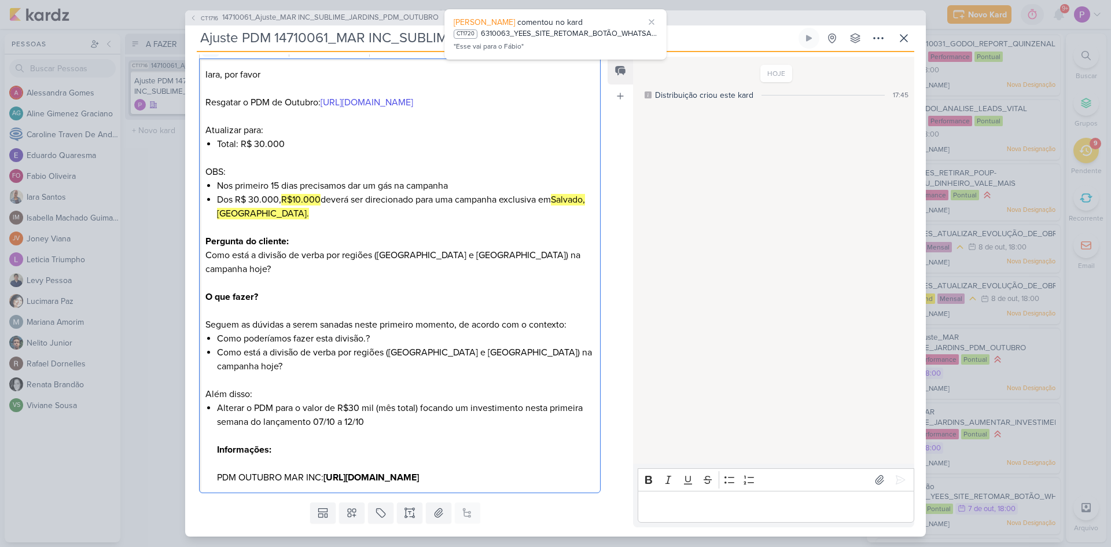
scroll to position [37, 0]
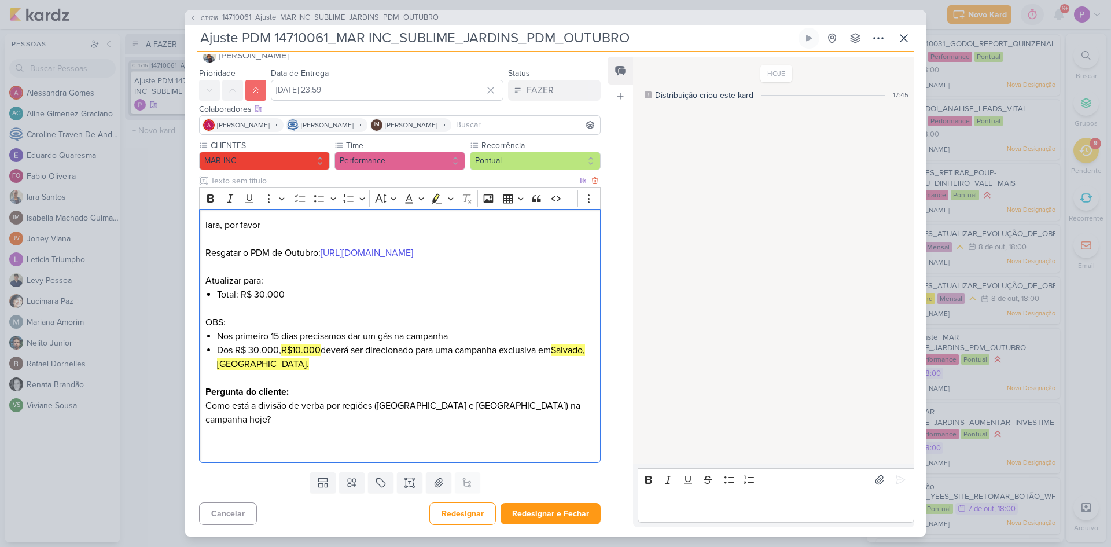
click at [204, 210] on div "Iara, por favor Resgatar o PDM de Outubro: https://docs.google.com/spreadsheets…" at bounding box center [400, 336] width 402 height 254
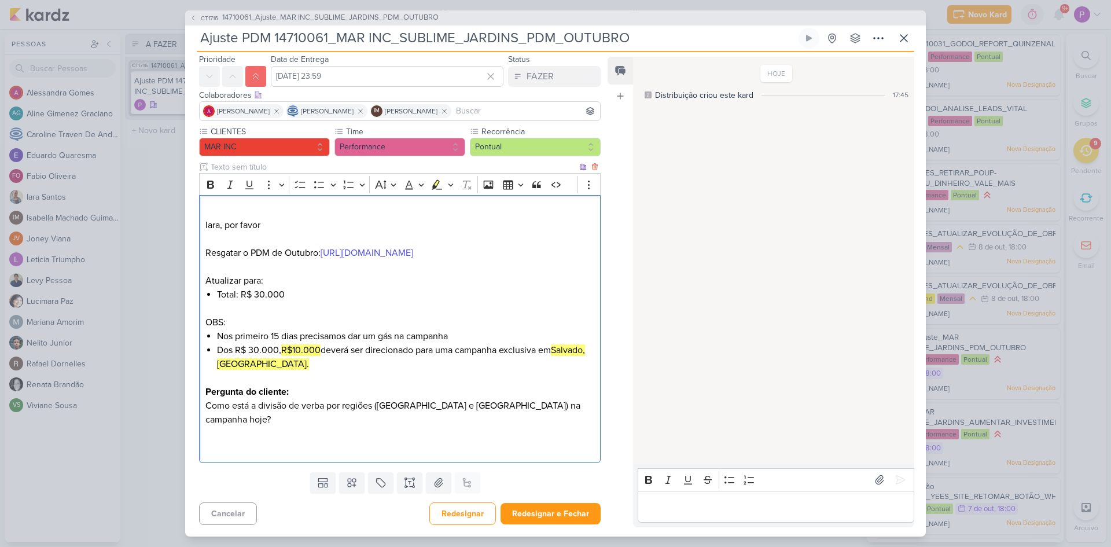
scroll to position [79, 0]
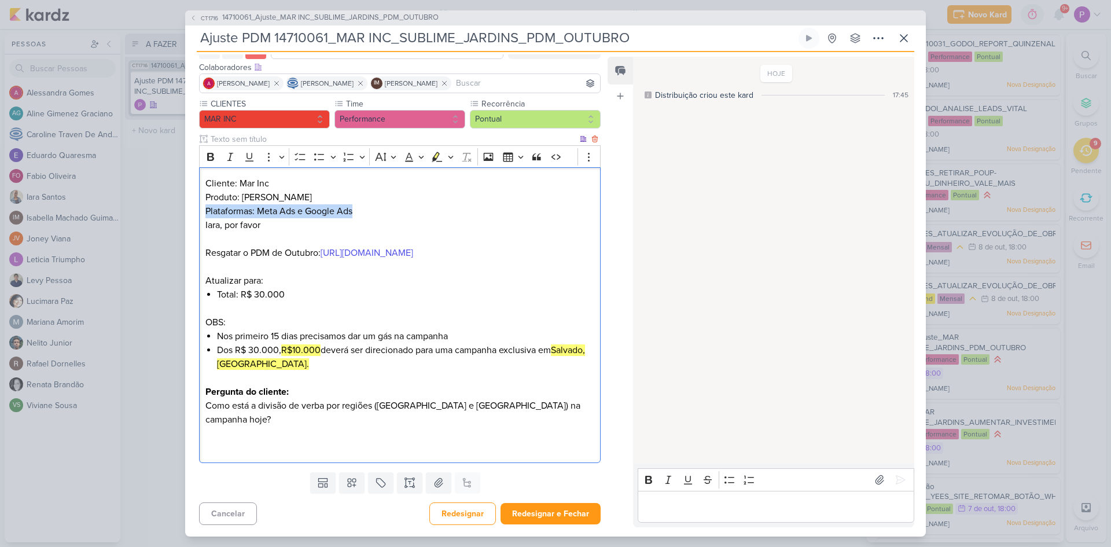
drag, startPoint x: 366, startPoint y: 196, endPoint x: 203, endPoint y: 202, distance: 163.3
click at [203, 202] on div "Cliente: Mar Inc Produto: Sublime Jardins Plataformas: Meta Ads e Google Ads Ia…" at bounding box center [400, 315] width 402 height 296
click at [232, 315] on p "Editor editing area: main" at bounding box center [399, 309] width 389 height 14
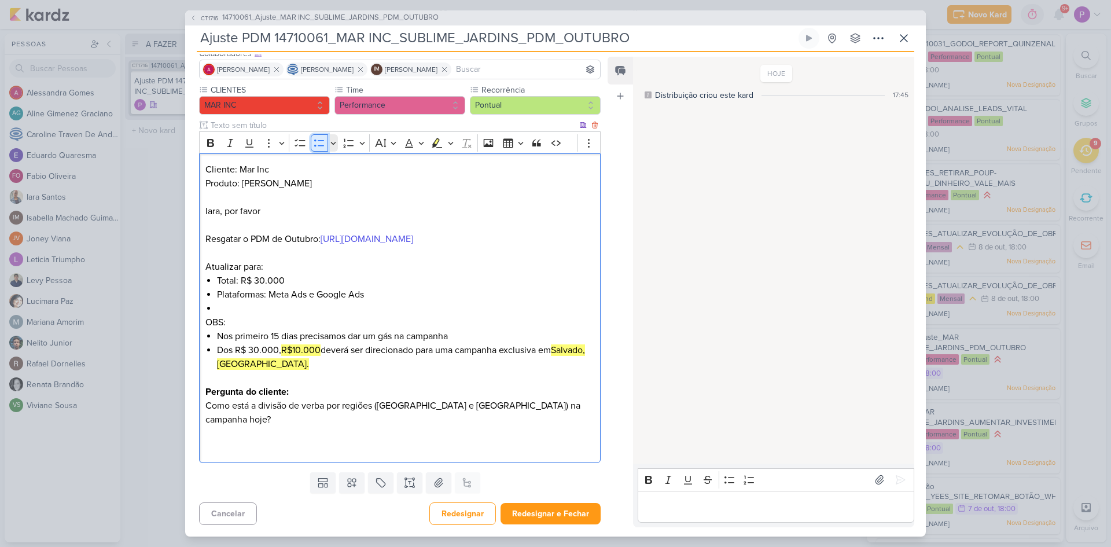
click at [319, 137] on icon "Editor toolbar" at bounding box center [320, 143] width 12 height 12
drag, startPoint x: 266, startPoint y: 280, endPoint x: 205, endPoint y: 279, distance: 60.2
click at [205, 274] on p "Atualizar para:" at bounding box center [399, 267] width 389 height 14
click at [435, 138] on icon "Editor toolbar" at bounding box center [437, 143] width 10 height 10
click at [452, 142] on icon "Editor toolbar" at bounding box center [450, 143] width 5 height 3
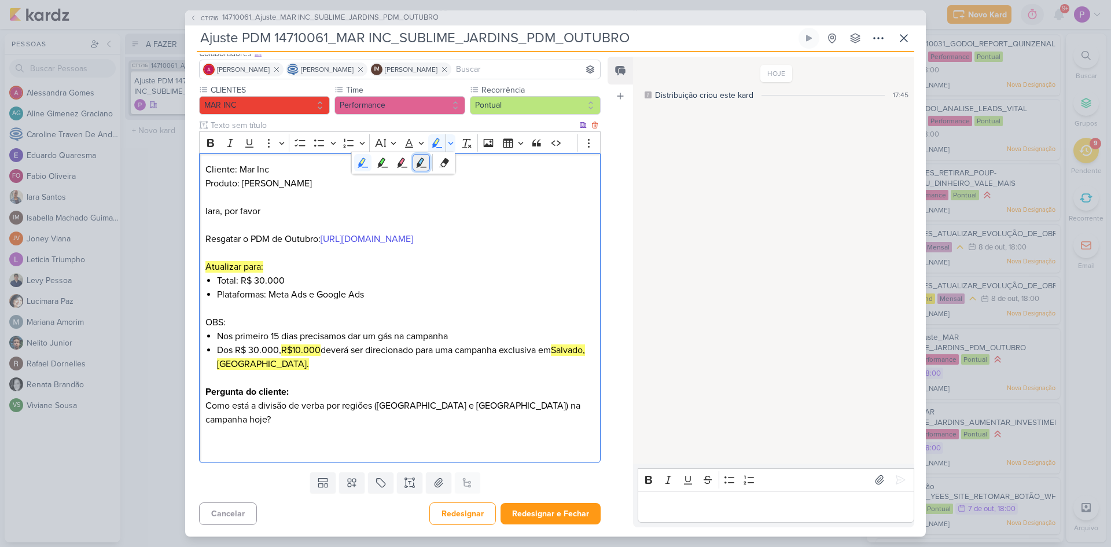
click at [420, 158] on icon "Text highlight toolbar" at bounding box center [422, 163] width 10 height 10
click at [312, 274] on p "Atualizar para:" at bounding box center [399, 267] width 389 height 14
drag, startPoint x: 237, startPoint y: 292, endPoint x: 216, endPoint y: 294, distance: 21.5
click at [216, 294] on div "Cliente: Mar Inc Produto: Sublime Jardins Iara, por favor Resgatar o PDM de Out…" at bounding box center [400, 308] width 402 height 310
click at [213, 139] on icon "Editor toolbar" at bounding box center [210, 143] width 7 height 8
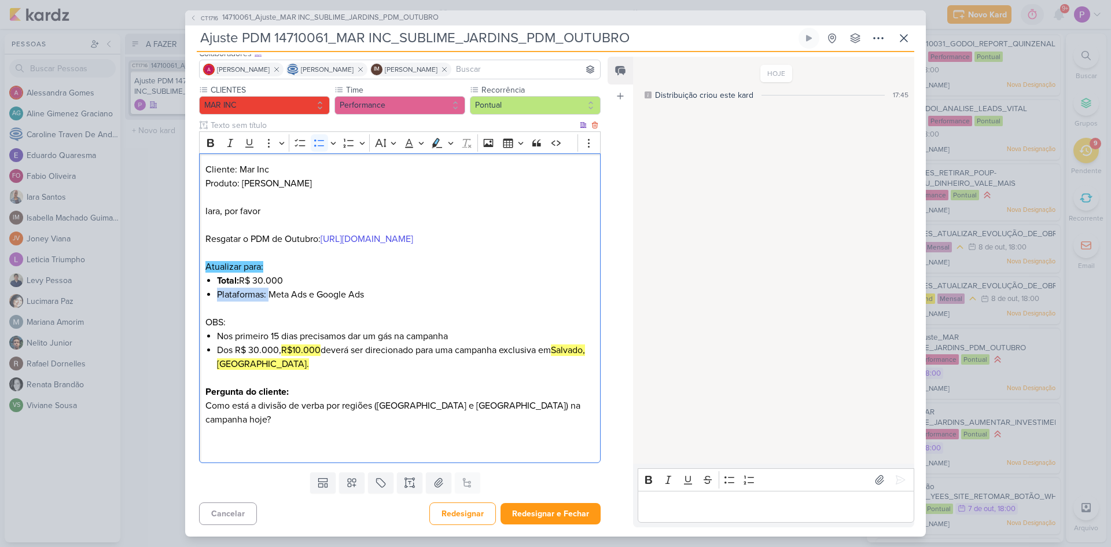
drag, startPoint x: 269, startPoint y: 307, endPoint x: 219, endPoint y: 311, distance: 49.9
click at [219, 302] on li "Plataformas: Meta Ads e Google Ads" at bounding box center [405, 295] width 377 height 14
click at [205, 137] on icon "Editor toolbar" at bounding box center [211, 143] width 12 height 12
click at [303, 329] on p "OBS:" at bounding box center [399, 322] width 389 height 14
drag, startPoint x: 232, startPoint y: 338, endPoint x: 201, endPoint y: 339, distance: 30.1
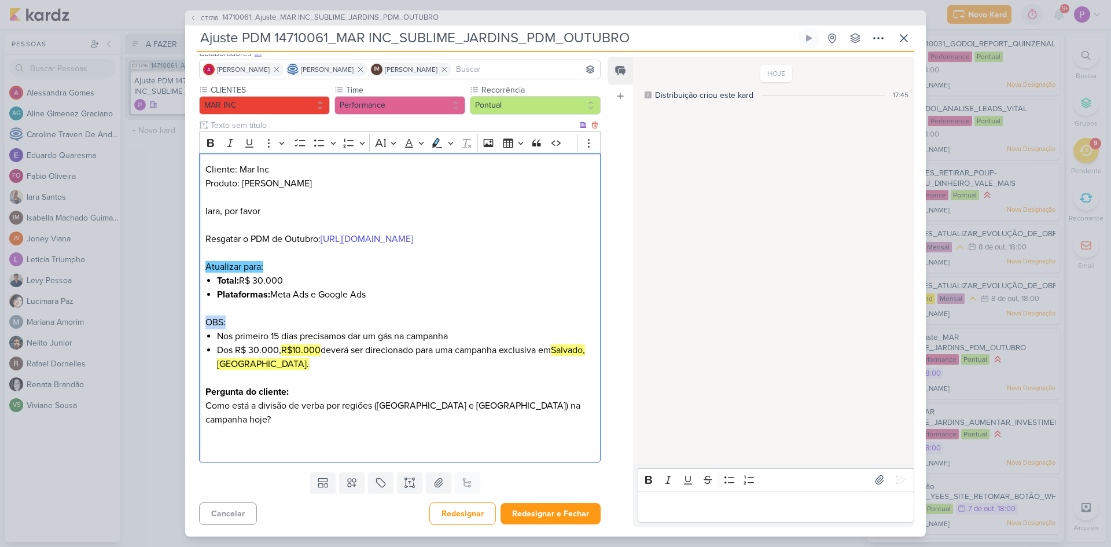
click at [201, 339] on div "Cliente: Mar Inc Produto: Sublime Jardins Iara, por favor Resgatar o PDM de Out…" at bounding box center [400, 308] width 402 height 310
click at [211, 137] on icon "Editor toolbar" at bounding box center [211, 143] width 12 height 12
drag, startPoint x: 219, startPoint y: 351, endPoint x: 301, endPoint y: 351, distance: 82.2
click at [300, 343] on li "Nos primeiro 15 dias precisamos dar um gás na campanha" at bounding box center [405, 336] width 377 height 14
click at [451, 137] on icon "Editor toolbar" at bounding box center [451, 143] width 6 height 12
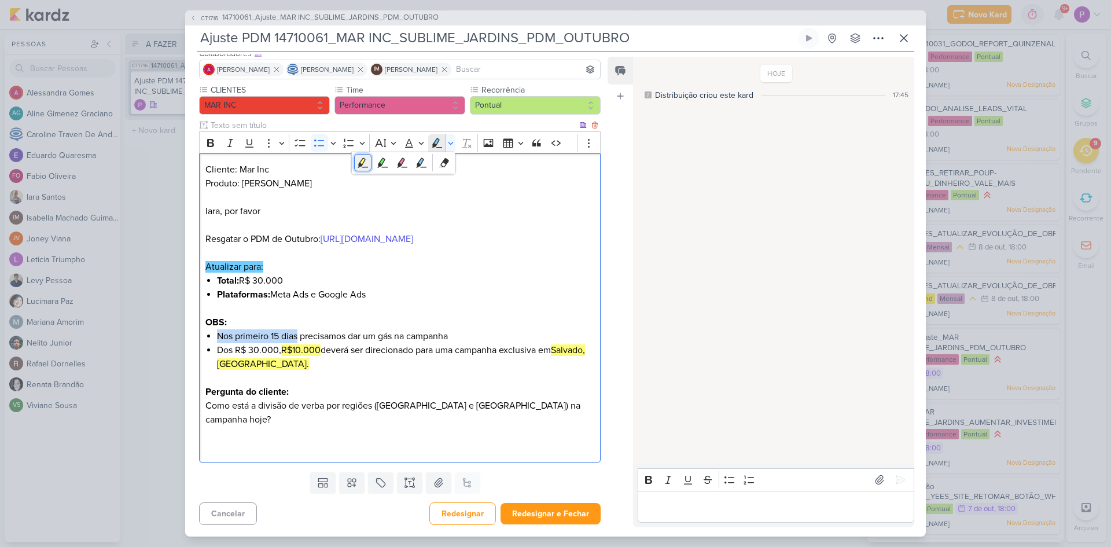
click at [368, 157] on icon "Text highlight toolbar" at bounding box center [363, 163] width 12 height 12
click at [424, 302] on li "Plataformas: Meta Ads e Google Ads" at bounding box center [405, 295] width 377 height 14
click at [277, 364] on li "Dos R$ 30.000, R$10.000 deverá ser direcionado para uma campanha exclusiva em S…" at bounding box center [405, 357] width 377 height 28
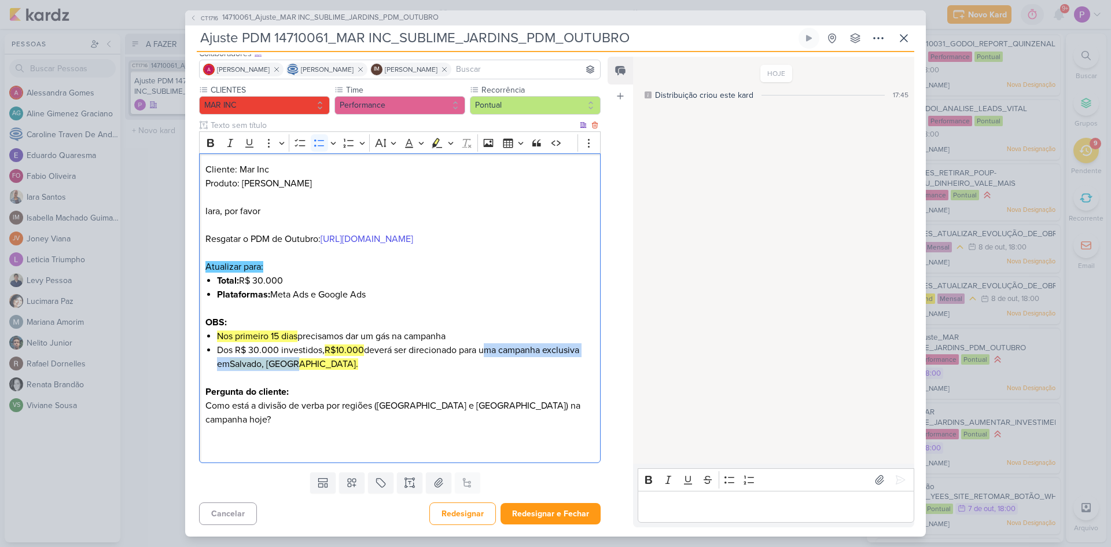
drag, startPoint x: 486, startPoint y: 363, endPoint x: 492, endPoint y: 374, distance: 12.4
click at [492, 371] on li "Dos R$ 30.000 investidos, R$10.000 deverá ser direcionado para uma campanha exc…" at bounding box center [405, 357] width 377 height 28
click at [429, 134] on button "Highlight" at bounding box center [436, 142] width 17 height 17
click at [428, 385] on p "Editor editing area: main" at bounding box center [399, 378] width 389 height 14
click at [356, 457] on div "Cliente: Mar Inc Produto: Sublime Jardins Iara, por favor Resgatar o PDM de Out…" at bounding box center [400, 308] width 402 height 310
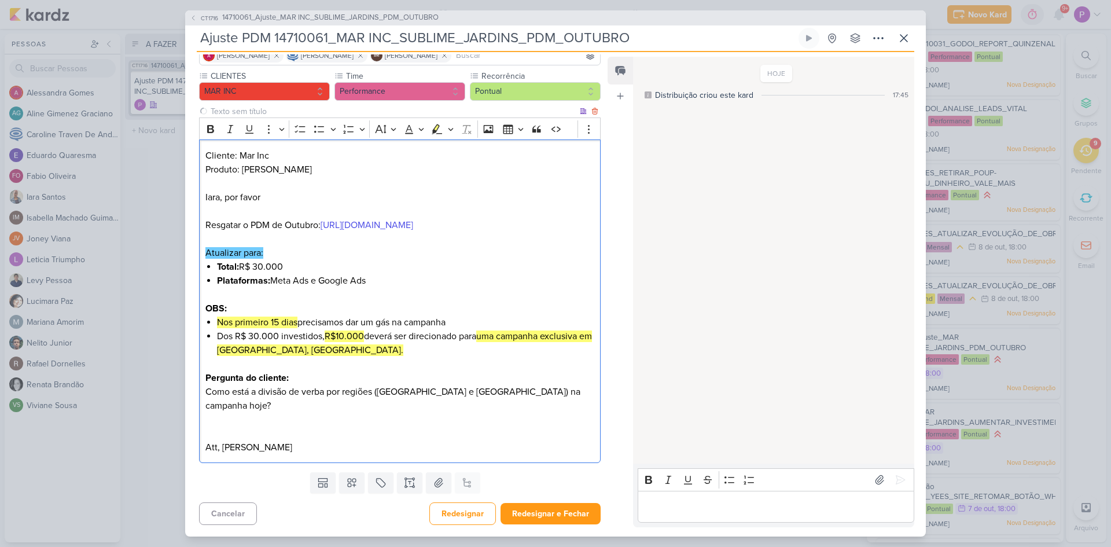
click at [297, 427] on p "Editor editing area: main" at bounding box center [399, 420] width 389 height 14
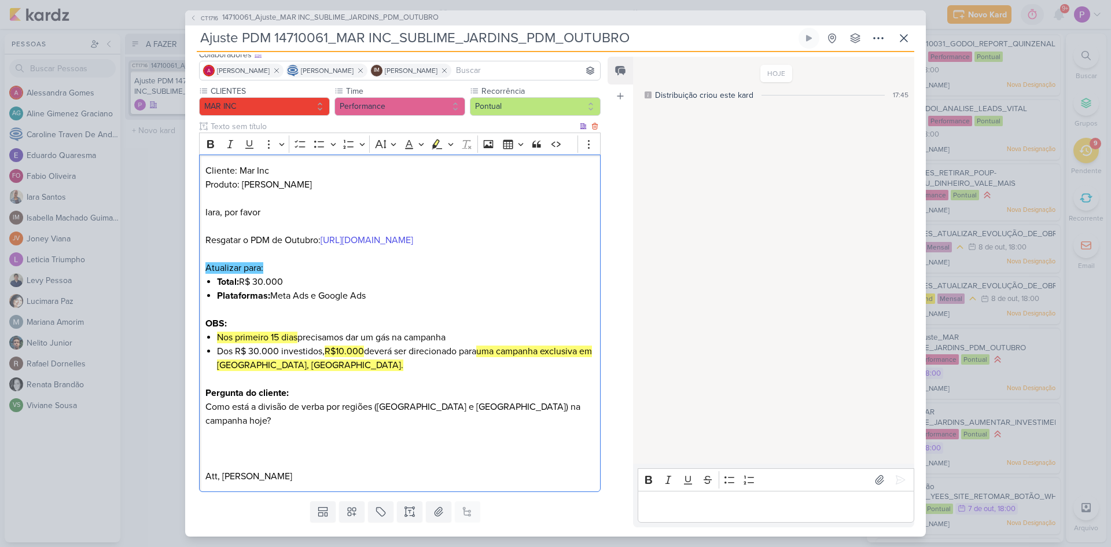
scroll to position [116, 0]
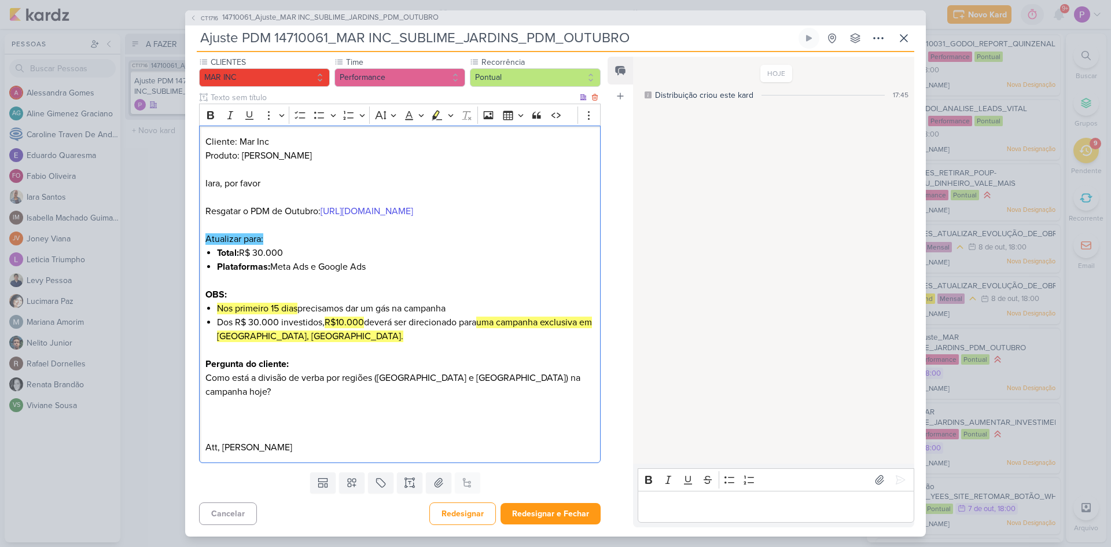
drag, startPoint x: 309, startPoint y: 146, endPoint x: 207, endPoint y: 119, distance: 105.6
click at [205, 126] on div "Cliente: Mar Inc Produto: Sublime Jardins Iara, por favor Resgatar o PDM de Out…" at bounding box center [400, 294] width 402 height 337
click at [213, 111] on icon "Editor toolbar" at bounding box center [210, 115] width 7 height 8
click at [268, 191] on p "Editor editing area: main" at bounding box center [399, 197] width 389 height 14
click at [268, 179] on p "Iara, por favor" at bounding box center [399, 184] width 389 height 14
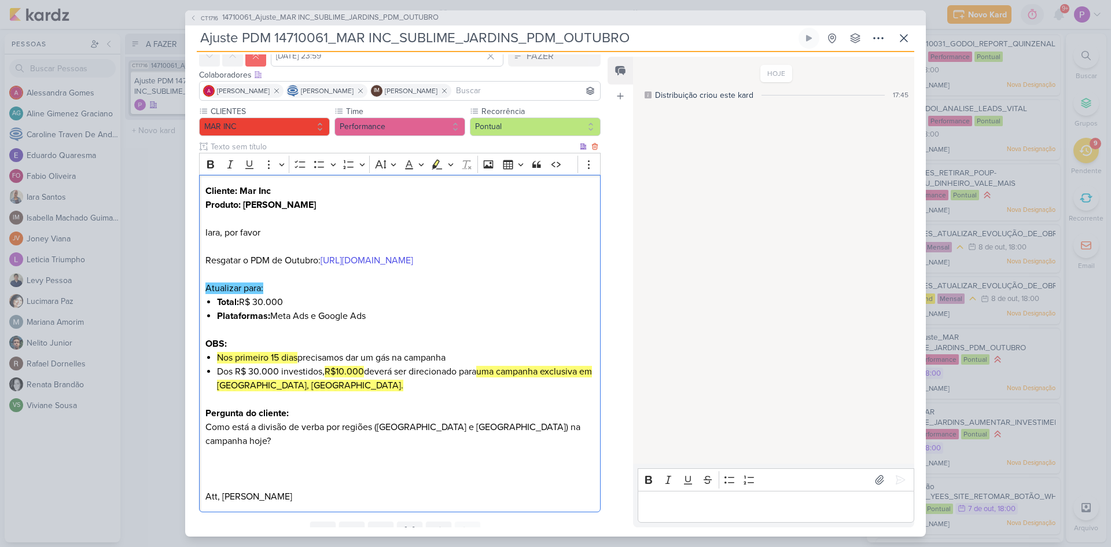
scroll to position [120, 0]
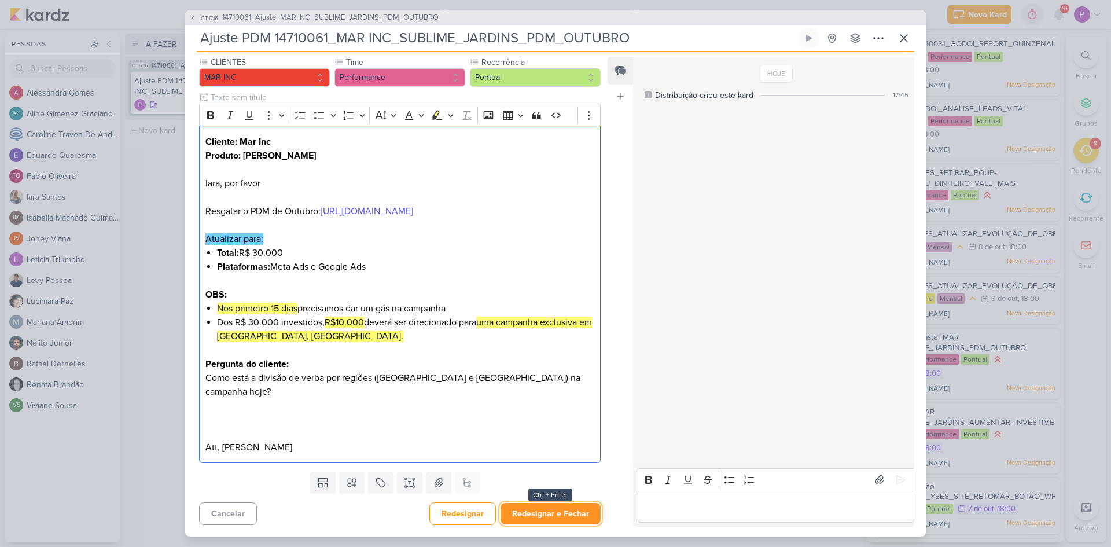
click at [553, 518] on button "Redesignar e Fechar" at bounding box center [551, 513] width 100 height 21
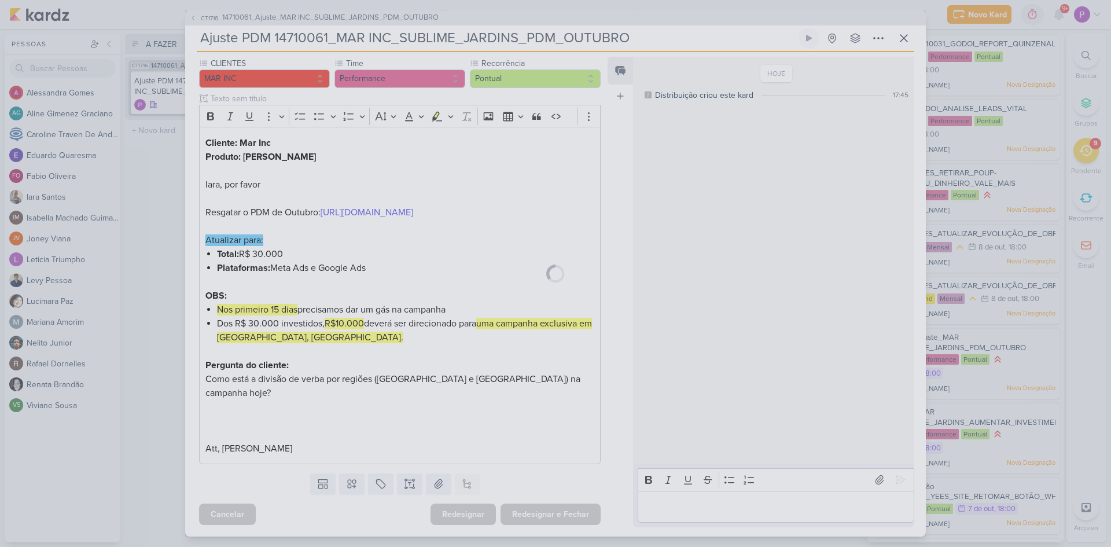
scroll to position [119, 0]
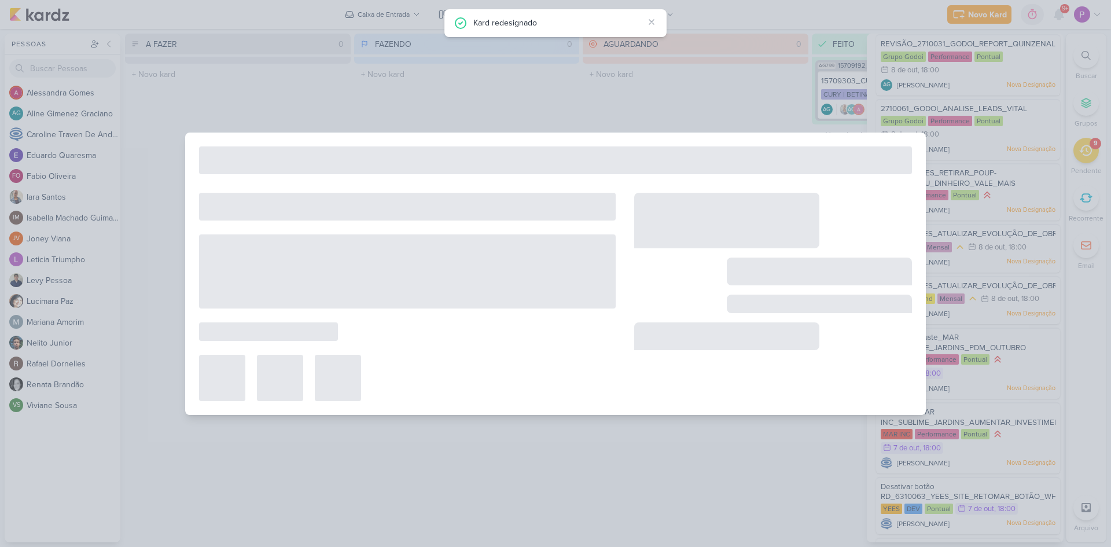
type input "14710061_Ajuste_MAR INC_SUBLIME_JARDINS_PDM_OUTUBRO"
type input "[DATE] 18:00"
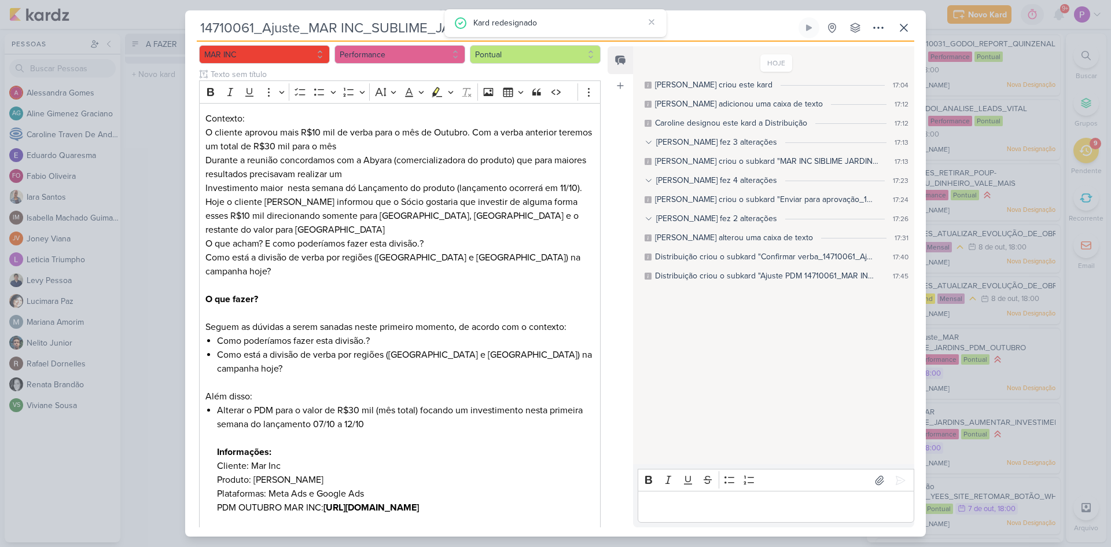
scroll to position [0, 0]
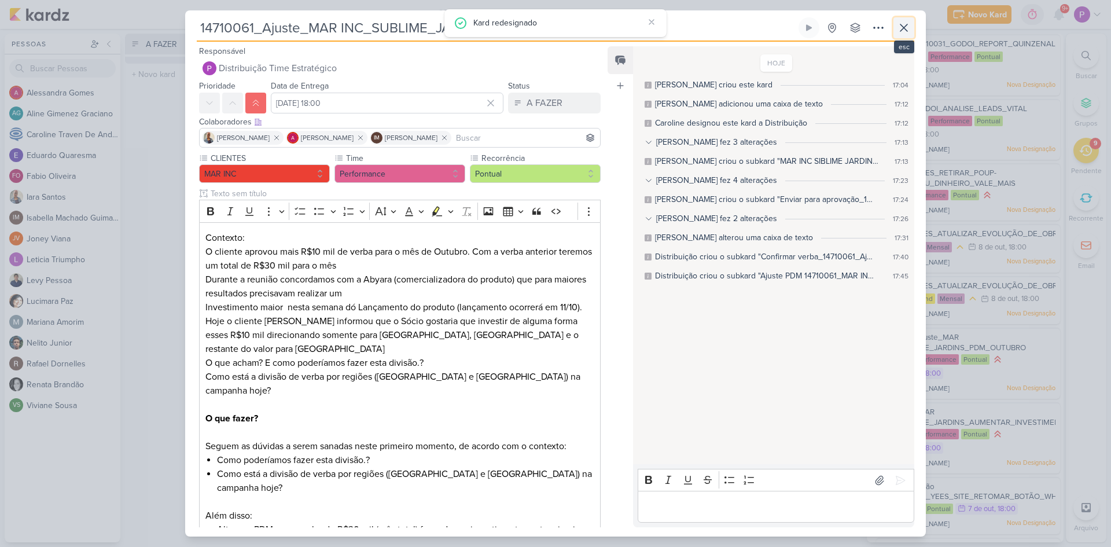
click at [902, 30] on icon at bounding box center [904, 27] width 7 height 7
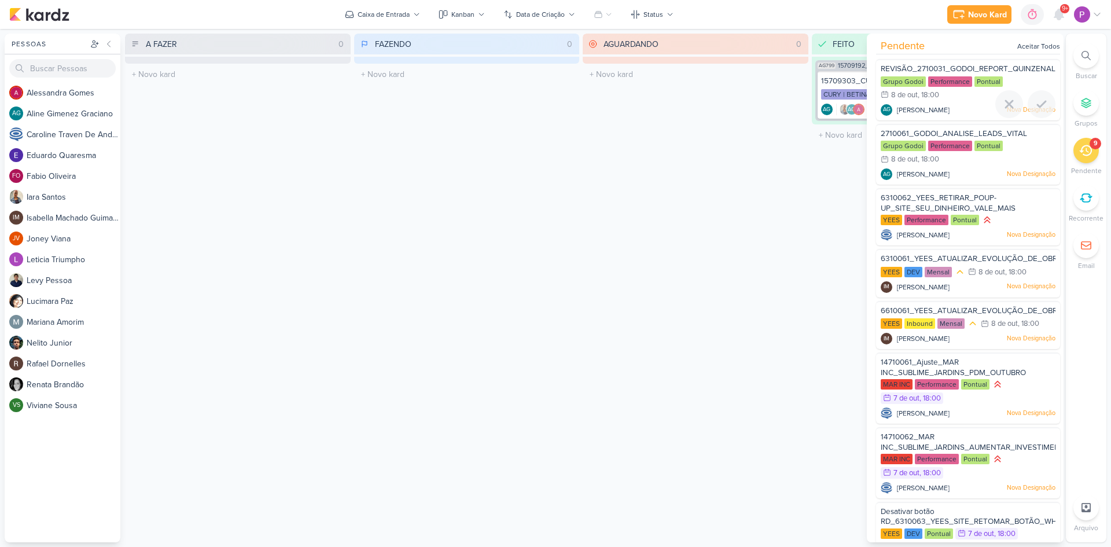
click at [969, 67] on span "REVISÃO_2710031_GODOI_REPORT_QUINZENAL_09.10" at bounding box center [979, 68] width 197 height 9
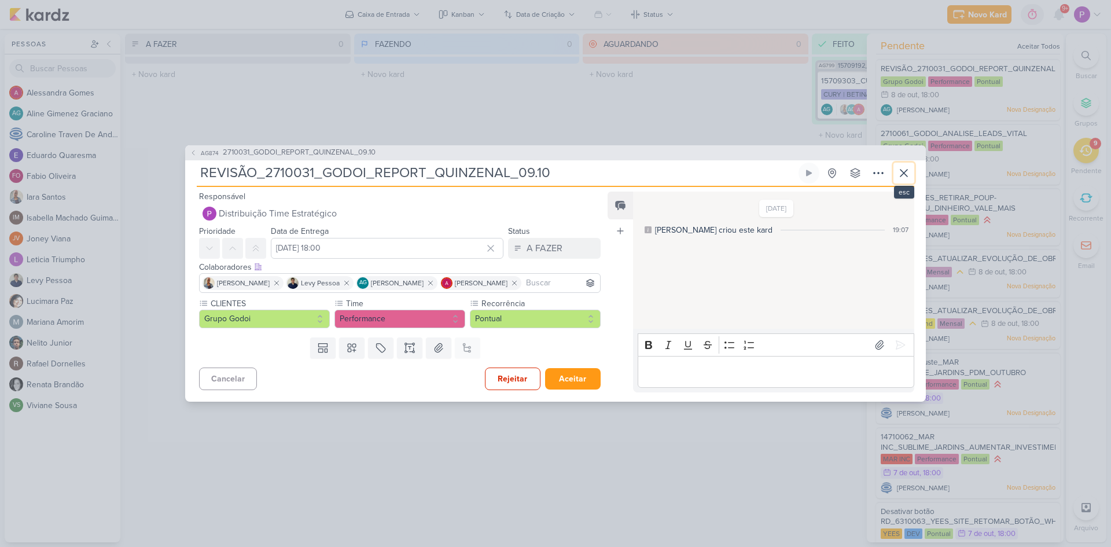
drag, startPoint x: 908, startPoint y: 178, endPoint x: 905, endPoint y: 170, distance: 8.3
click at [906, 175] on icon at bounding box center [904, 173] width 14 height 14
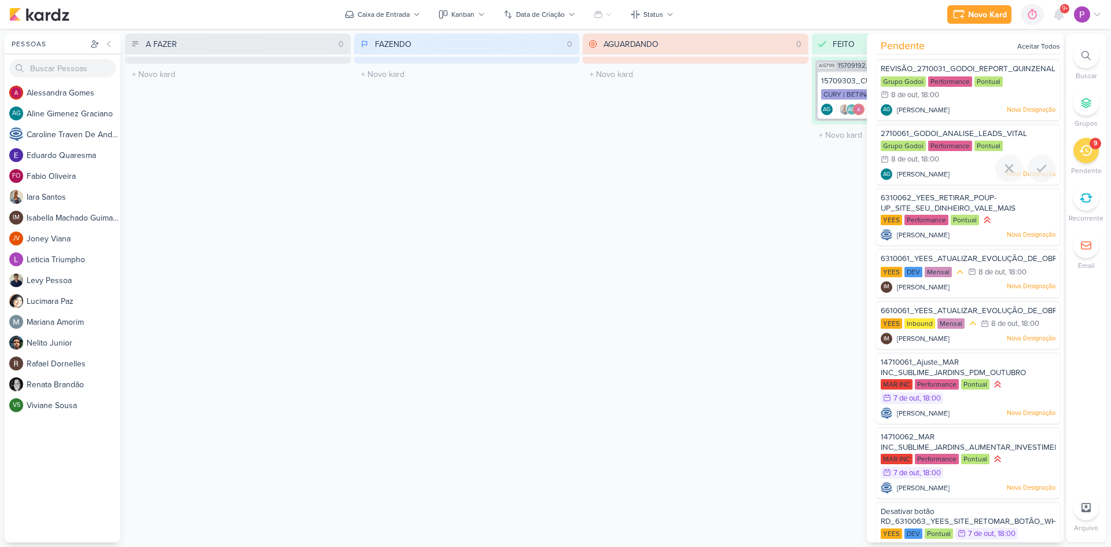
click at [935, 130] on span "2710061_GODOI_ANALISE_LEADS_VITAL" at bounding box center [954, 133] width 146 height 9
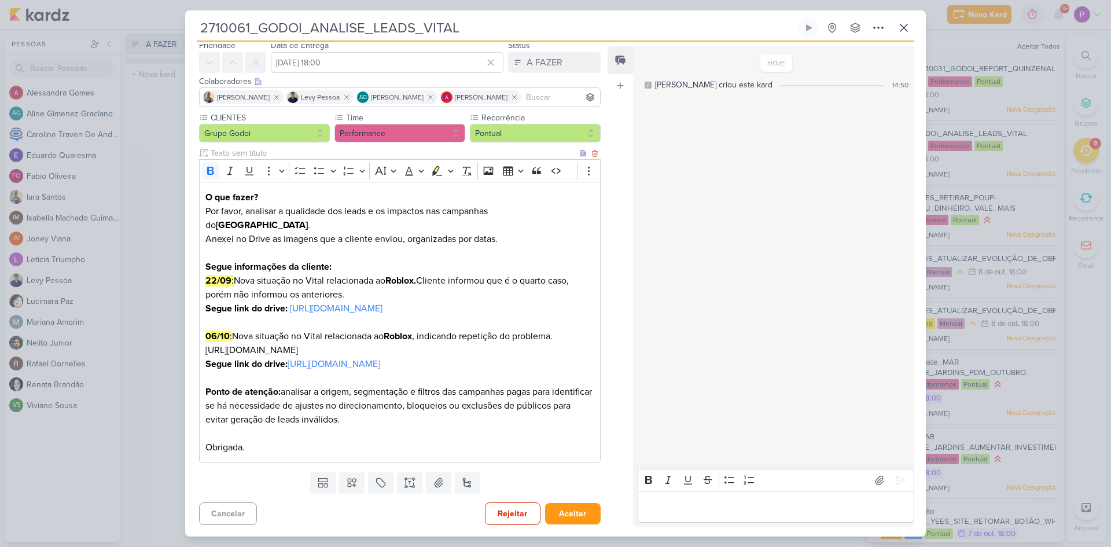
scroll to position [54, 0]
click at [901, 29] on icon at bounding box center [904, 28] width 14 height 14
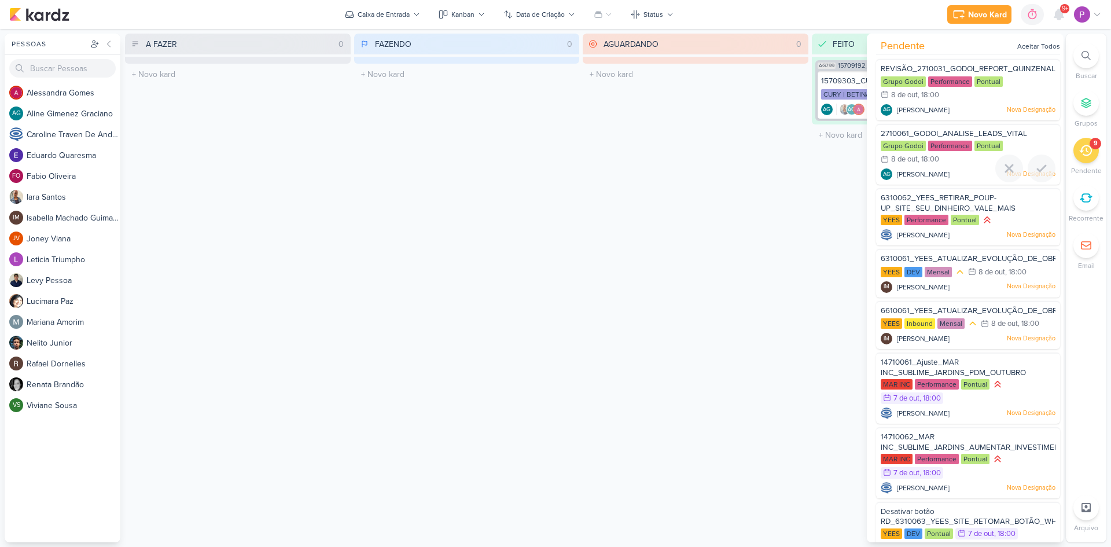
click at [952, 131] on span "2710061_GODOI_ANALISE_LEADS_VITAL" at bounding box center [954, 133] width 146 height 9
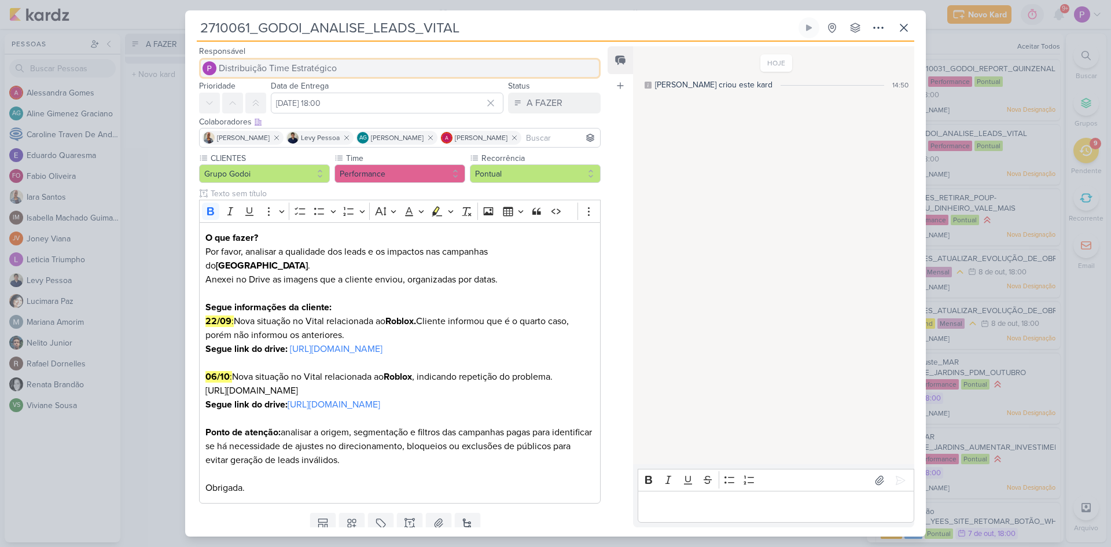
click at [253, 65] on span "Distribuição Time Estratégico" at bounding box center [278, 68] width 118 height 14
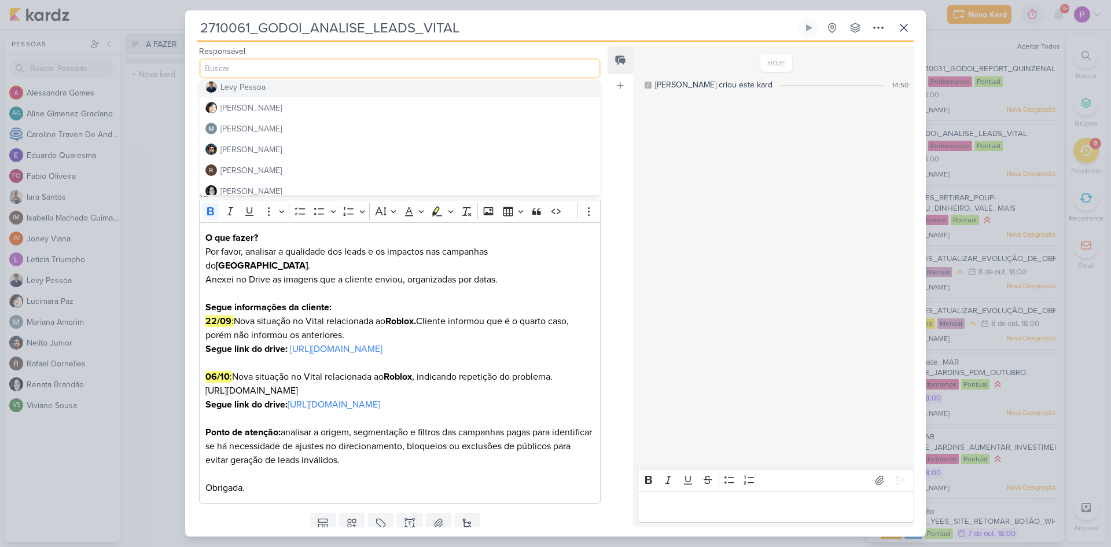
scroll to position [232, 0]
click at [258, 127] on div "Nelito Junior" at bounding box center [251, 130] width 61 height 12
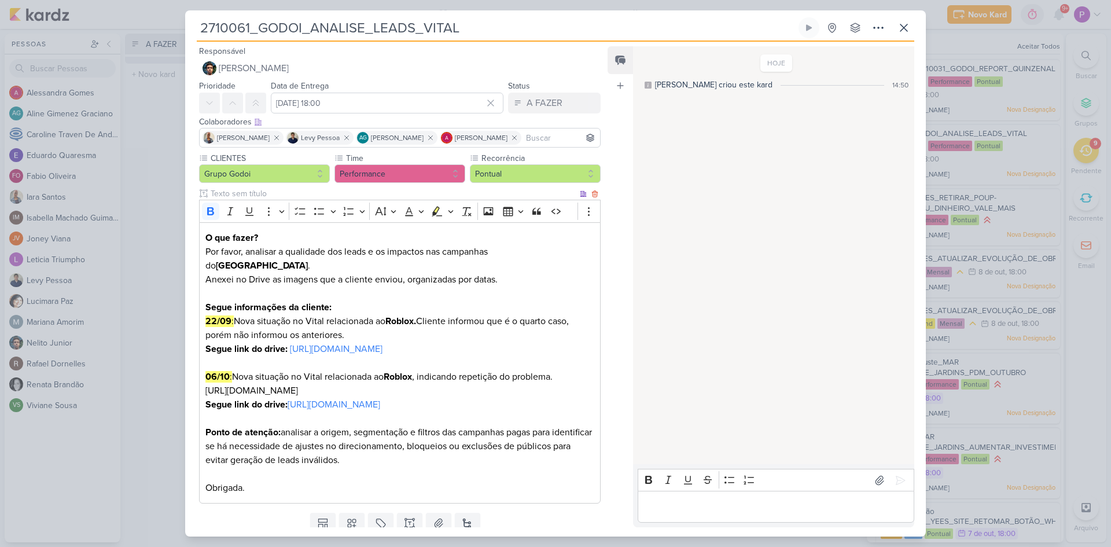
scroll to position [54, 0]
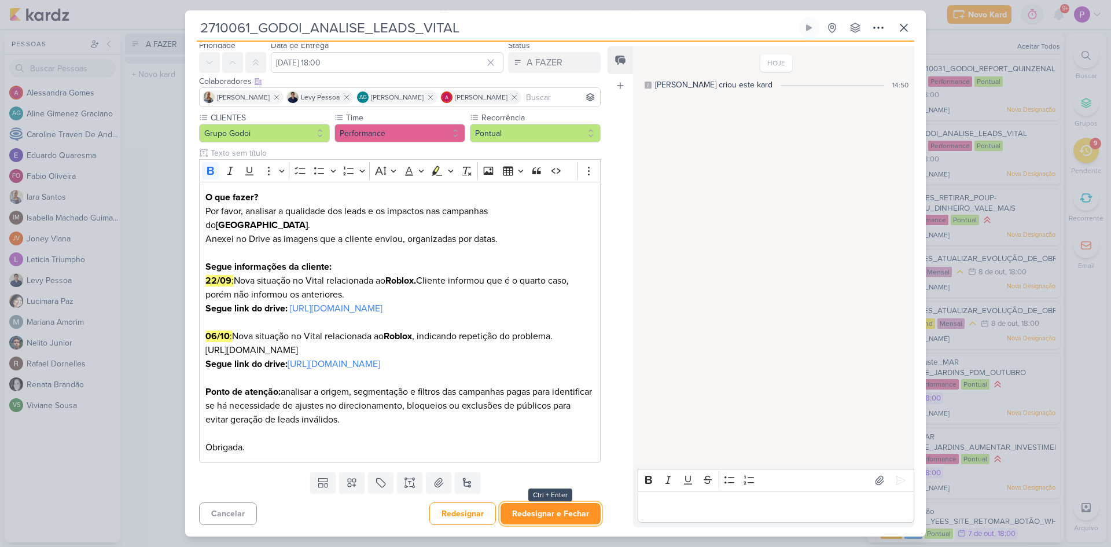
click at [534, 511] on button "Redesignar e Fechar" at bounding box center [551, 513] width 100 height 21
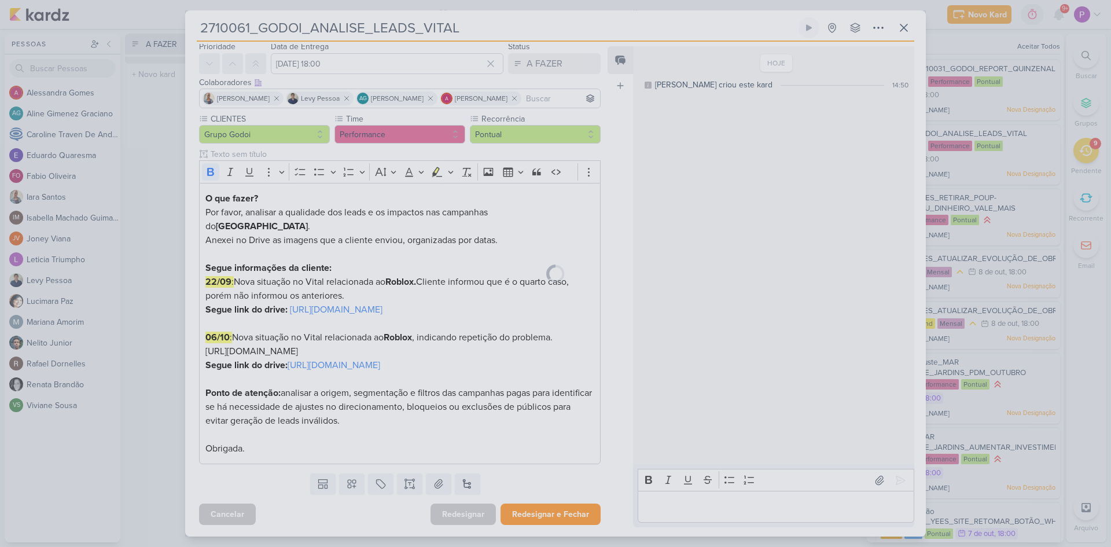
scroll to position [53, 0]
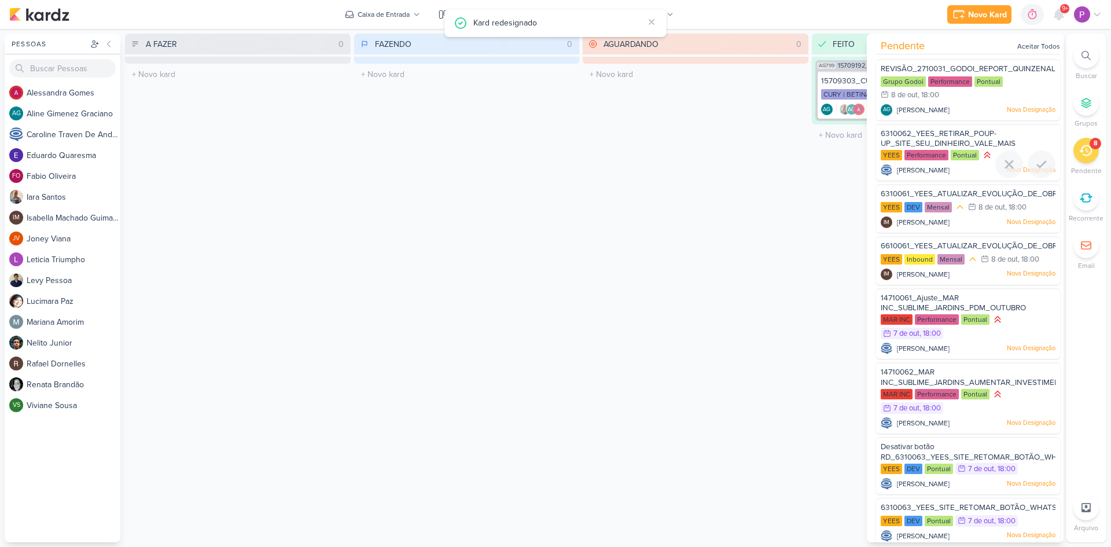
click at [956, 141] on span "6310062_YEES_RETIRAR_POUP-UP_SITE_SEU_DINHEIRO_VALE_MAIS" at bounding box center [948, 139] width 135 height 20
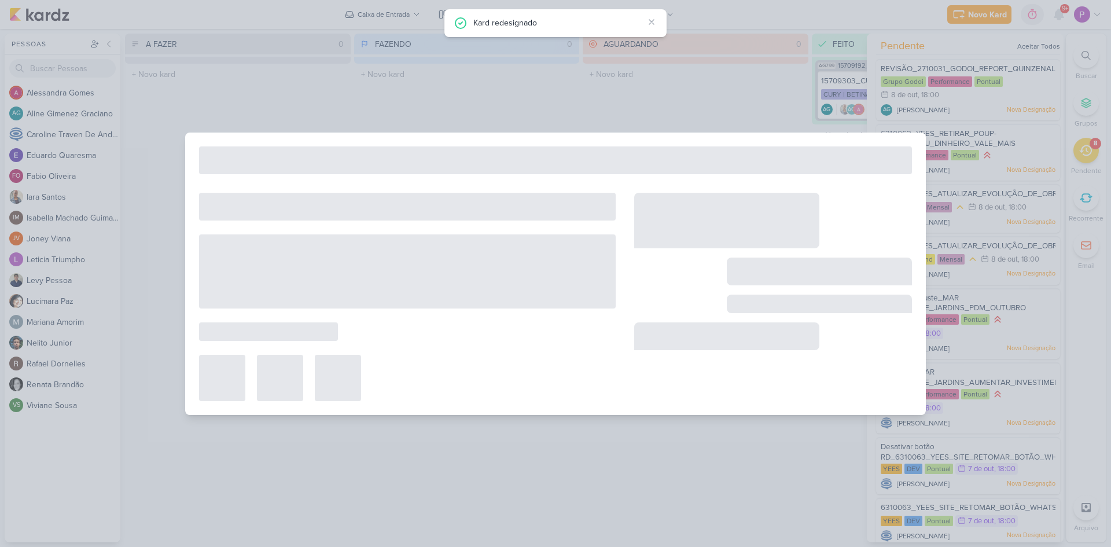
type input "6310062_YEES_RETIRAR_POUP-UP_SITE_SEU_DINHEIRO_VALE_MAIS"
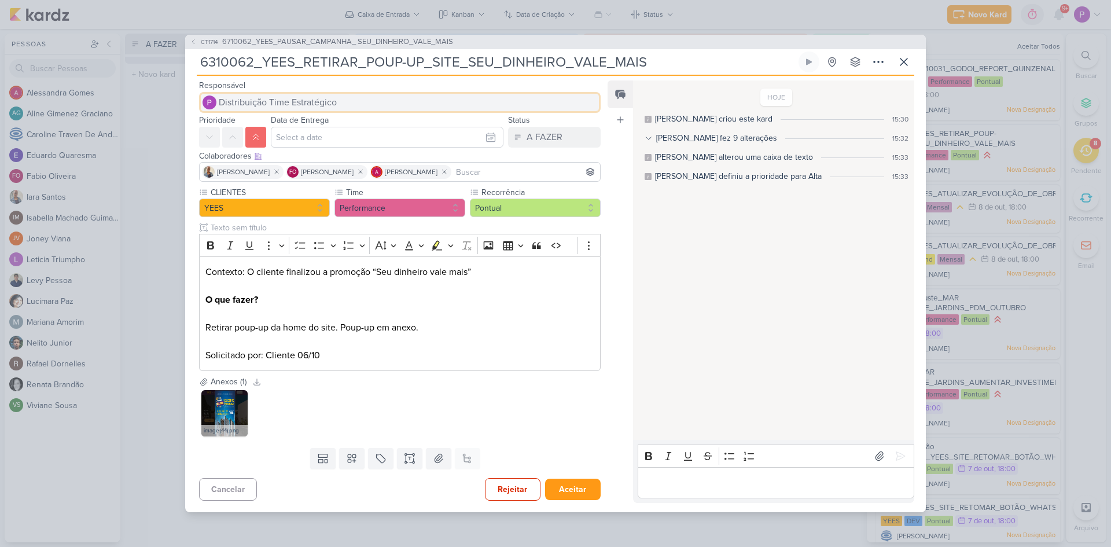
click at [284, 101] on span "Distribuição Time Estratégico" at bounding box center [278, 103] width 118 height 14
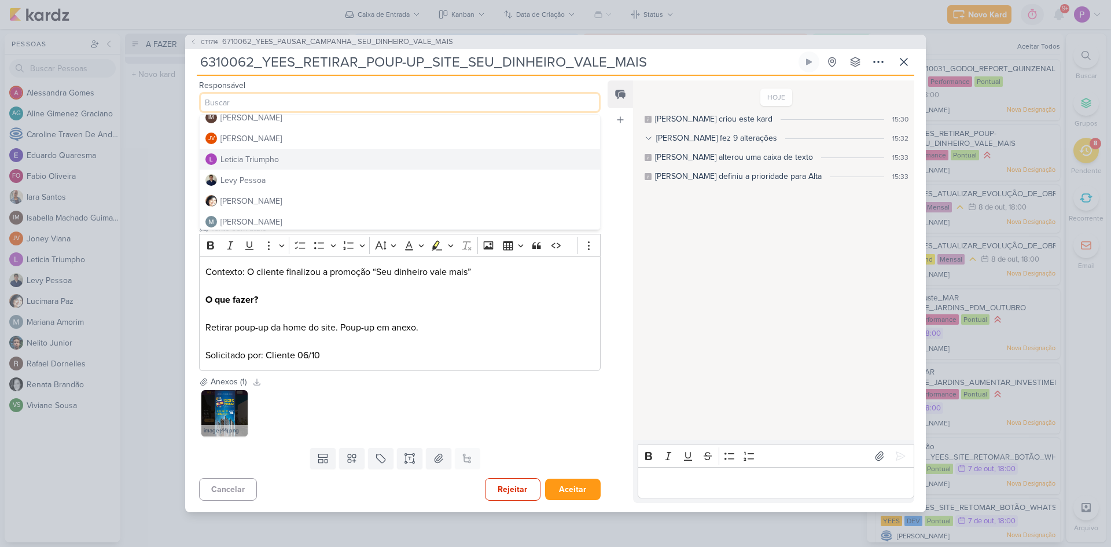
scroll to position [174, 0]
click at [260, 164] on div "Levy Pessoa" at bounding box center [243, 160] width 45 height 12
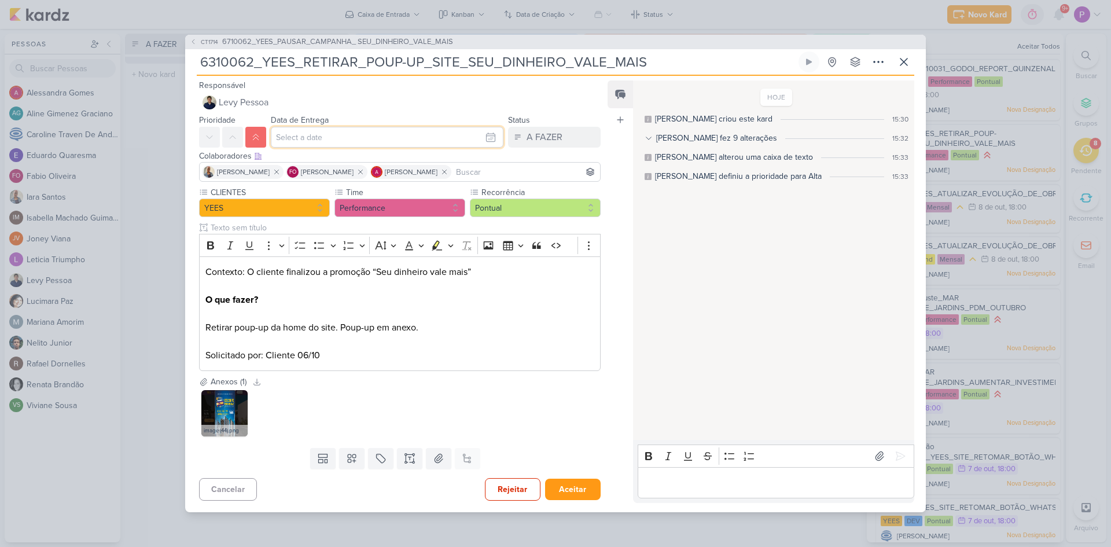
click at [325, 135] on input "text" at bounding box center [387, 137] width 233 height 21
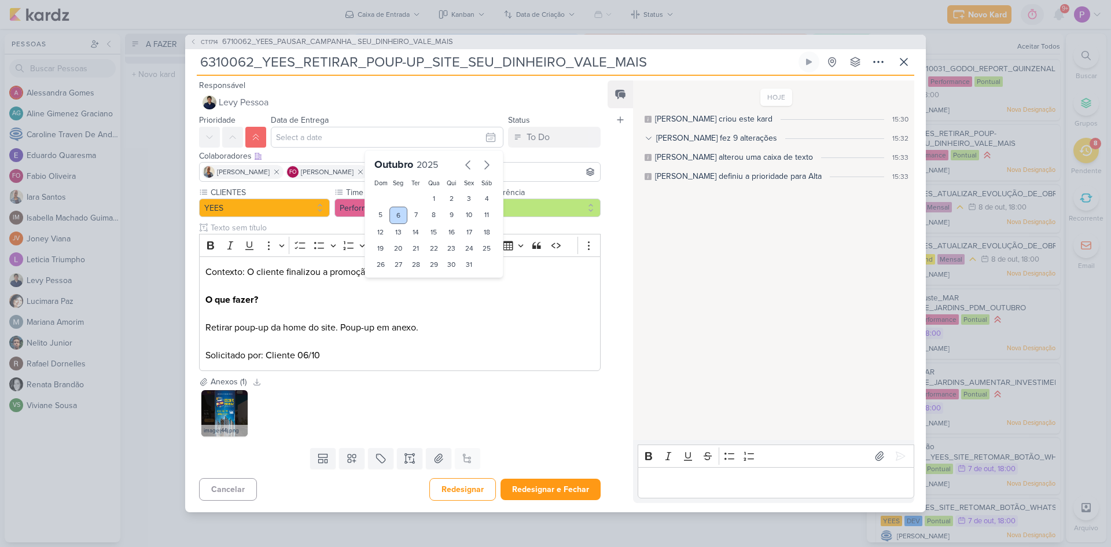
click at [392, 214] on div "6" at bounding box center [399, 215] width 18 height 17
type input "6 de outubro de 2025 às 23:59"
click at [542, 304] on p "Contexto: O cliente finalizou a promoção “Seu dinheiro vale mais” O que fazer? …" at bounding box center [399, 313] width 389 height 97
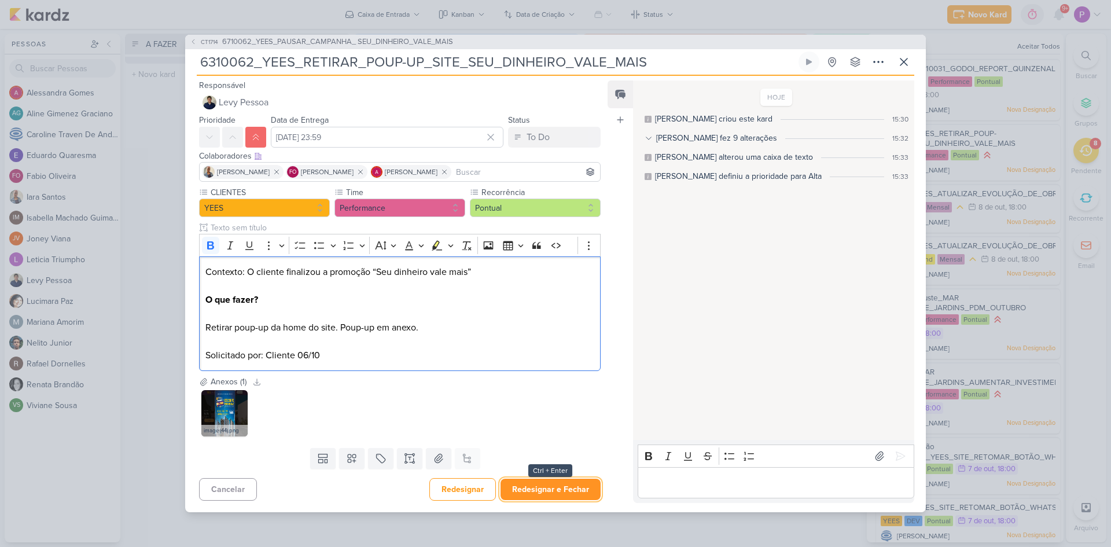
click at [541, 490] on button "Redesignar e Fechar" at bounding box center [551, 489] width 100 height 21
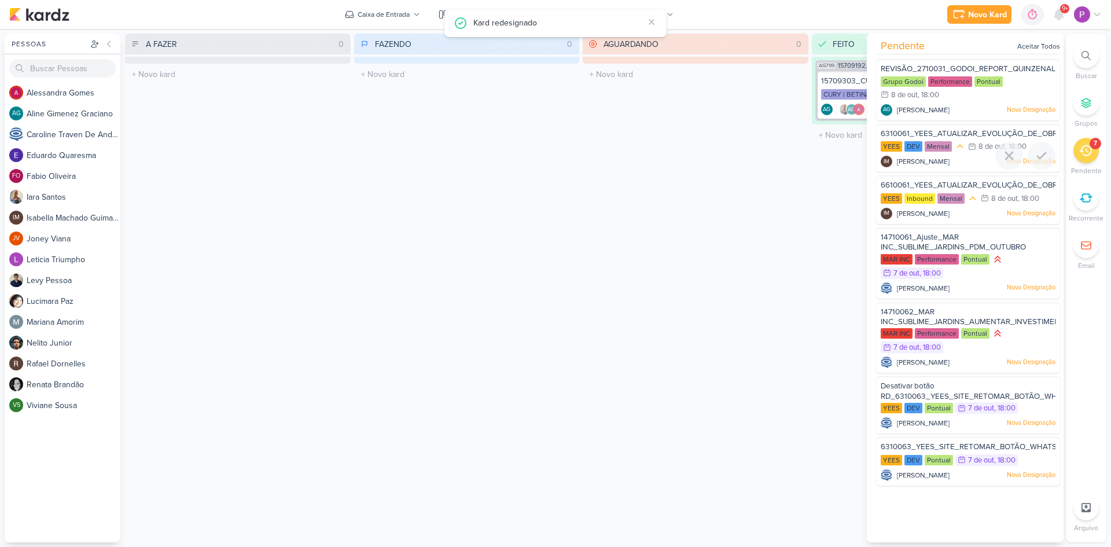
click at [955, 133] on span "6310061_YEES_ATUALIZAR_EVOLUÇÃO_DE_OBRAS_SETEMBRO" at bounding box center [996, 133] width 231 height 9
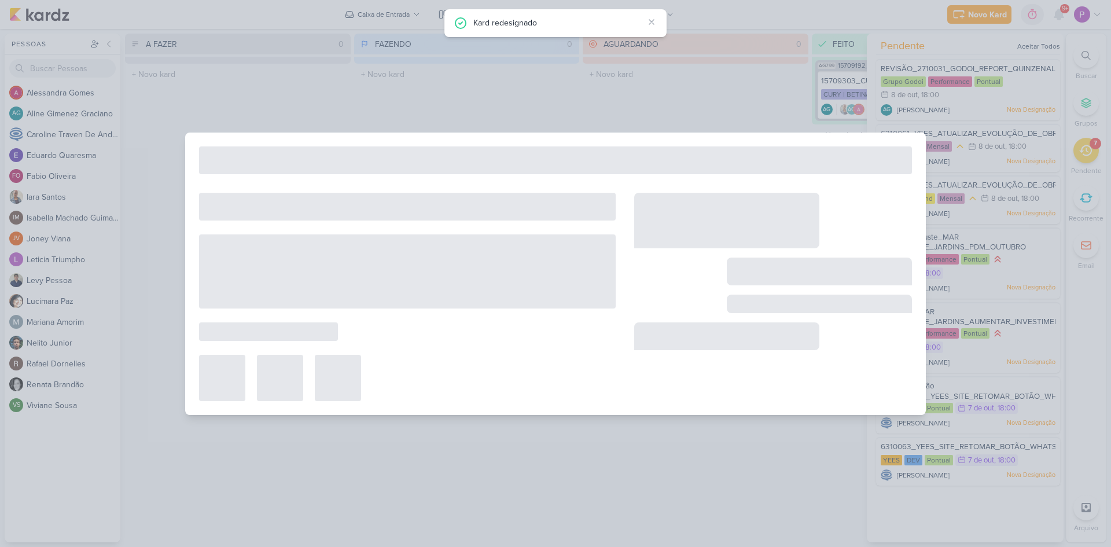
type input "6310061_YEES_ATUALIZAR_EVOLUÇÃO_DE_OBRAS_SETEMBRO"
type input "8 de outubro de 2025 às 18:00"
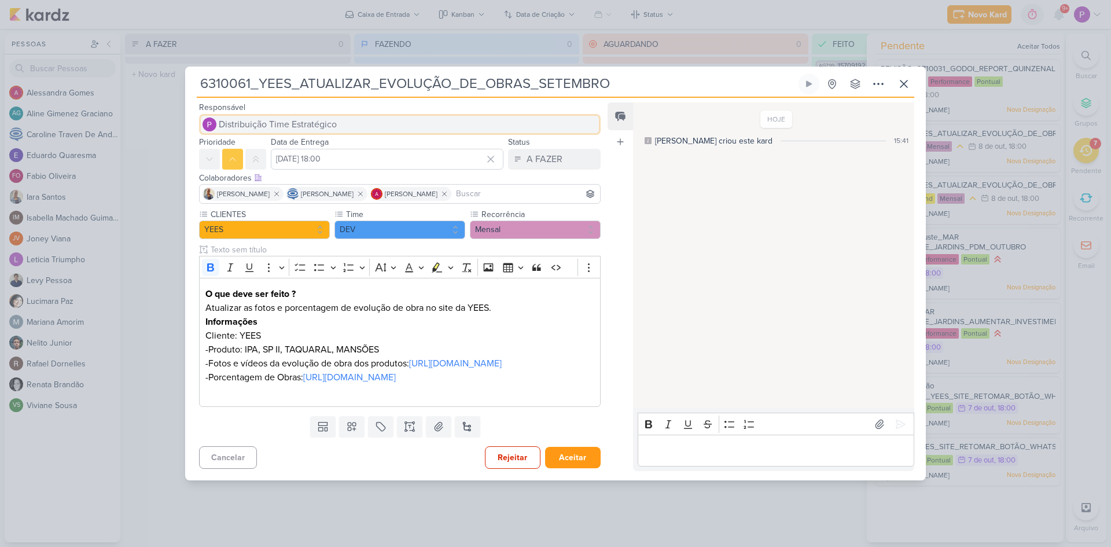
click at [320, 118] on span "Distribuição Time Estratégico" at bounding box center [278, 125] width 118 height 14
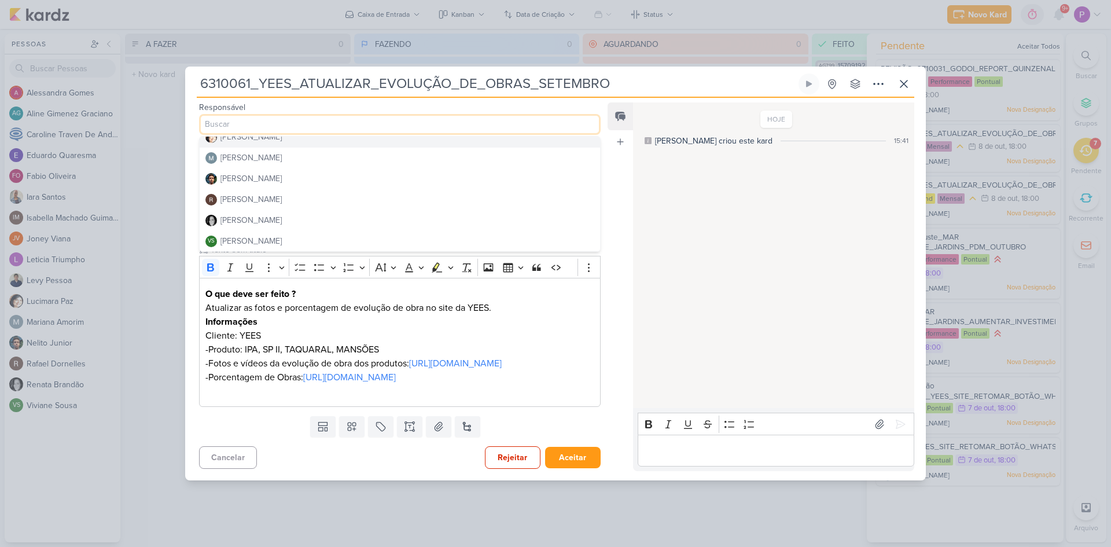
scroll to position [240, 0]
click at [261, 193] on div "Rafael Dornelles" at bounding box center [251, 199] width 61 height 12
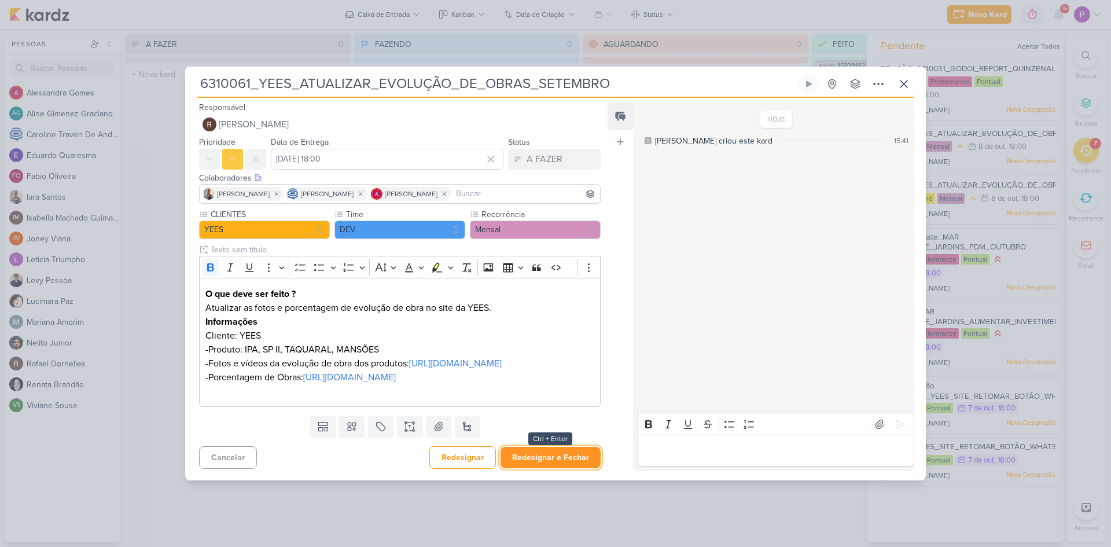
click at [564, 468] on button "Redesignar e Fechar" at bounding box center [551, 457] width 100 height 21
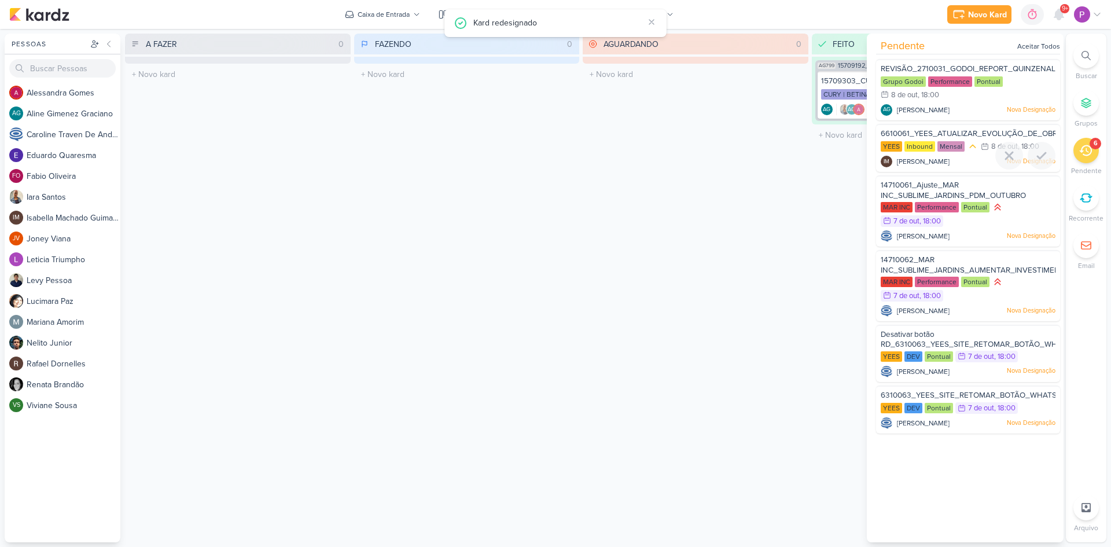
click at [969, 134] on span "6610061_YEES_ATUALIZAR_EVOLUÇÃO_DE_OBRAS_SETEMBRO_REGUA_EMAIL" at bounding box center [1025, 133] width 288 height 9
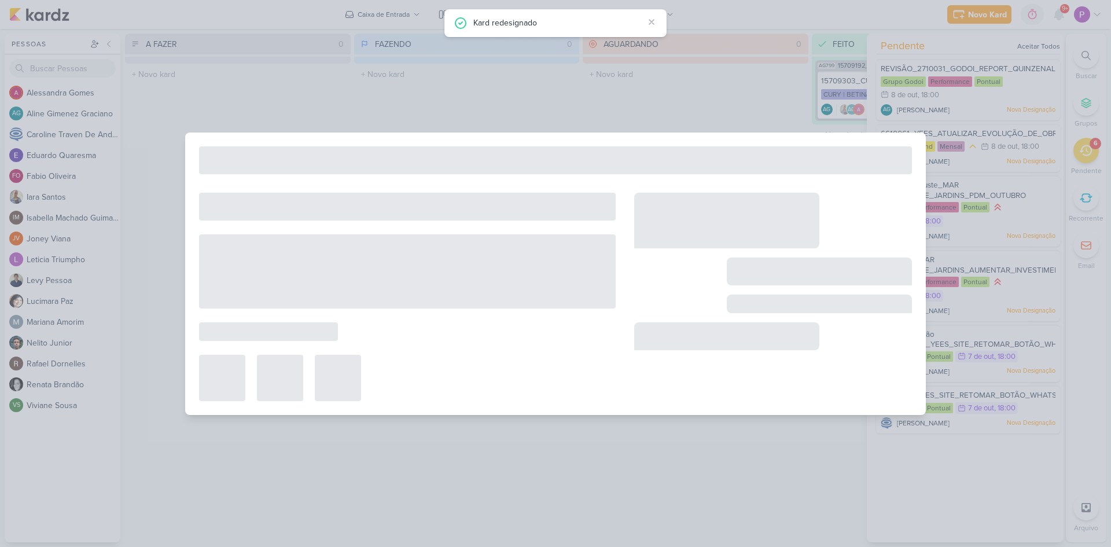
type input "6610061_YEES_ATUALIZAR_EVOLUÇÃO_DE_OBRAS_SETEMBRO_REGUA_EMAIL"
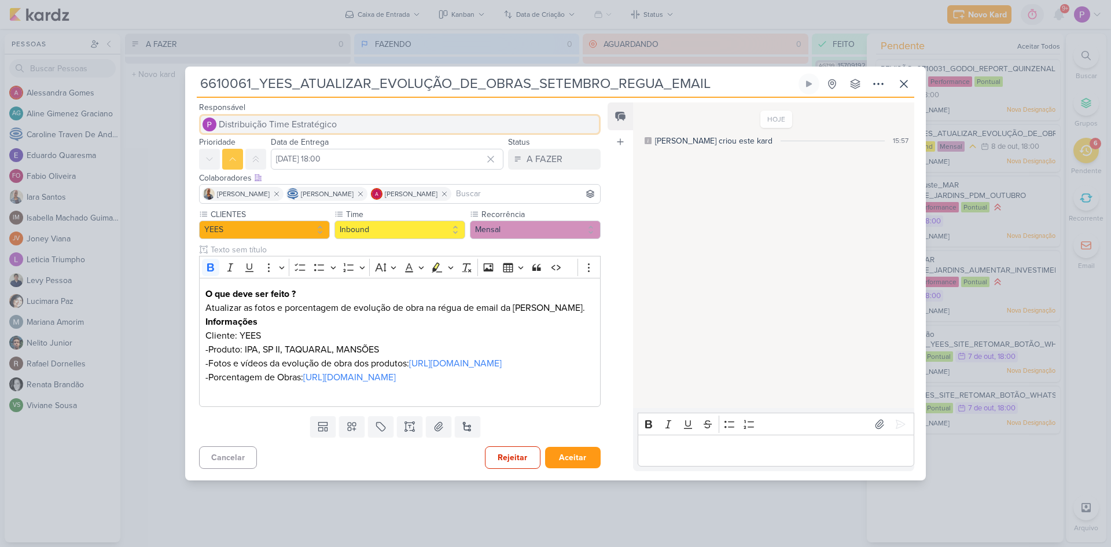
click at [332, 118] on span "Distribuição Time Estratégico" at bounding box center [278, 125] width 118 height 14
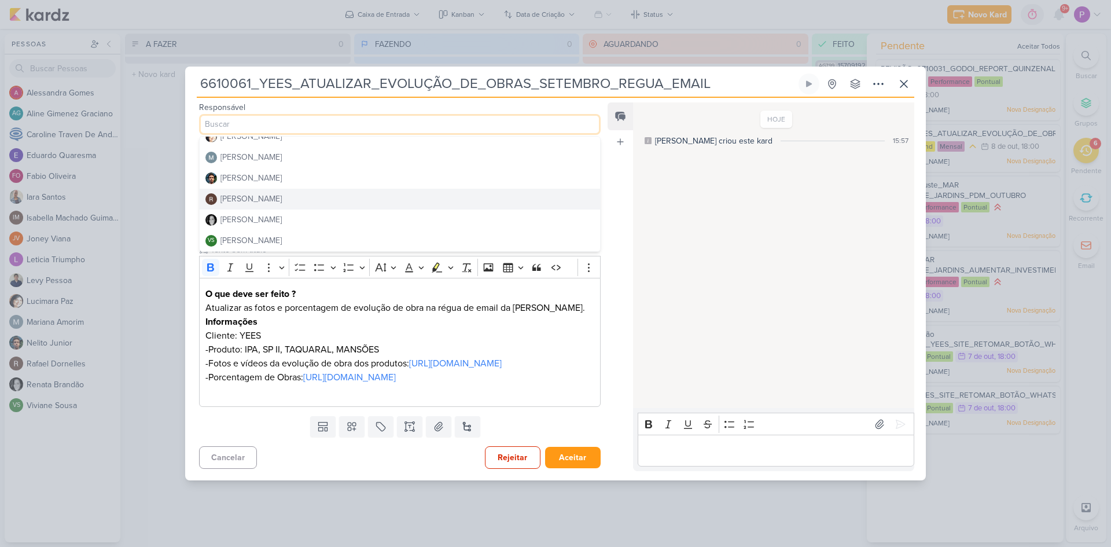
click at [313, 190] on button "Rafael Dornelles" at bounding box center [400, 199] width 401 height 21
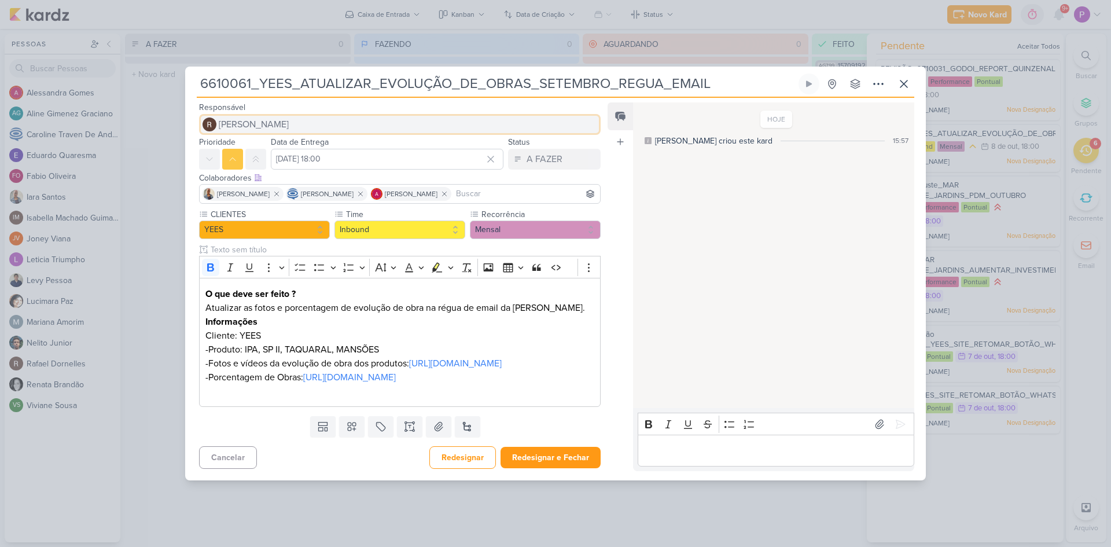
click at [290, 115] on button "Rafael Dornelles" at bounding box center [400, 124] width 402 height 21
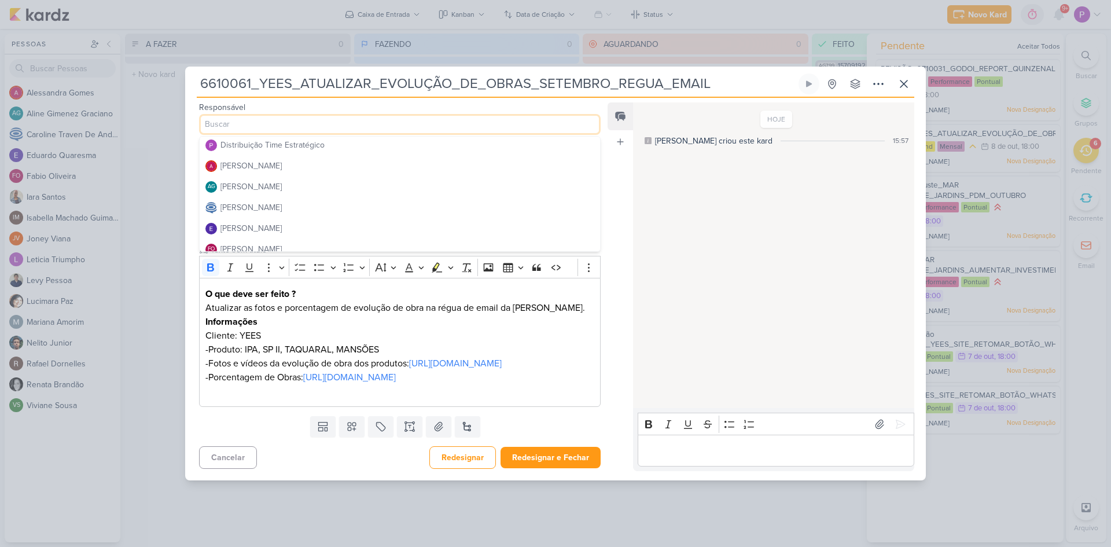
scroll to position [0, 0]
click at [284, 114] on input at bounding box center [400, 124] width 402 height 21
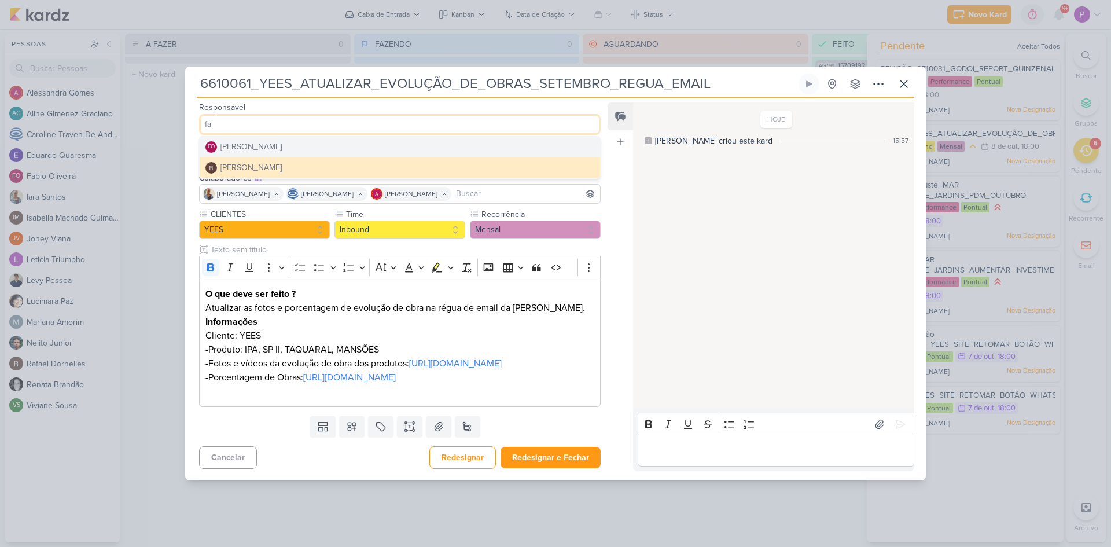
type input "fa"
click at [291, 137] on button "FO Fabio Oliveira" at bounding box center [400, 147] width 401 height 21
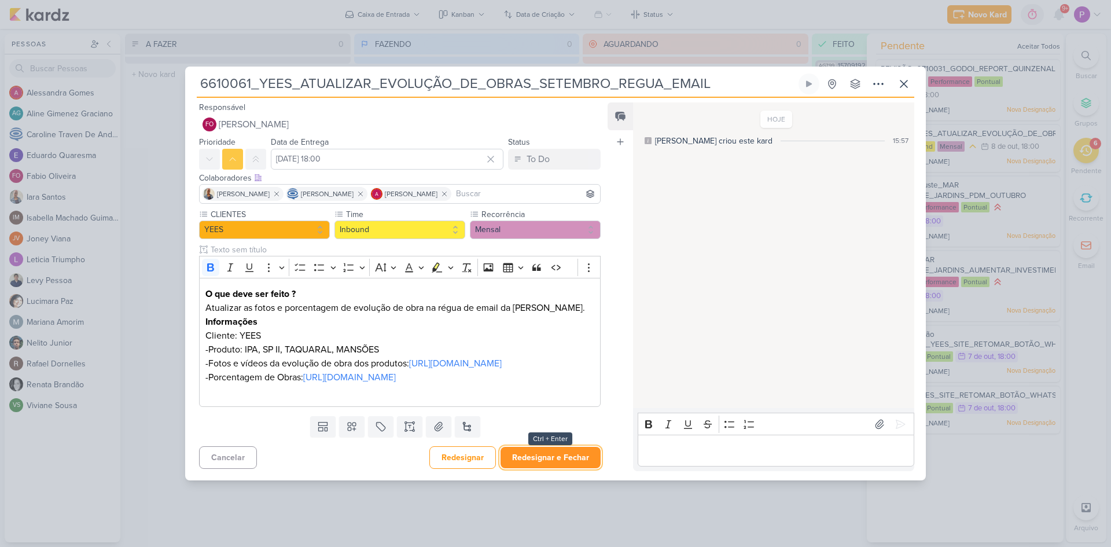
click at [567, 468] on button "Redesignar e Fechar" at bounding box center [551, 457] width 100 height 21
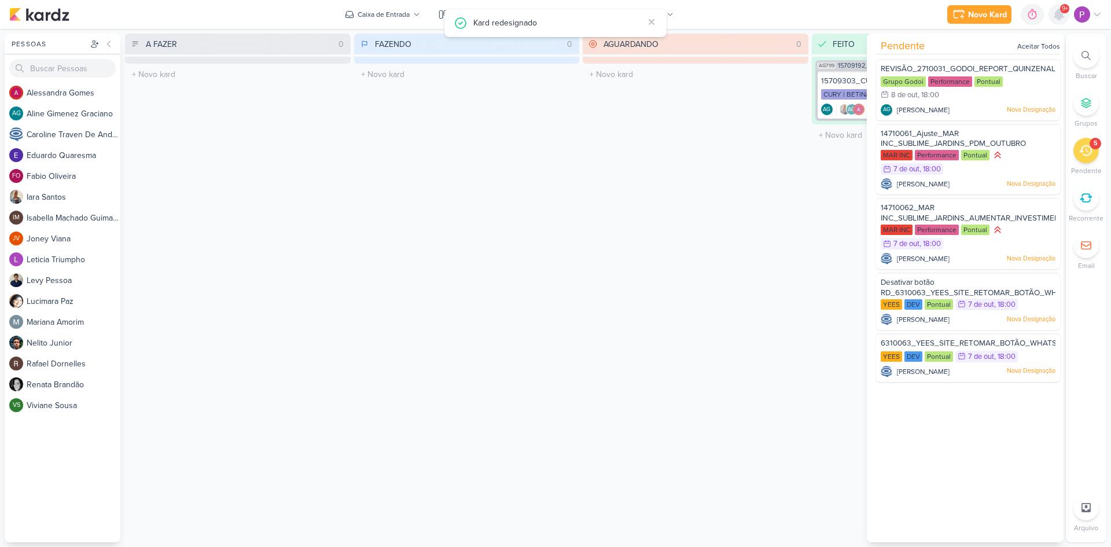
click at [1057, 19] on icon at bounding box center [1059, 15] width 14 height 14
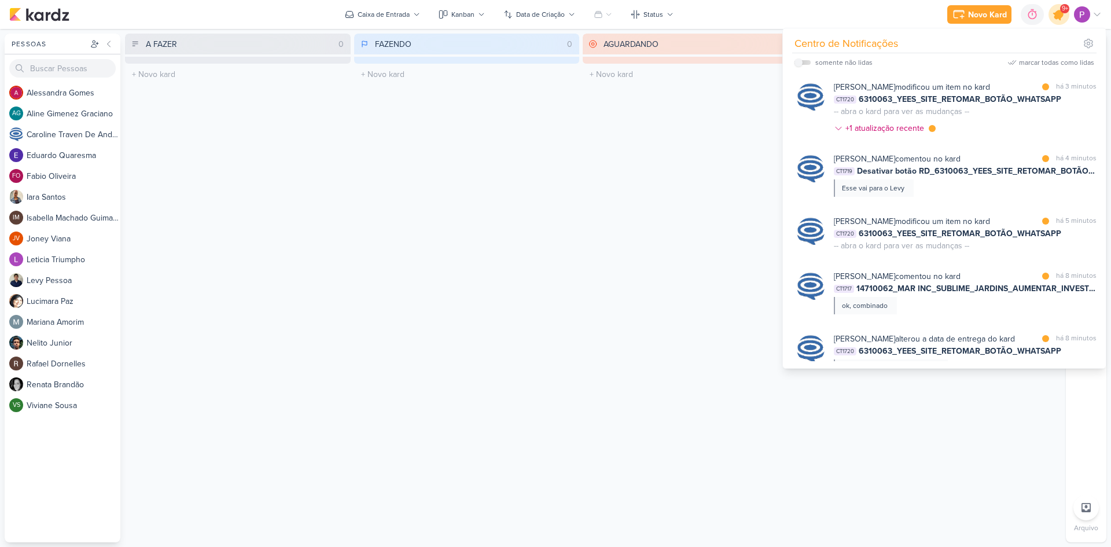
click at [1057, 19] on icon at bounding box center [1059, 15] width 14 height 14
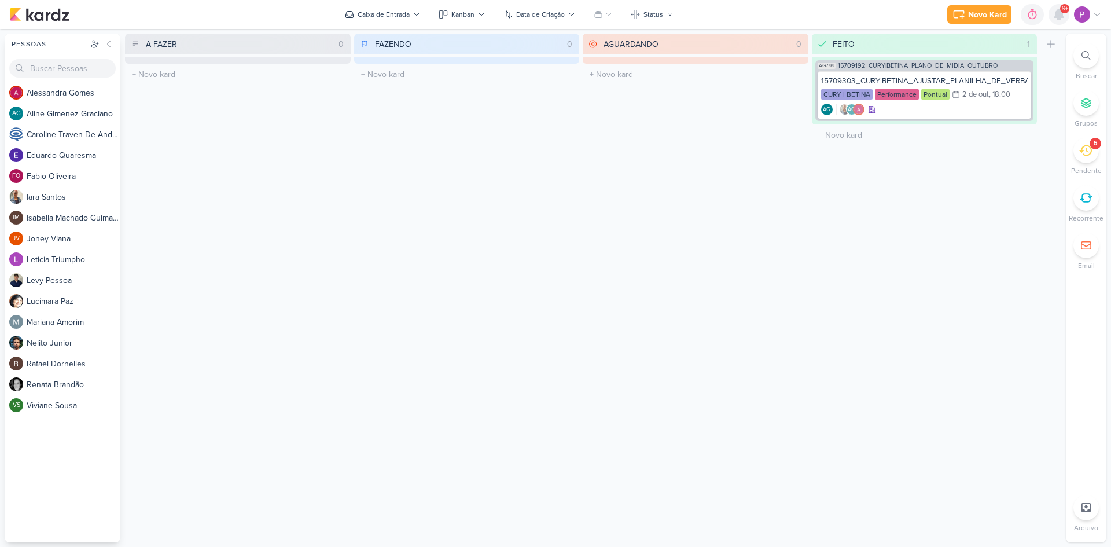
click at [1063, 18] on icon at bounding box center [1059, 14] width 9 height 10
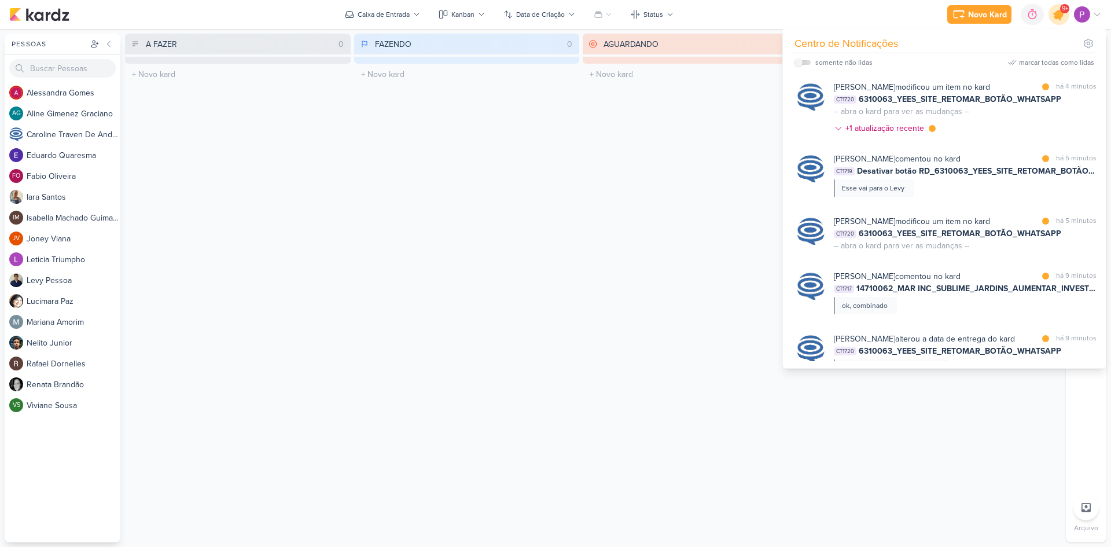
click at [1061, 19] on icon at bounding box center [1059, 15] width 14 height 14
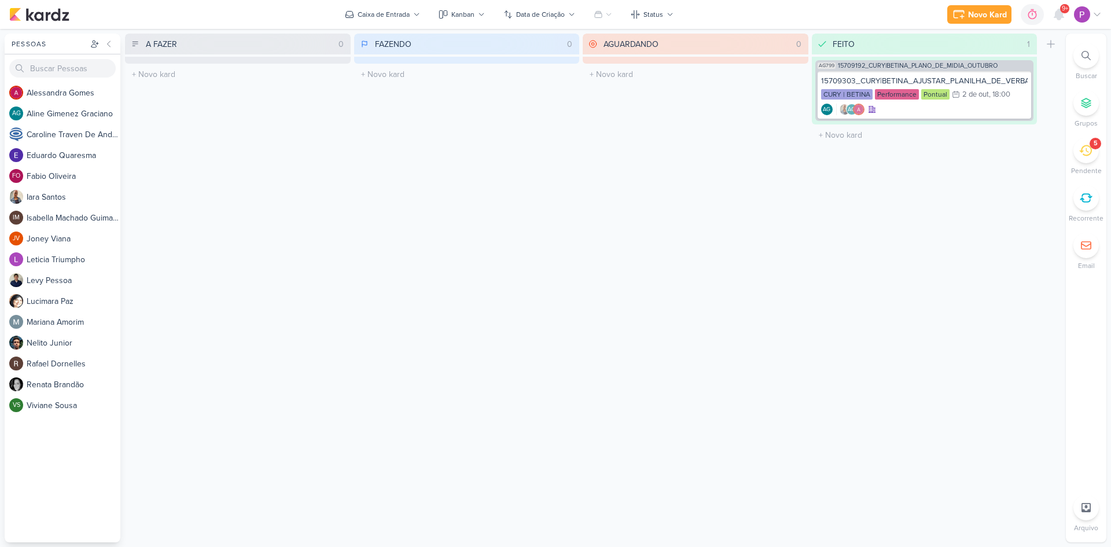
click at [1085, 152] on icon at bounding box center [1086, 150] width 13 height 13
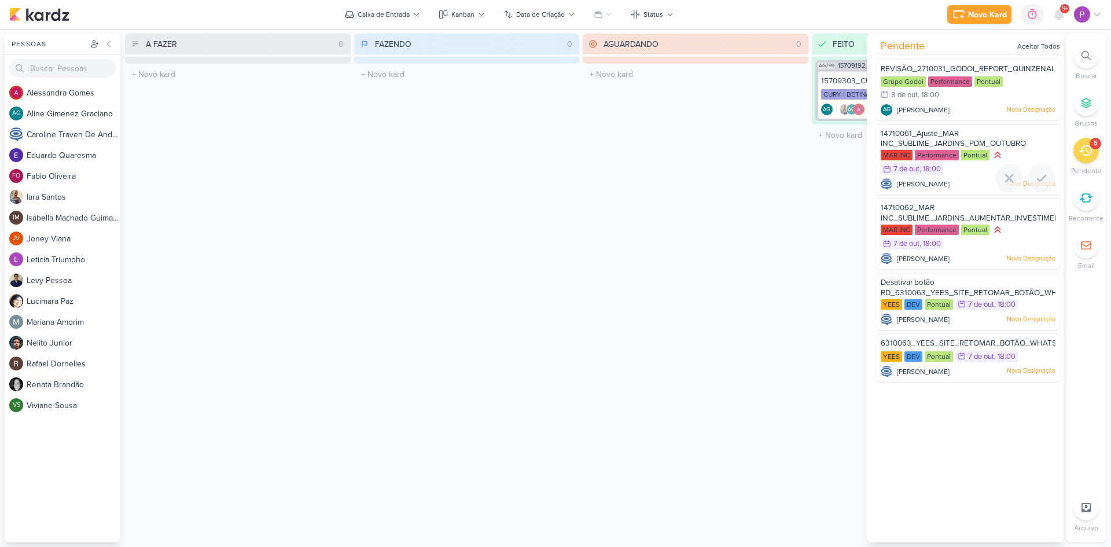
click at [944, 138] on span "14710061_Ajuste_MAR INC_SUBLIME_JARDINS_PDM_OUTUBRO" at bounding box center [953, 139] width 145 height 20
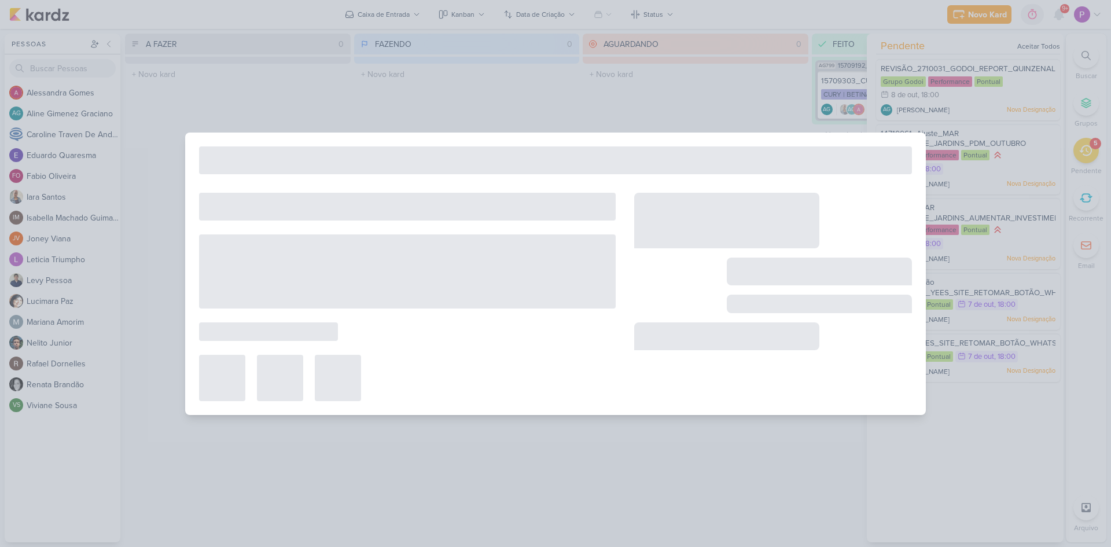
type input "14710061_Ajuste_MAR INC_SUBLIME_JARDINS_PDM_OUTUBRO"
type input "[DATE] 18:00"
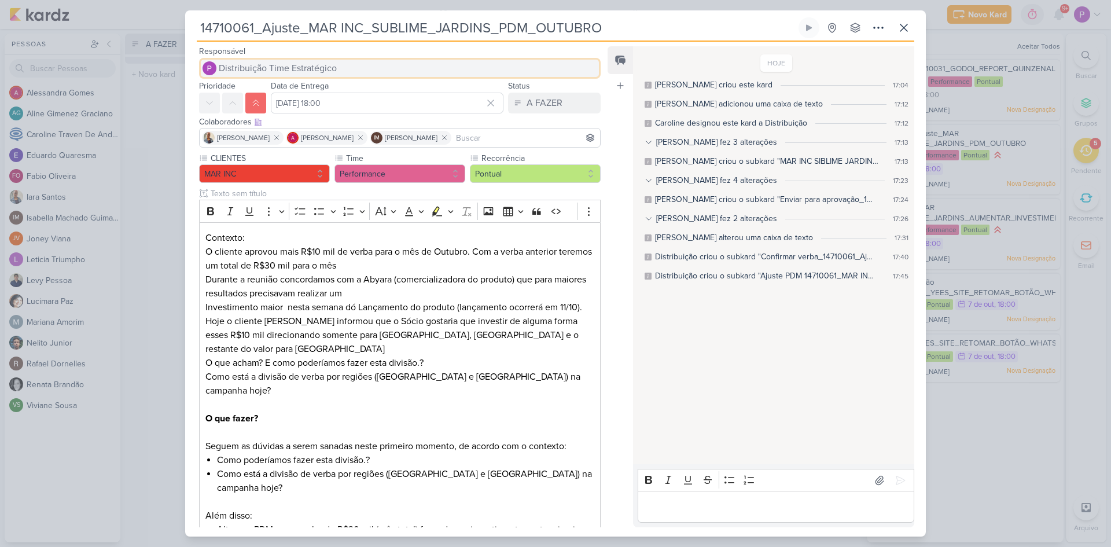
click at [257, 69] on span "Distribuição Time Estratégico" at bounding box center [278, 68] width 118 height 14
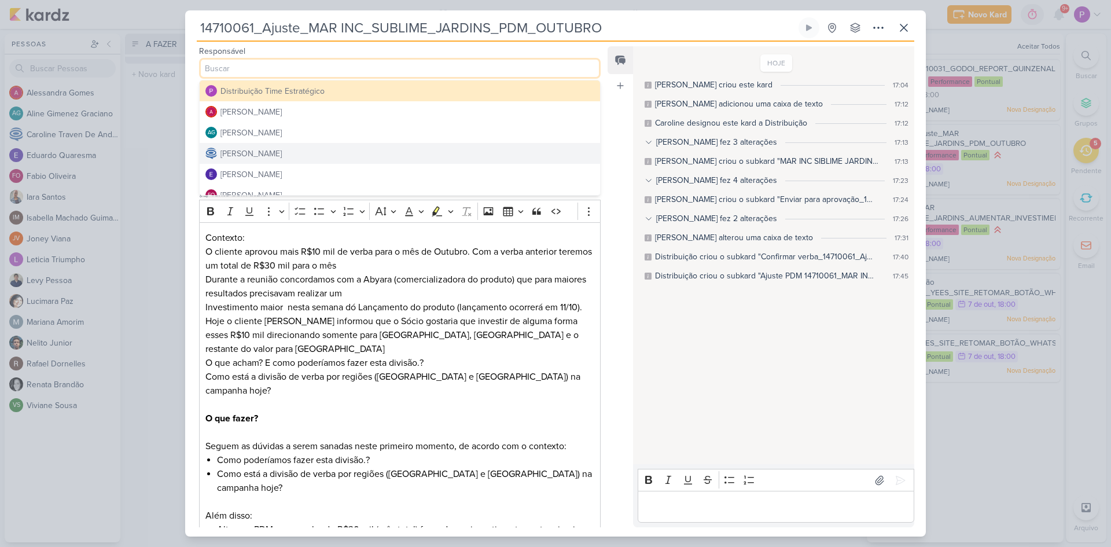
click at [260, 153] on div "[PERSON_NAME]" at bounding box center [251, 154] width 61 height 12
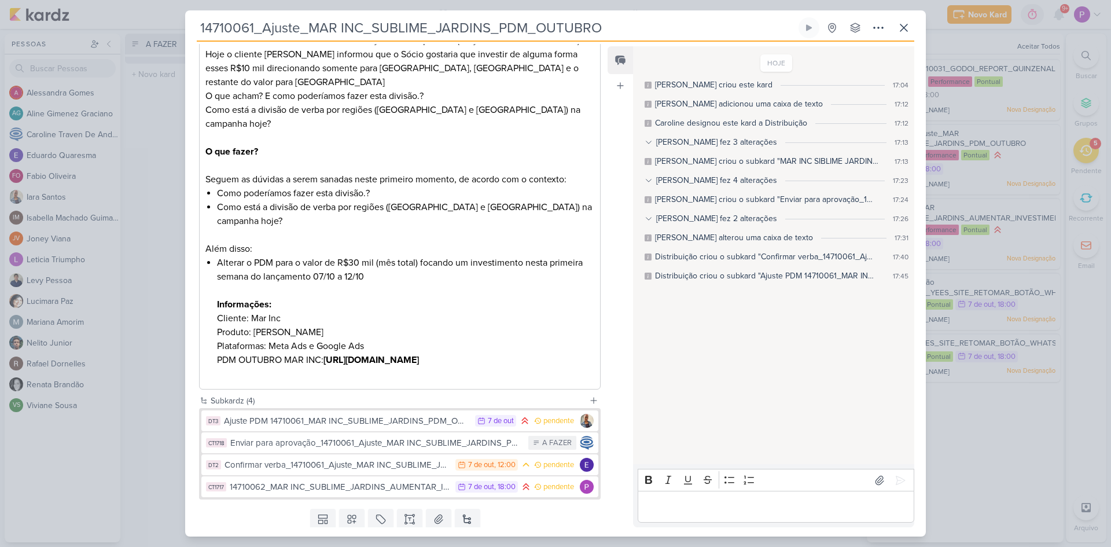
scroll to position [289, 0]
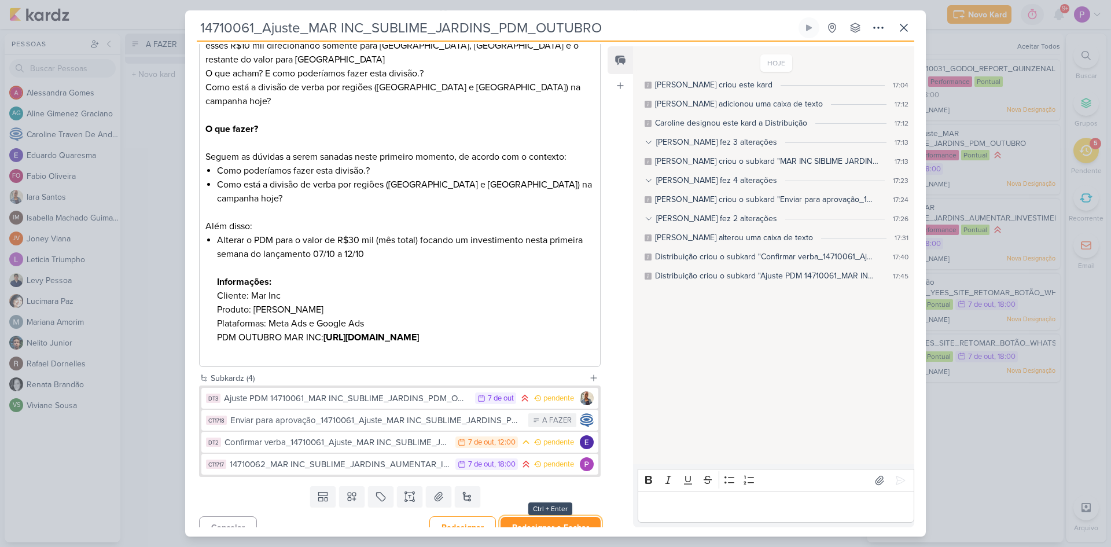
click at [556, 517] on button "Redesignar e Fechar" at bounding box center [551, 527] width 100 height 21
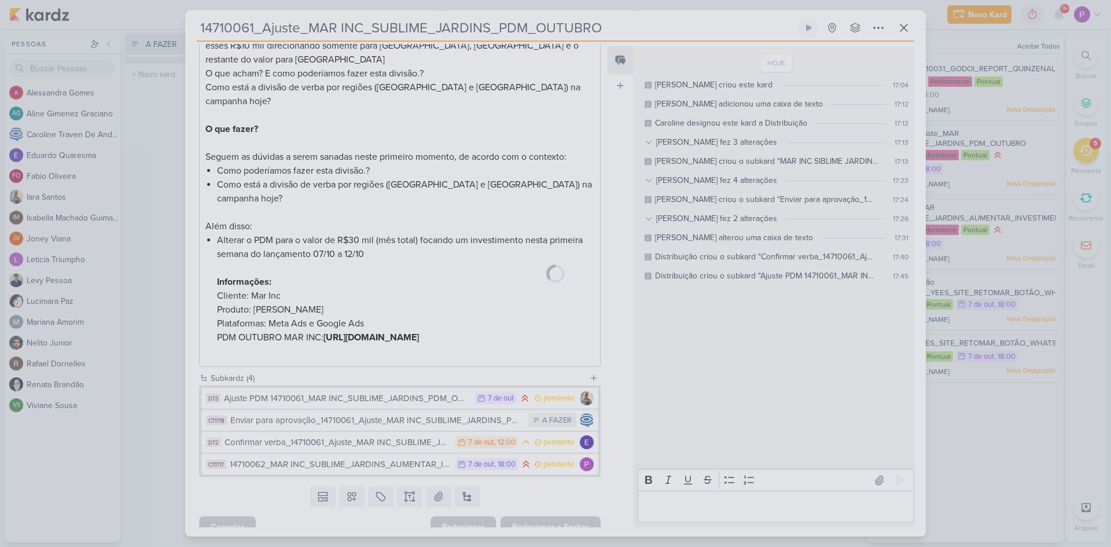
scroll to position [288, 0]
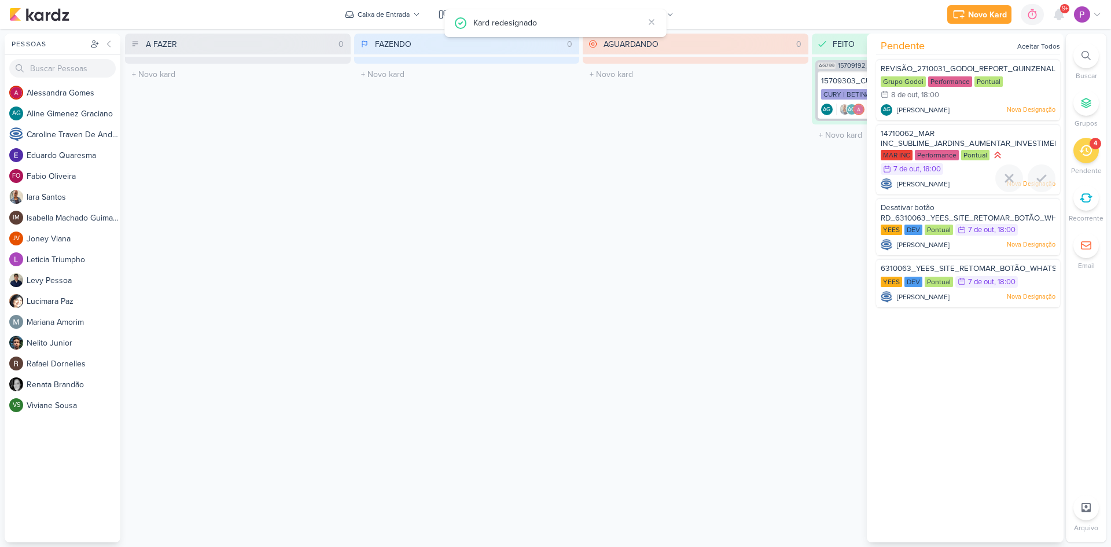
click at [942, 140] on span "14710062_MAR INC_SUBLIME_JARDINS_AUMENTAR_INVESTIMENTO_CAMPANHA" at bounding box center [999, 139] width 237 height 20
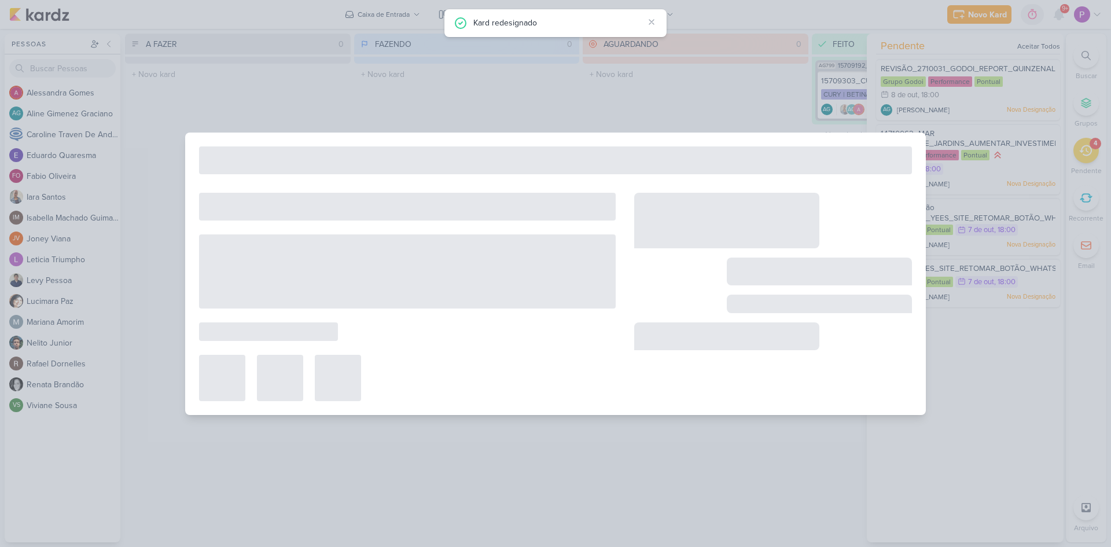
type input "14710062_MAR INC_SUBLIME_JARDINS_AUMENTAR_INVESTIMENTO_CAMPANHA"
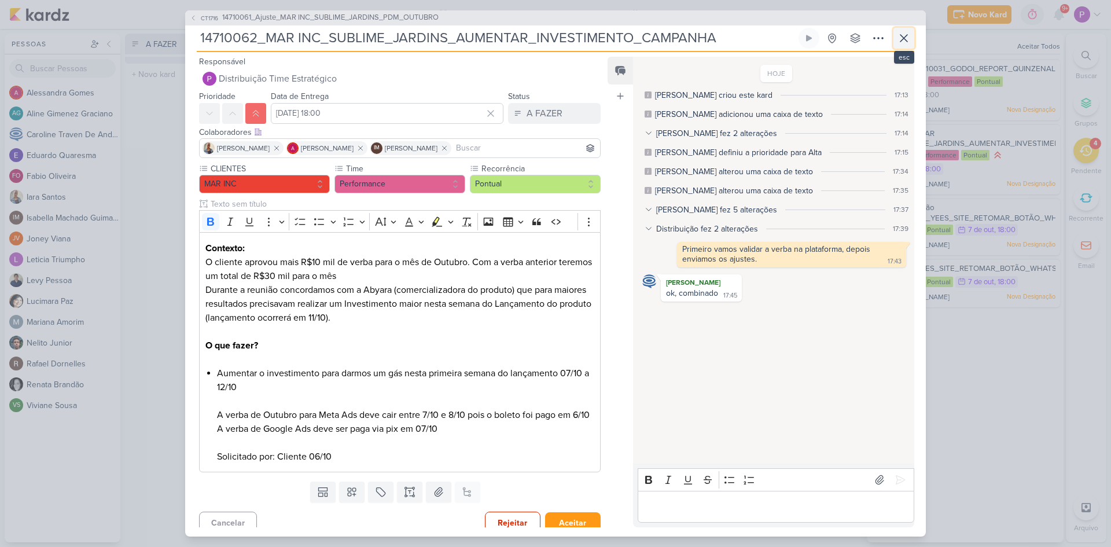
click at [906, 40] on icon at bounding box center [904, 38] width 7 height 7
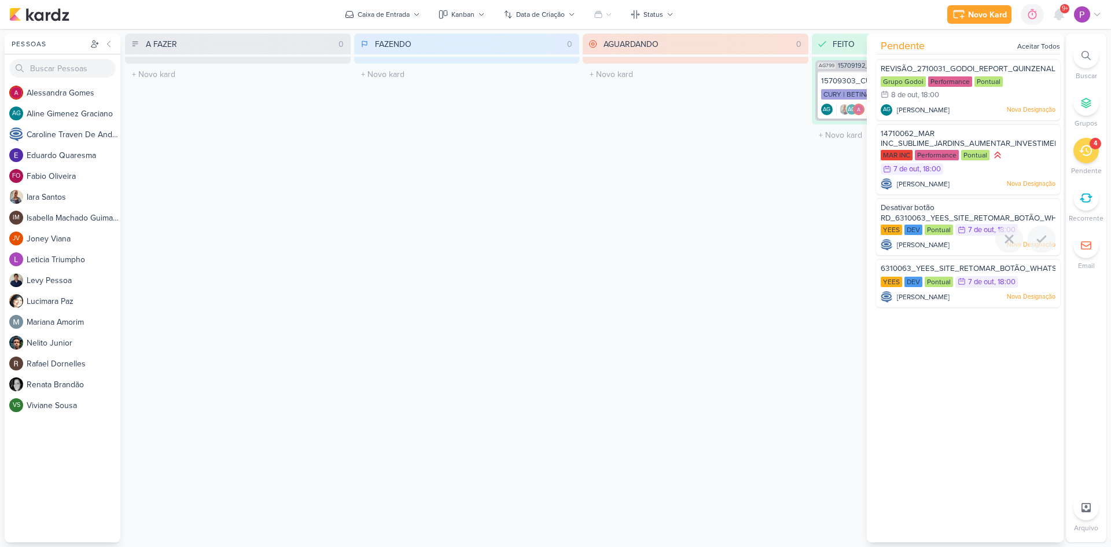
click at [939, 212] on div "Desativar botão RD_6310063_YEES_SITE_RETOMAR_BOTÃO_WHATSAPP" at bounding box center [968, 213] width 175 height 21
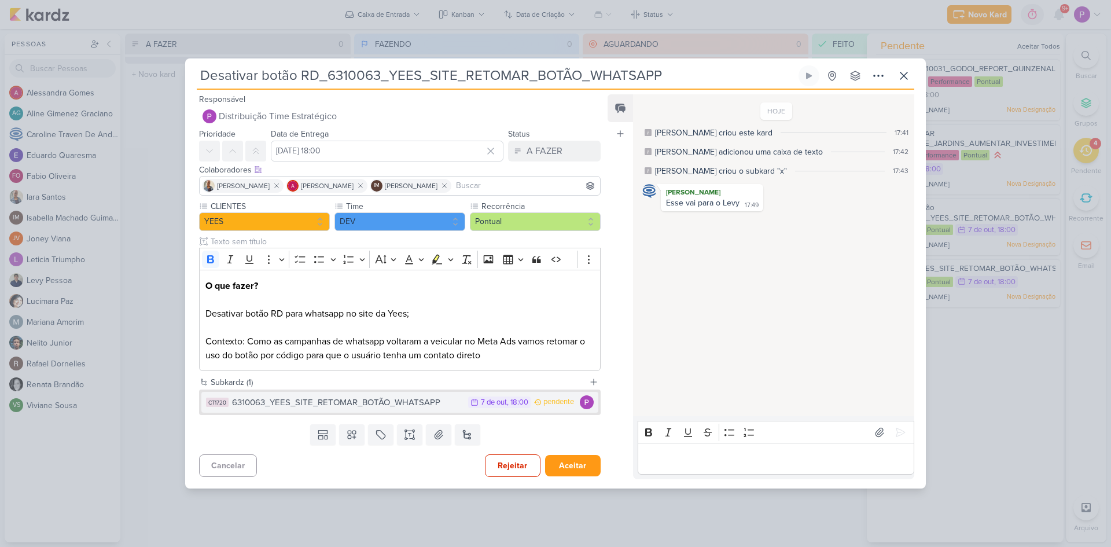
click at [319, 403] on div "6310063_YEES_SITE_RETOMAR_BOTÃO_WHATSAPP" at bounding box center [347, 402] width 230 height 13
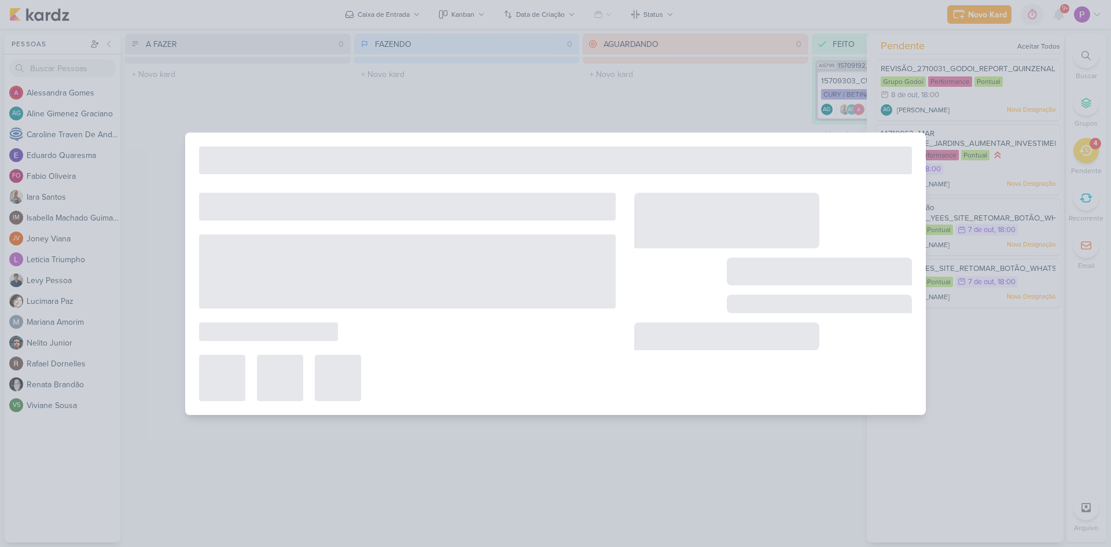
type input "6310063_YEES_SITE_RETOMAR_BOTÃO_WHATSAPP"
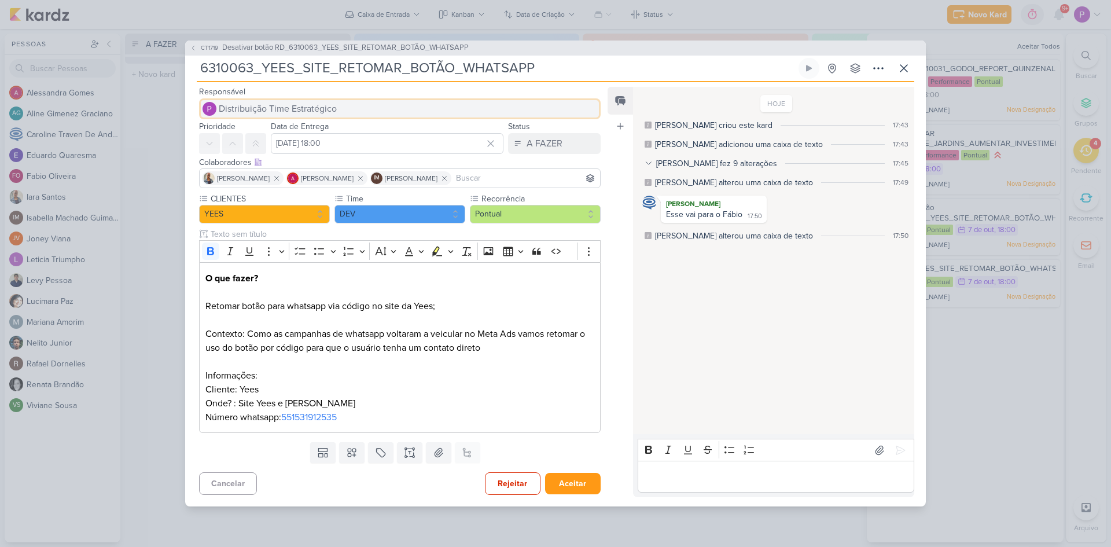
click at [287, 112] on span "Distribuição Time Estratégico" at bounding box center [278, 109] width 118 height 14
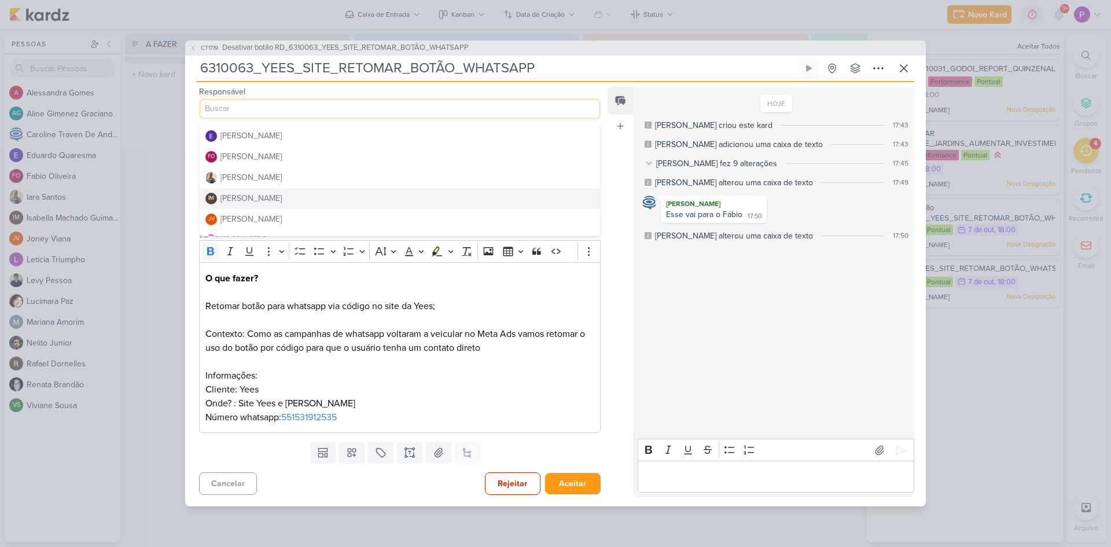
scroll to position [58, 0]
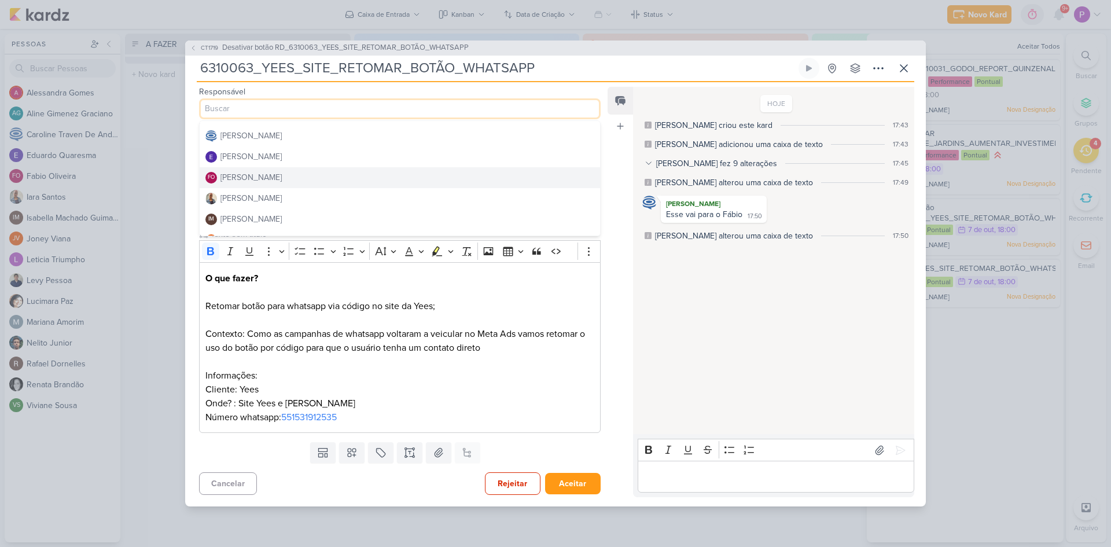
click at [254, 174] on div "Fabio Oliveira" at bounding box center [251, 177] width 61 height 12
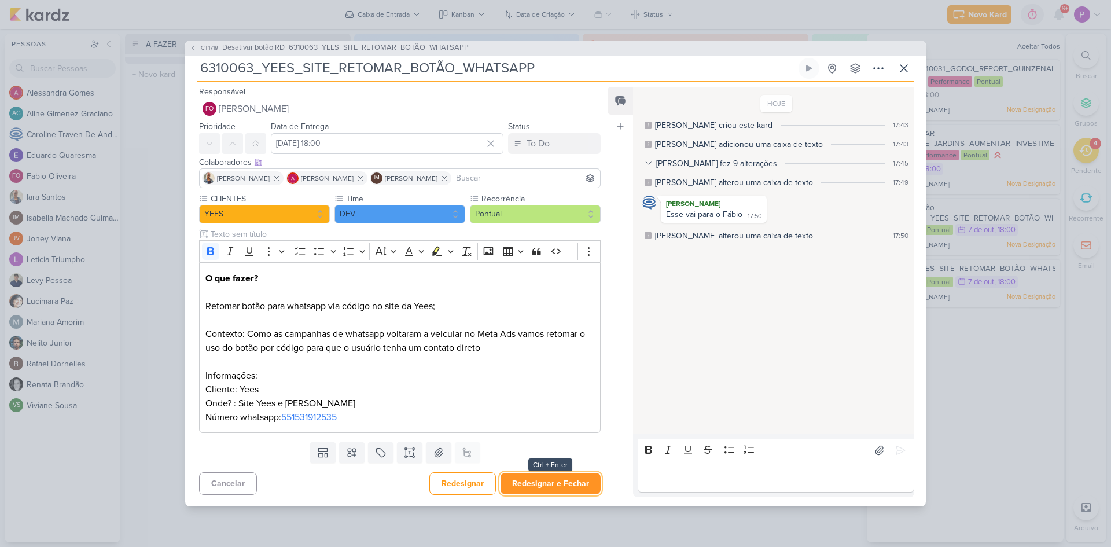
click at [542, 484] on button "Redesignar e Fechar" at bounding box center [551, 483] width 100 height 21
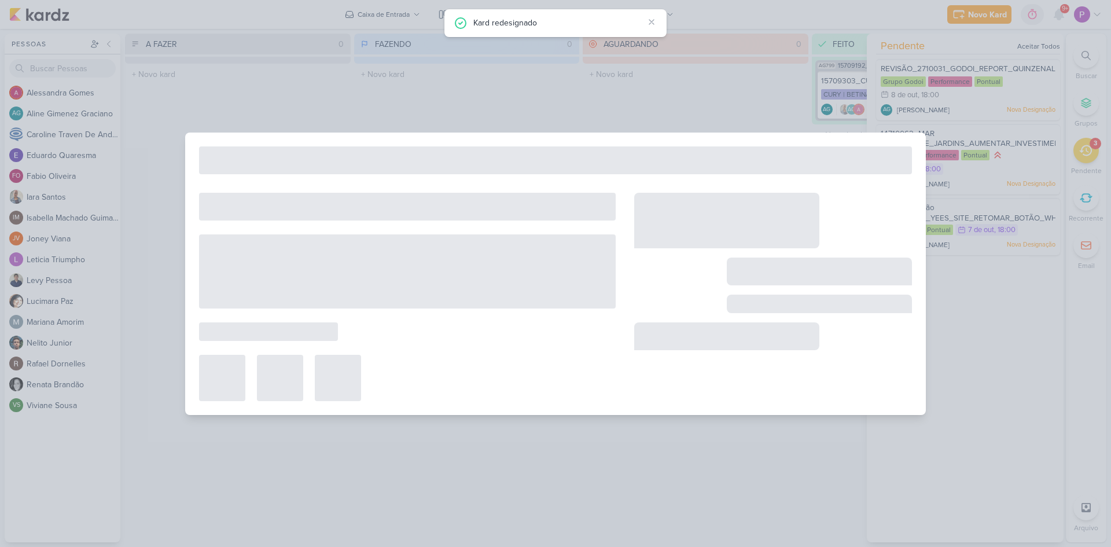
type input "Desativar botão RD_6310063_YEES_SITE_RETOMAR_BOTÃO_WHATSAPP"
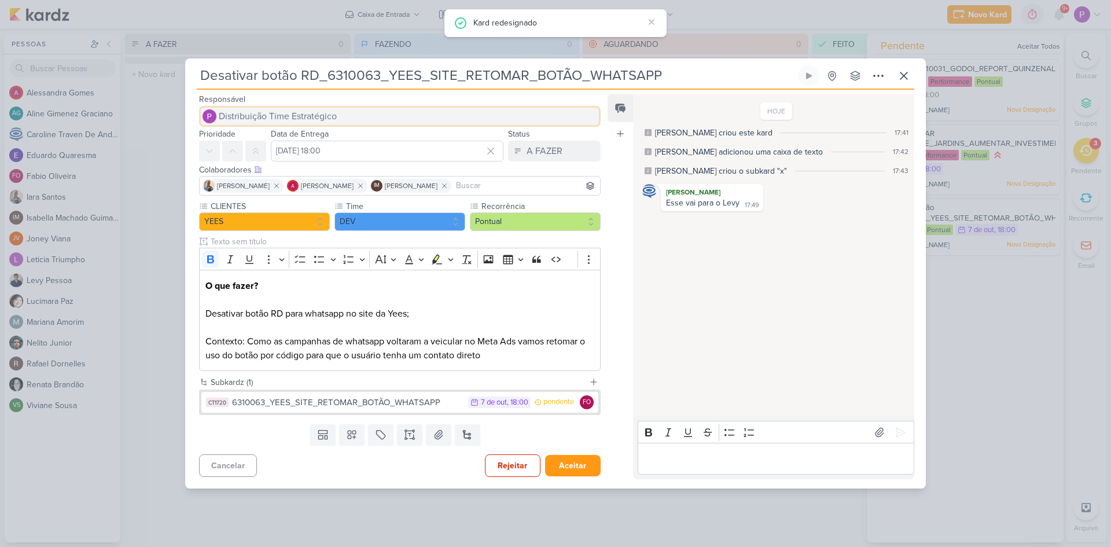
click at [263, 116] on span "Distribuição Time Estratégico" at bounding box center [278, 116] width 118 height 14
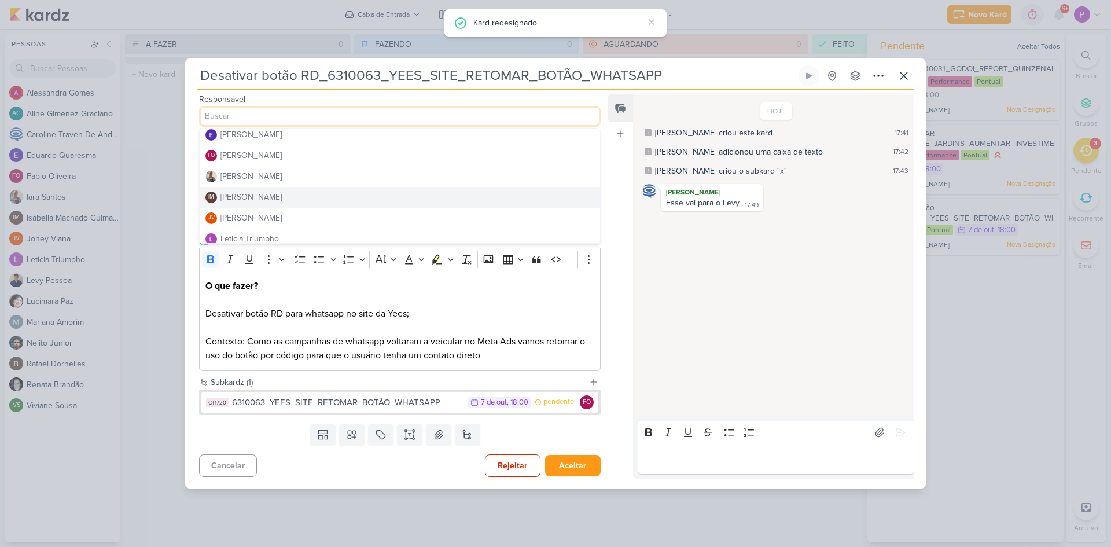
scroll to position [116, 0]
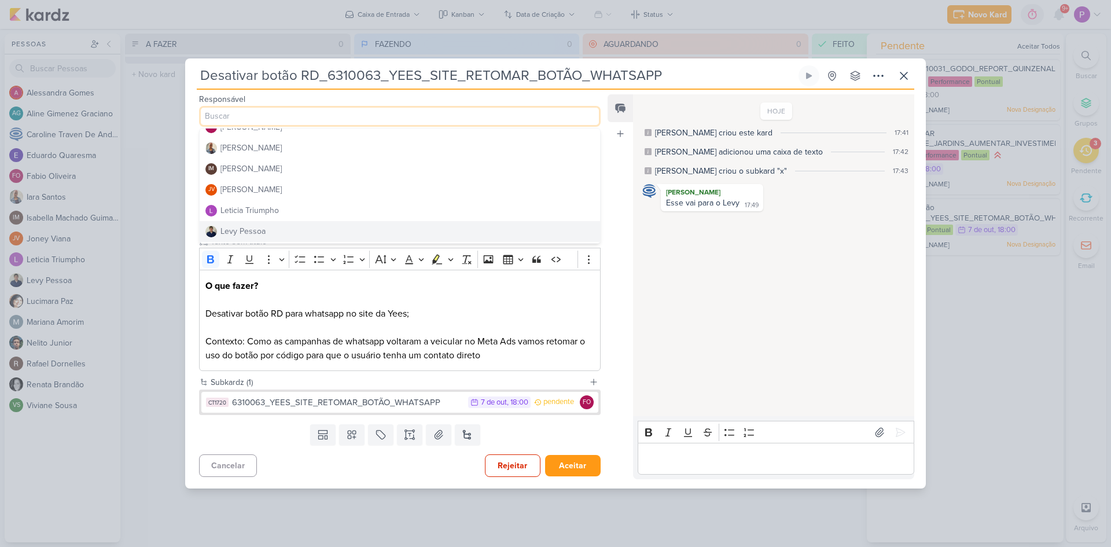
click at [244, 234] on div "Levy Pessoa" at bounding box center [243, 231] width 45 height 12
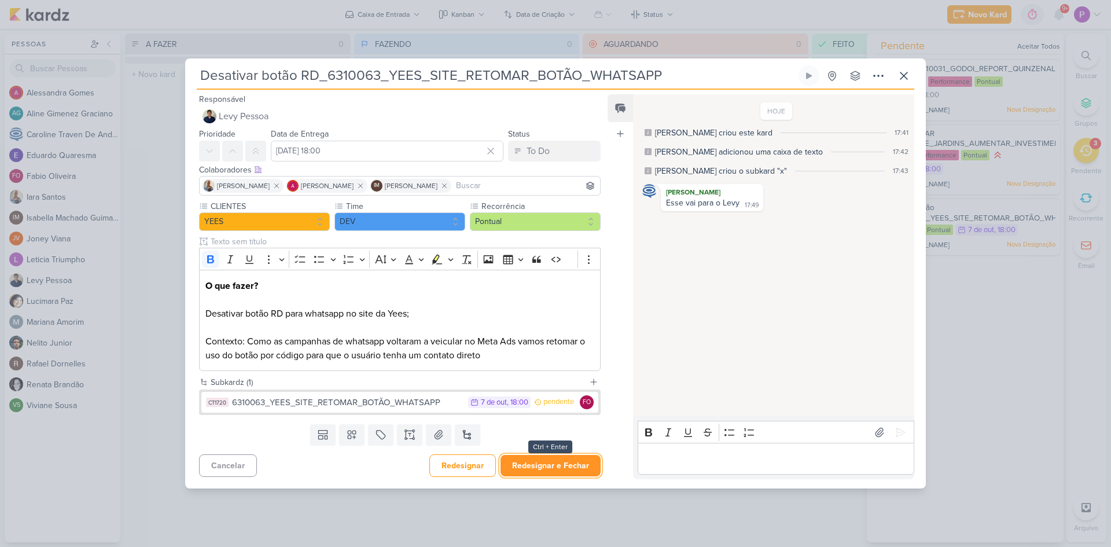
click at [568, 468] on button "Redesignar e Fechar" at bounding box center [551, 465] width 100 height 21
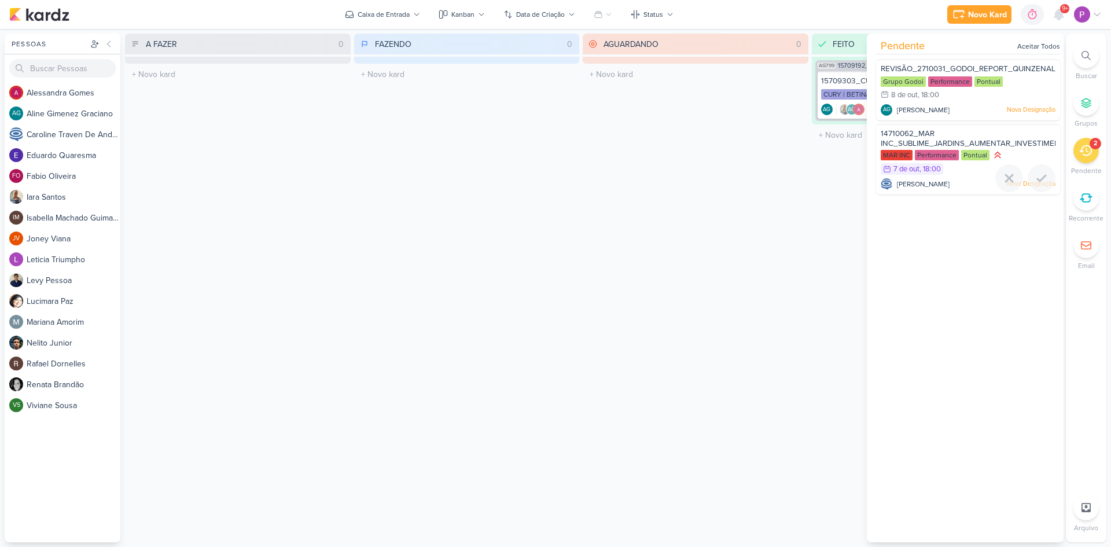
click at [942, 136] on div "14710062_MAR INC_SUBLIME_JARDINS_AUMENTAR_INVESTIMENTO_CAMPANHA" at bounding box center [968, 139] width 175 height 21
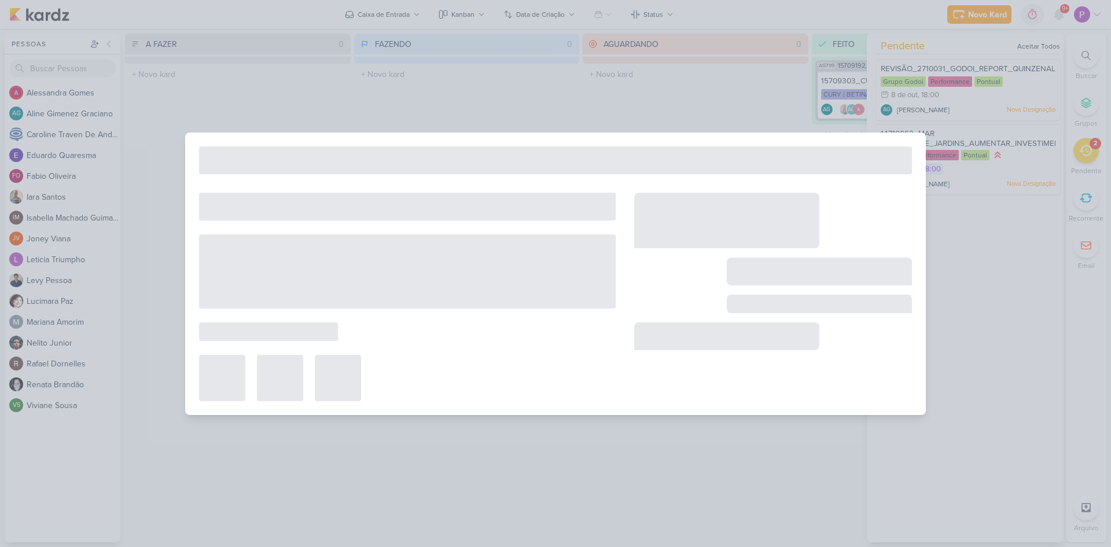
type input "14710062_MAR INC_SUBLIME_JARDINS_AUMENTAR_INVESTIMENTO_CAMPANHA"
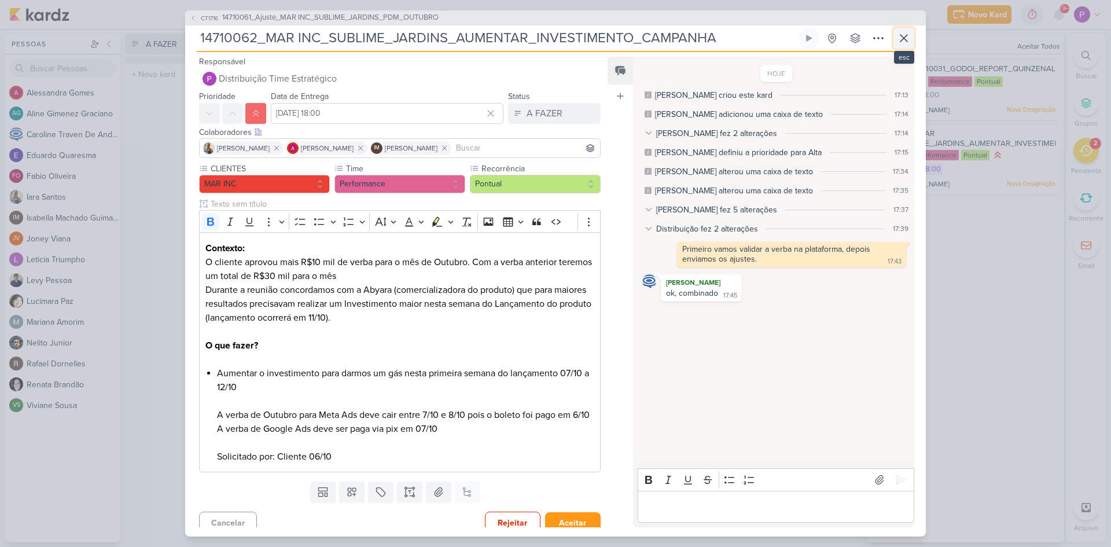
click at [904, 39] on icon at bounding box center [904, 38] width 14 height 14
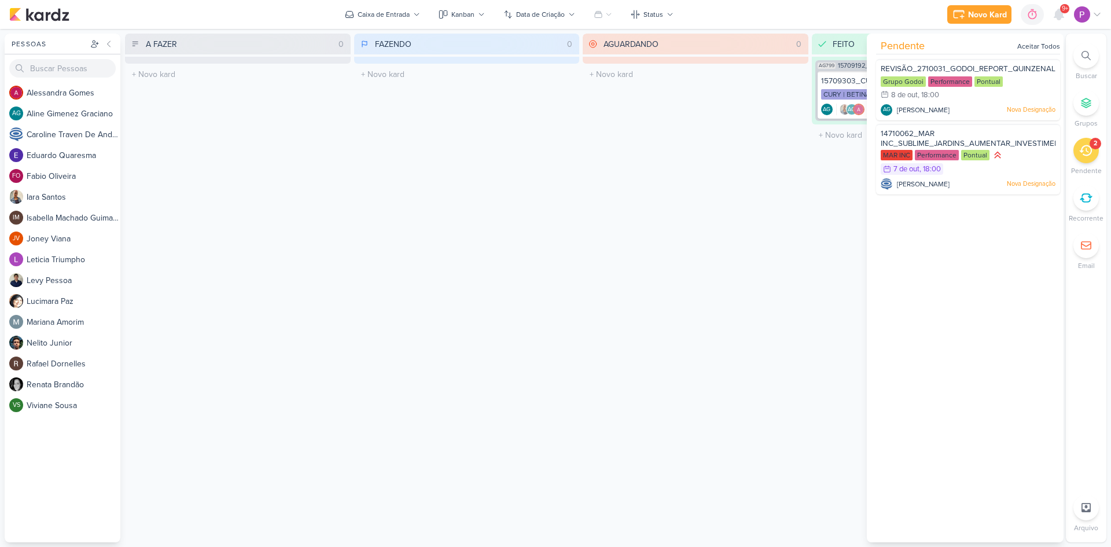
click at [1083, 154] on icon at bounding box center [1086, 150] width 13 height 13
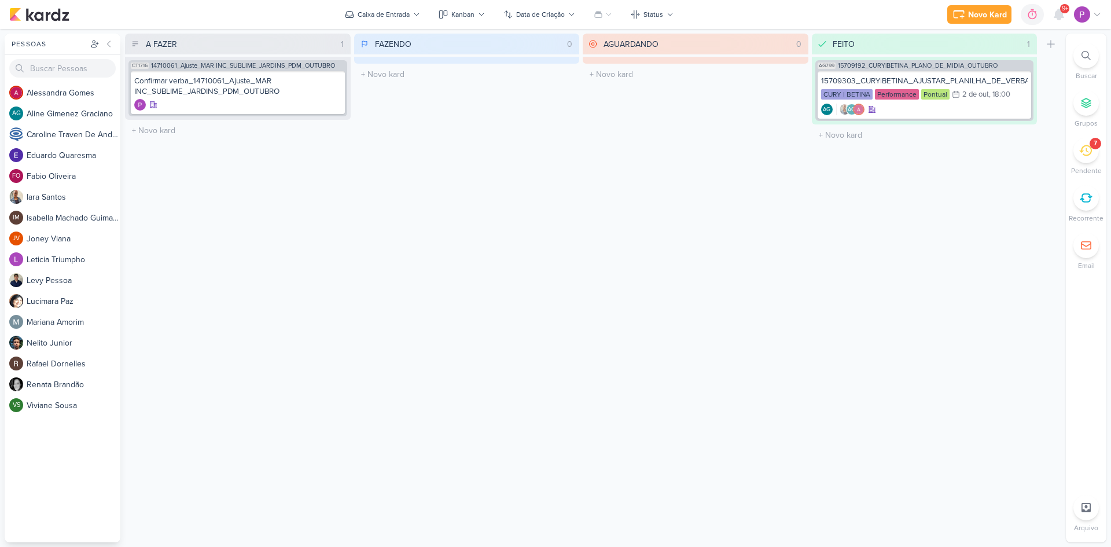
click at [1092, 156] on div "7" at bounding box center [1086, 150] width 25 height 25
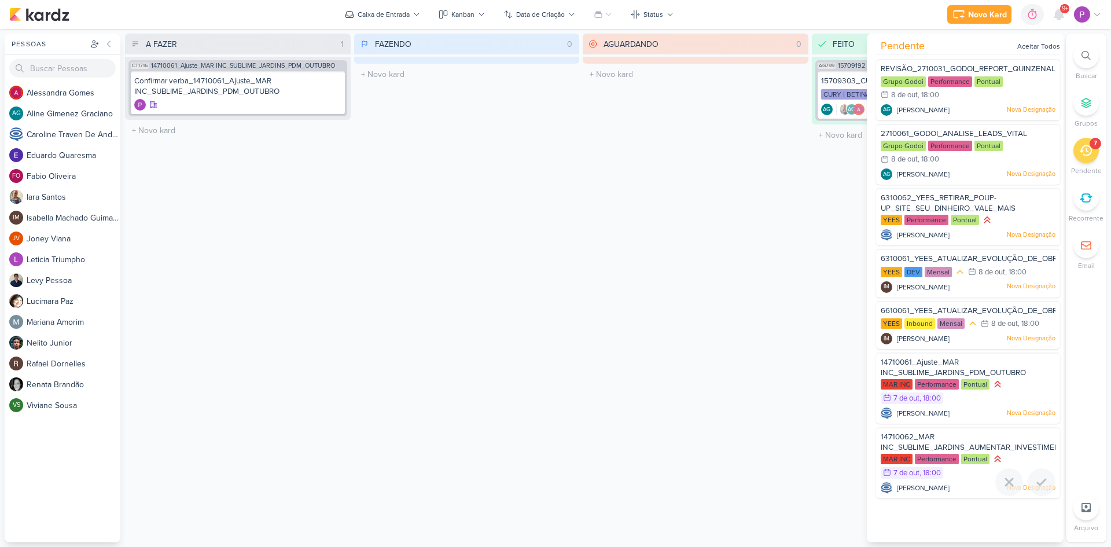
click at [975, 439] on div "14710062_MAR INC_SUBLIME_JARDINS_AUMENTAR_INVESTIMENTO_CAMPANHA" at bounding box center [968, 442] width 175 height 21
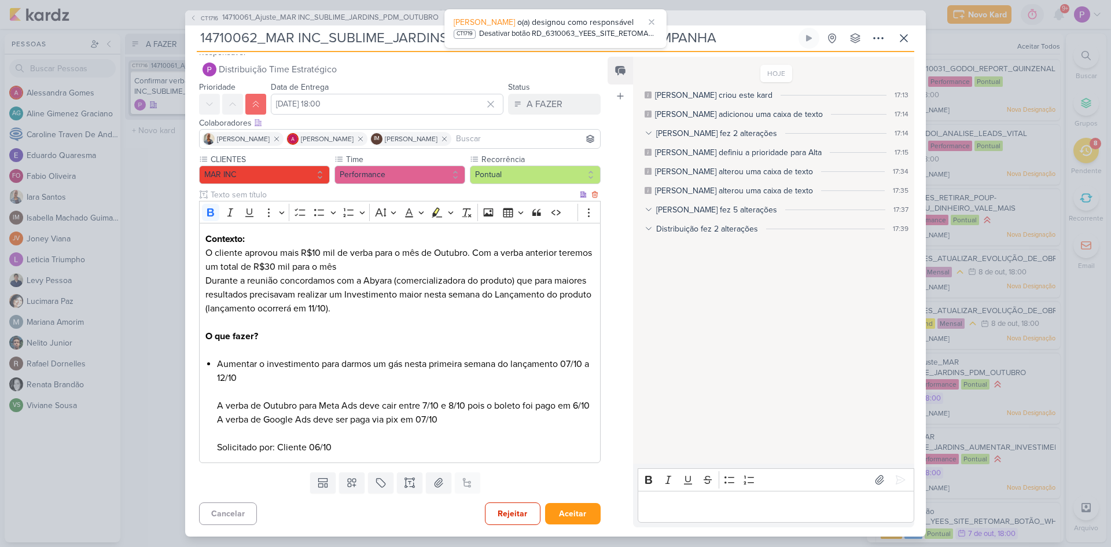
scroll to position [23, 0]
